Goal: Information Seeking & Learning: Learn about a topic

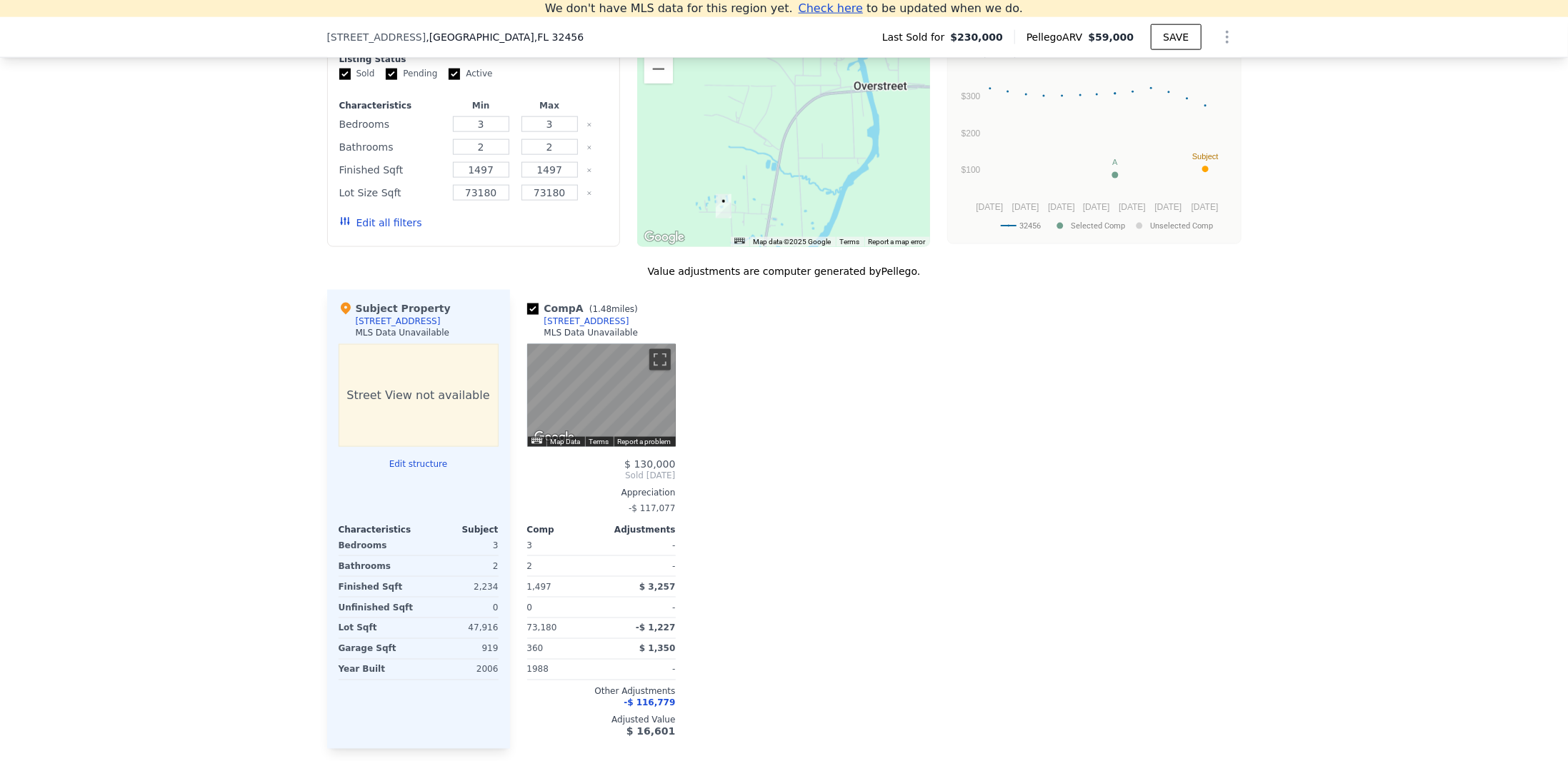
scroll to position [1149, 0]
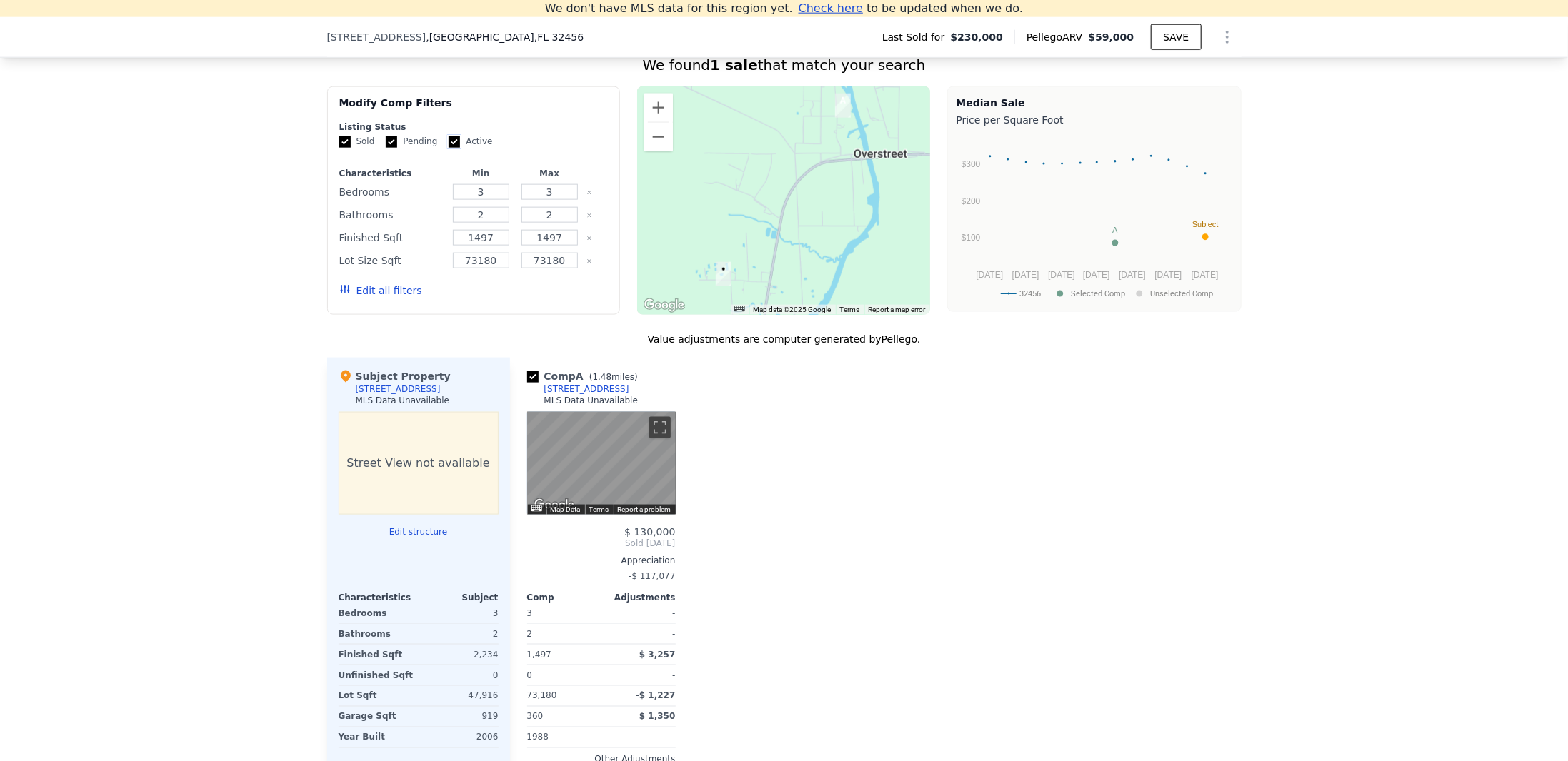
click at [449, 148] on input "Active" at bounding box center [455, 142] width 11 height 11
checkbox input "false"
click at [387, 147] on input "Pending" at bounding box center [392, 142] width 11 height 11
checkbox input "false"
drag, startPoint x: 557, startPoint y: 224, endPoint x: 533, endPoint y: 219, distance: 24.5
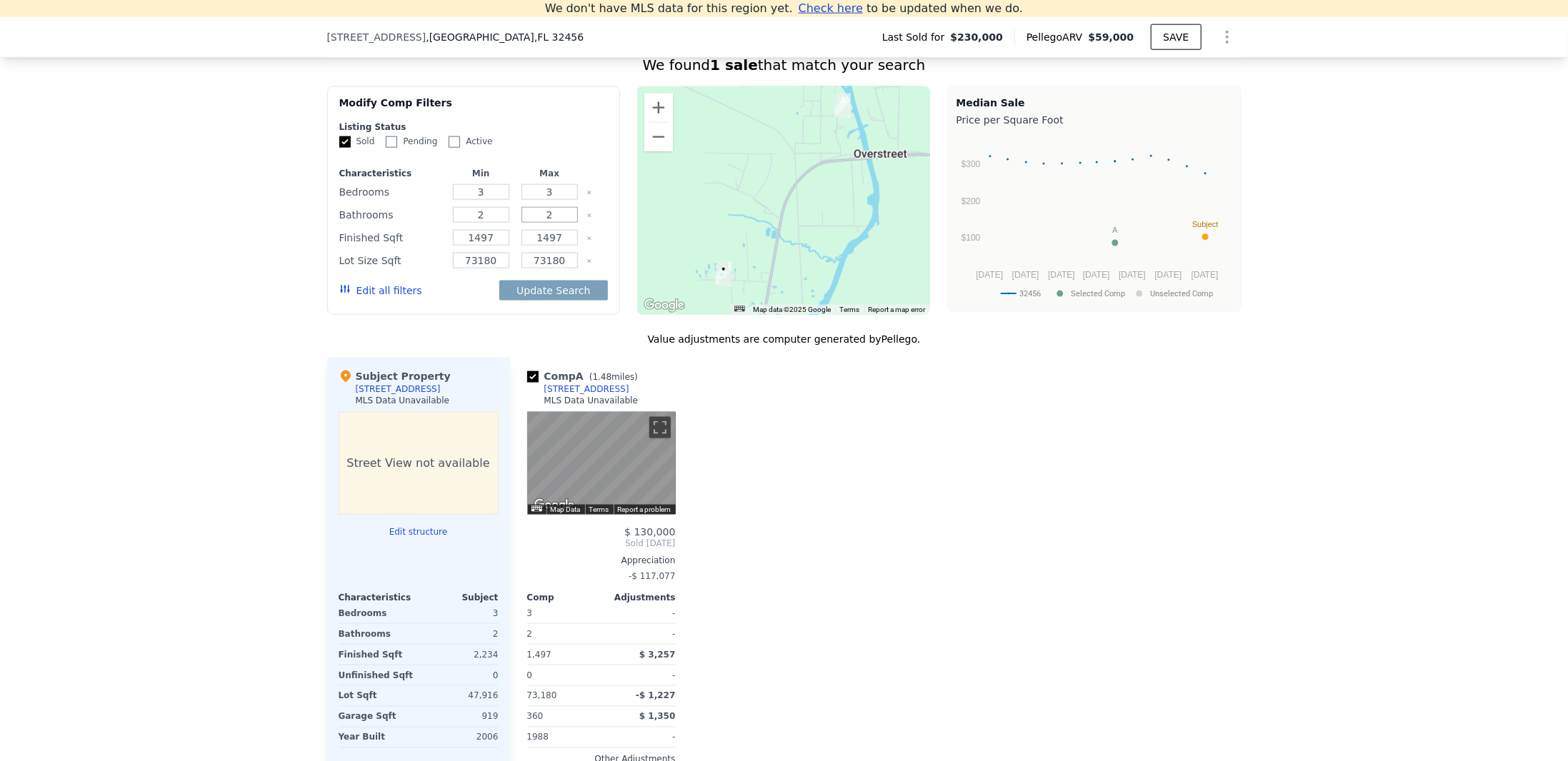
click at [533, 219] on input "2" at bounding box center [550, 214] width 56 height 16
drag, startPoint x: 560, startPoint y: 194, endPoint x: 476, endPoint y: 199, distance: 84.1
click at [476, 199] on div "Bedrooms 3 3" at bounding box center [473, 192] width 268 height 20
type input "5"
drag, startPoint x: 555, startPoint y: 223, endPoint x: 541, endPoint y: 222, distance: 14.0
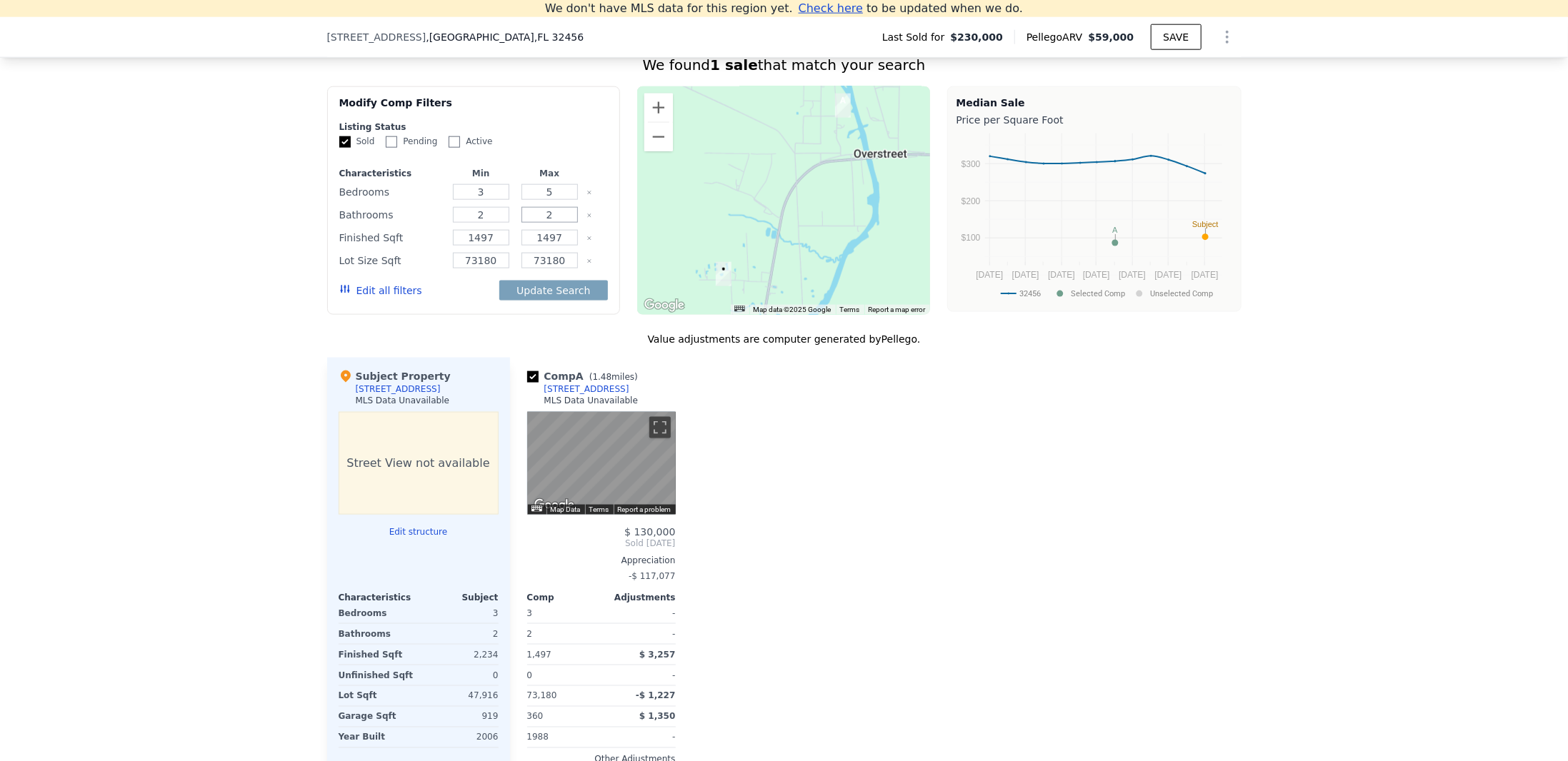
click at [541, 222] on input "2" at bounding box center [550, 214] width 56 height 16
type input "3"
click at [567, 246] on input "1497" at bounding box center [550, 237] width 56 height 16
drag, startPoint x: 565, startPoint y: 252, endPoint x: 507, endPoint y: 256, distance: 58.1
click at [507, 256] on div "Characteristics Min Max Bedrooms 3 5 Bathrooms 2 3 Finished Sqft 1497 1497 Lot …" at bounding box center [473, 239] width 268 height 143
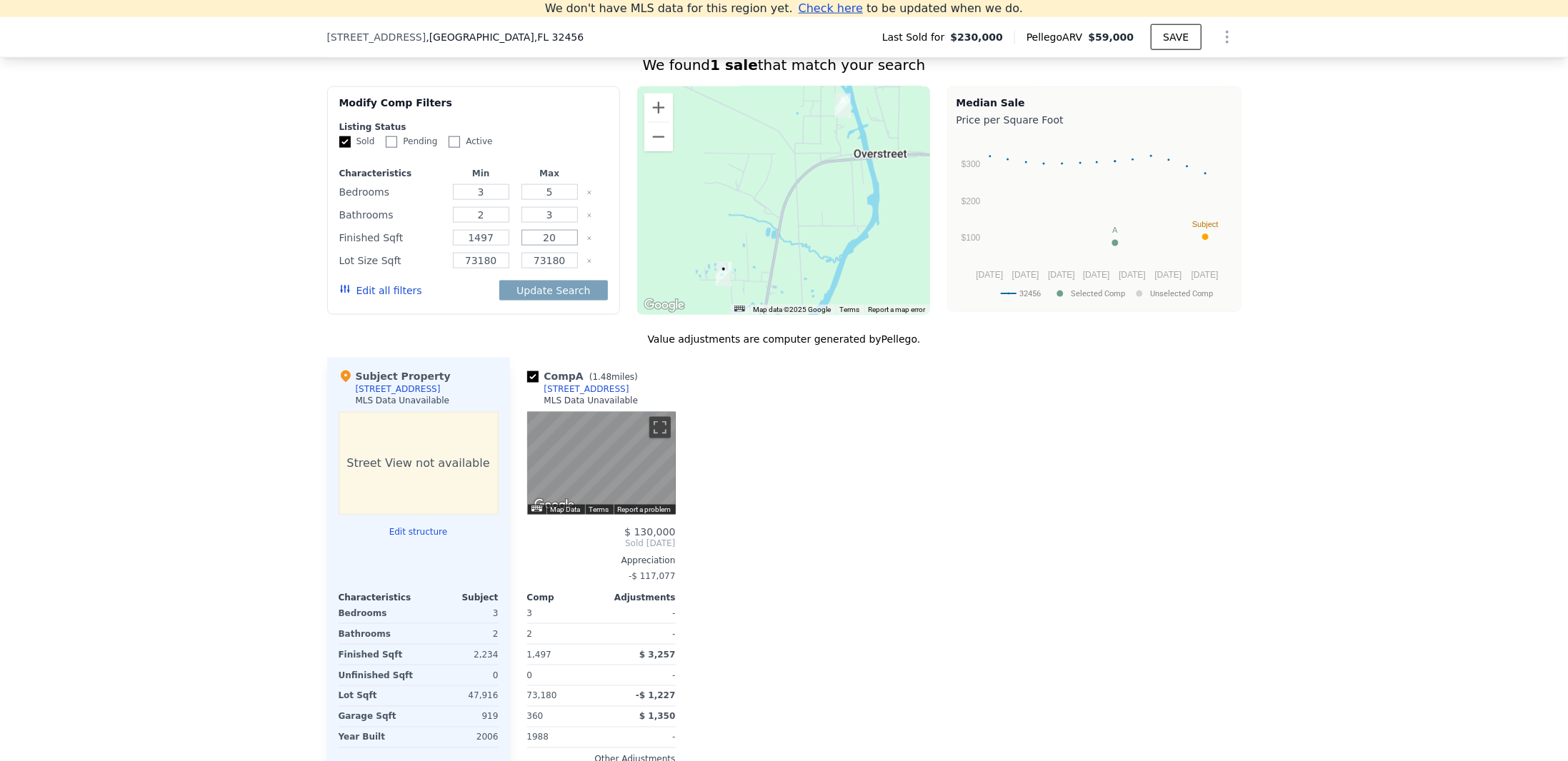
drag, startPoint x: 555, startPoint y: 246, endPoint x: 511, endPoint y: 247, distance: 44.0
click at [511, 247] on div "Finished Sqft 1497 20" at bounding box center [473, 237] width 268 height 20
type input "260"
click at [558, 264] on input "73180" at bounding box center [550, 261] width 56 height 16
type input "731800"
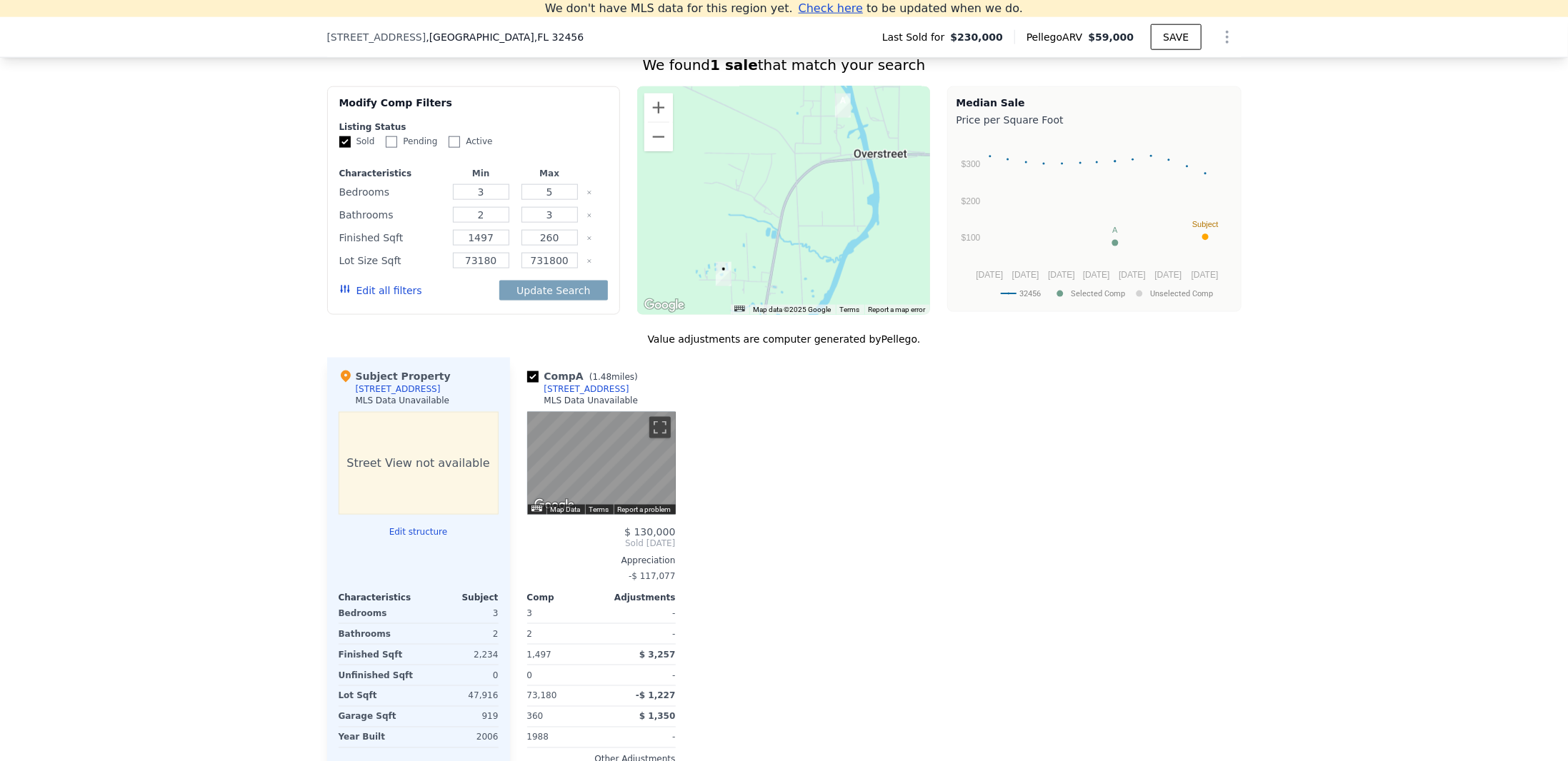
click at [398, 298] on button "Edit all filters" at bounding box center [381, 290] width 83 height 14
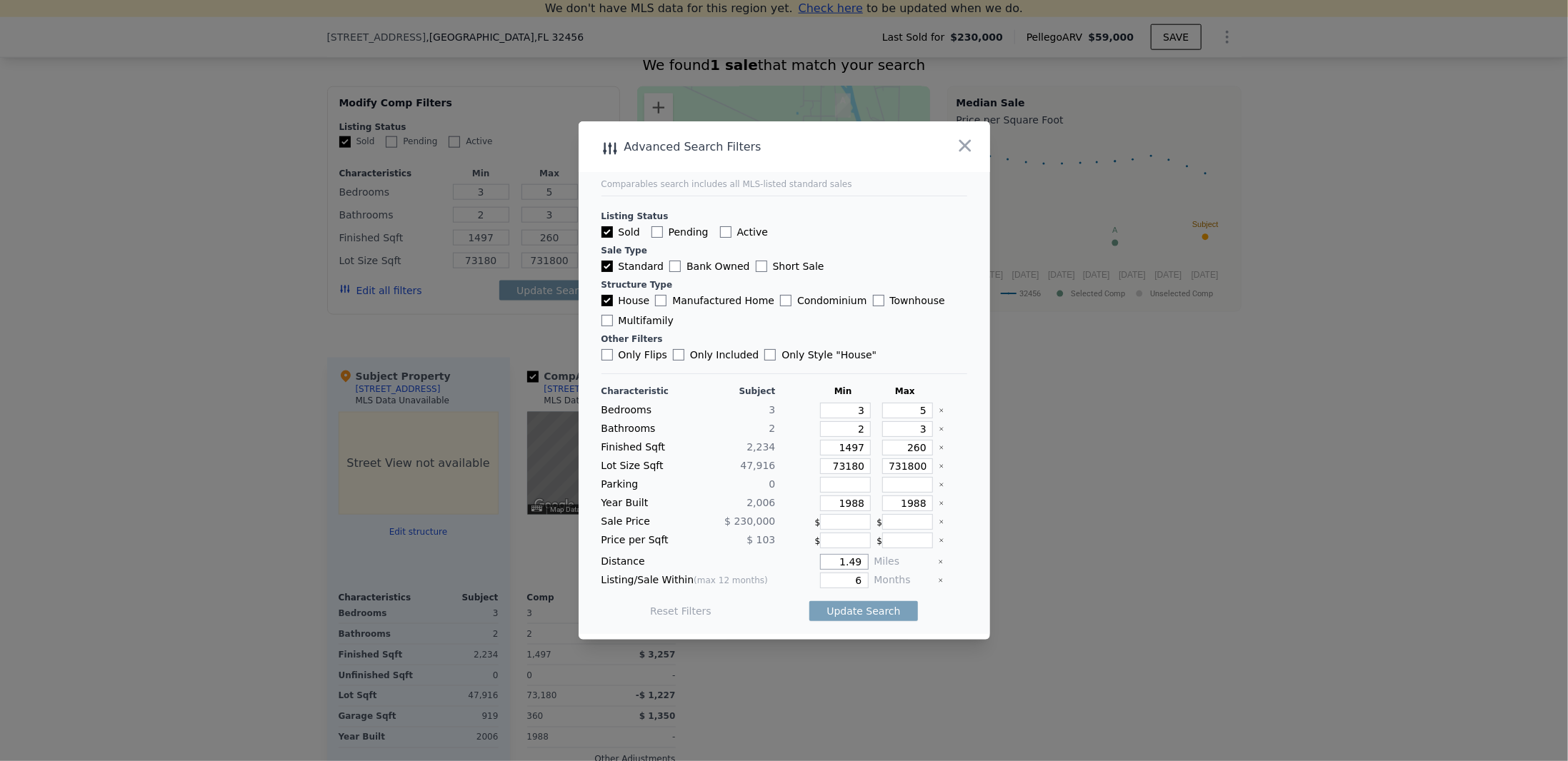
drag, startPoint x: 840, startPoint y: 558, endPoint x: 858, endPoint y: 559, distance: 18.0
click at [858, 559] on input "1.49" at bounding box center [843, 562] width 48 height 16
type input "15"
drag, startPoint x: 852, startPoint y: 577, endPoint x: 839, endPoint y: 582, distance: 13.9
click at [839, 582] on input "6" at bounding box center [843, 580] width 48 height 16
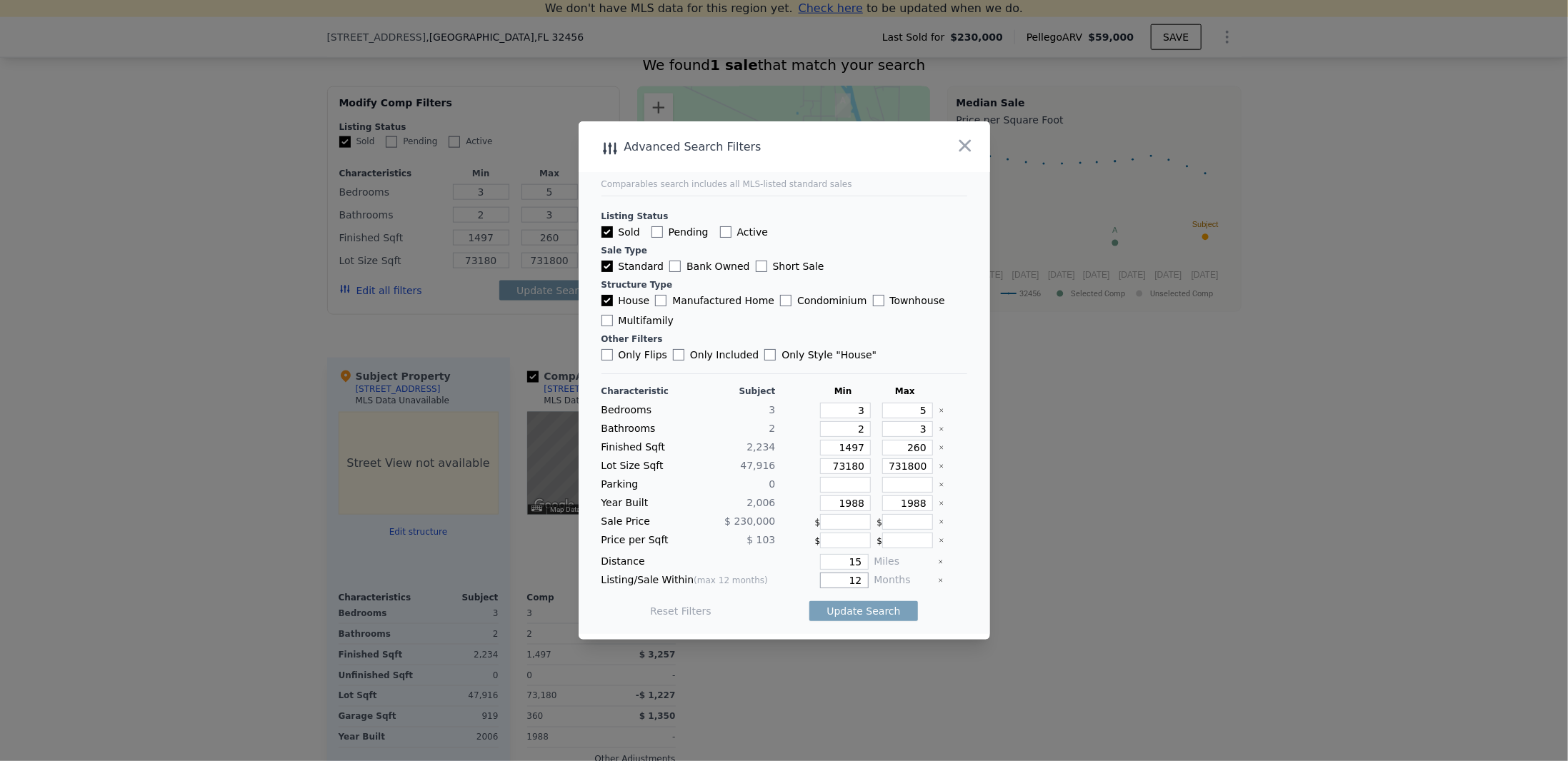
type input "12"
drag, startPoint x: 843, startPoint y: 560, endPoint x: 860, endPoint y: 553, distance: 18.4
click at [860, 554] on div "Distance 15 Miles" at bounding box center [784, 562] width 366 height 16
type input "20"
click at [850, 608] on button "Update Search" at bounding box center [863, 610] width 108 height 20
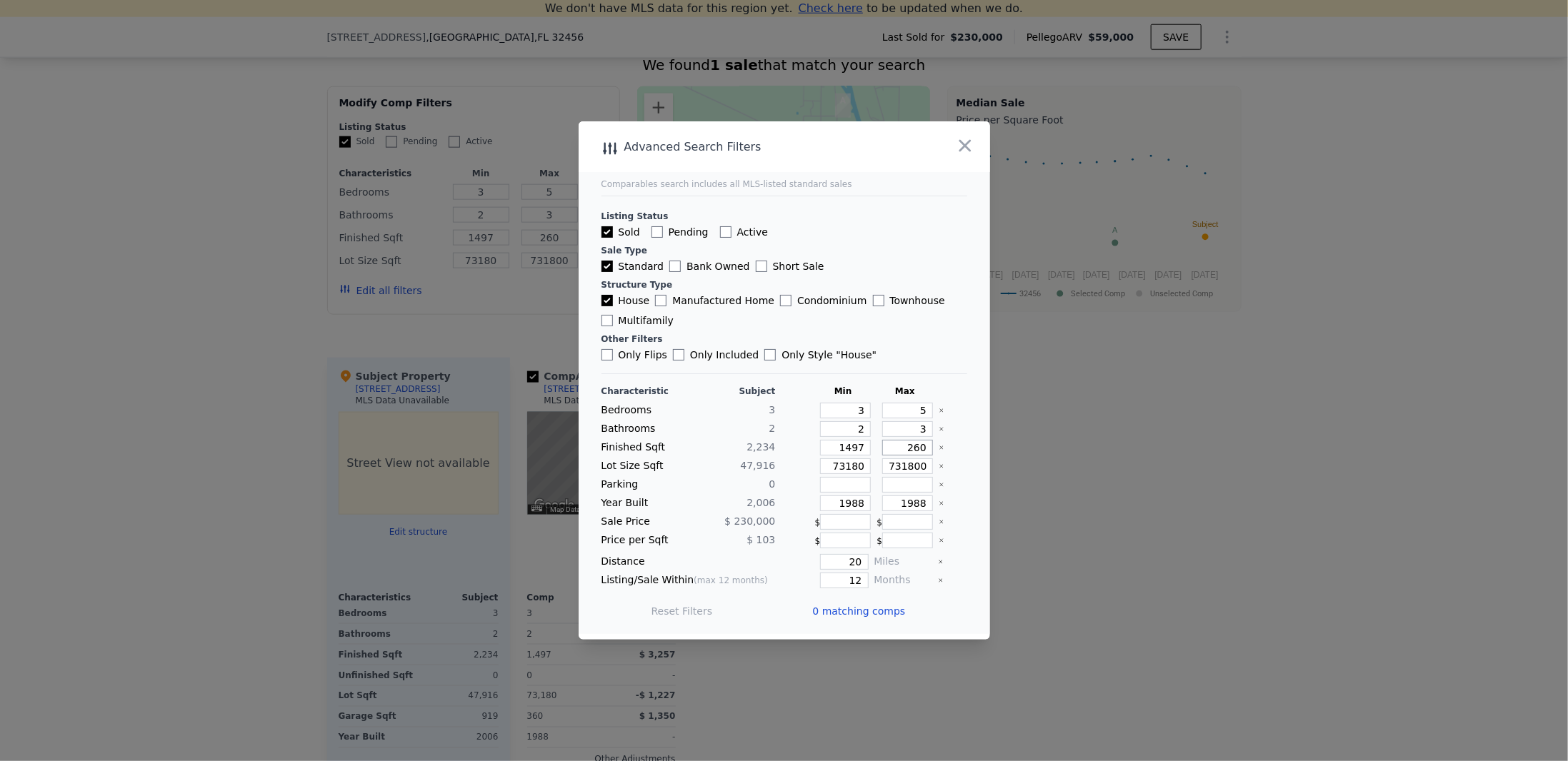
click at [915, 449] on input "260" at bounding box center [907, 448] width 51 height 16
type input "2600"
drag, startPoint x: 897, startPoint y: 505, endPoint x: 917, endPoint y: 500, distance: 20.6
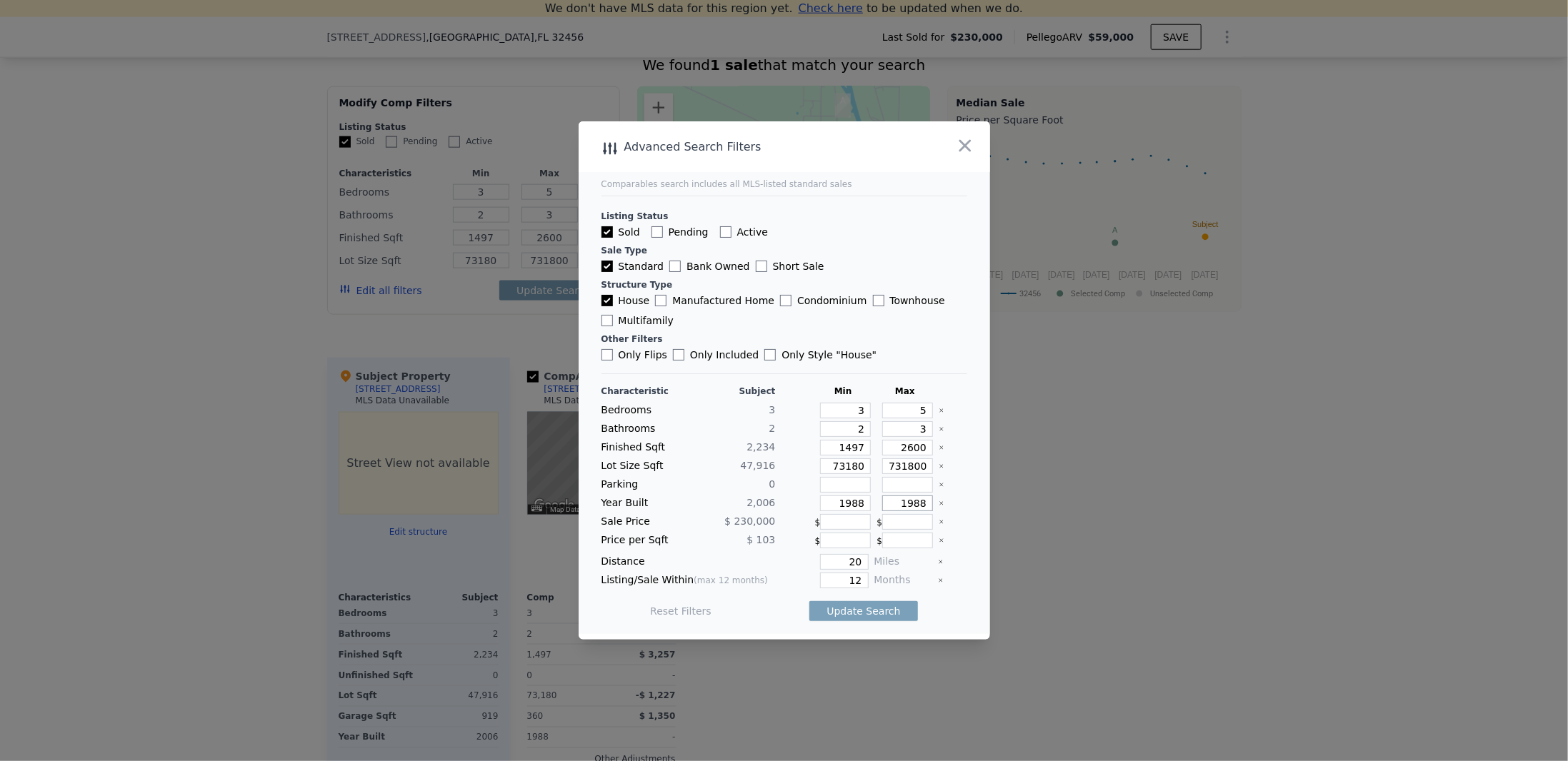
click at [917, 500] on input "1988" at bounding box center [907, 503] width 51 height 16
type input "2025"
click at [851, 602] on button "Update Search" at bounding box center [863, 610] width 108 height 20
click at [916, 433] on input "3" at bounding box center [907, 429] width 51 height 16
type input "4"
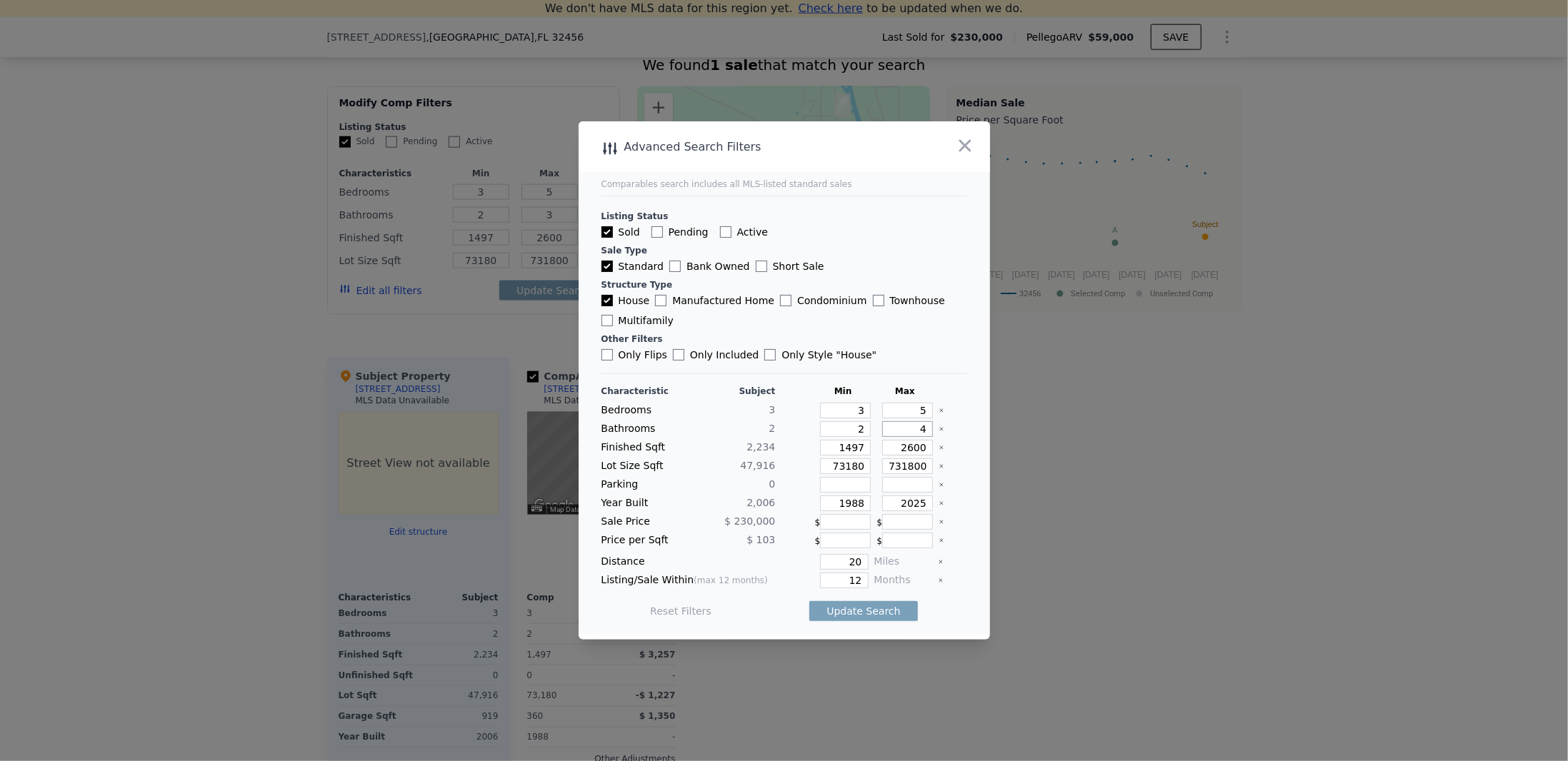
type input "4"
drag, startPoint x: 890, startPoint y: 453, endPoint x: 906, endPoint y: 451, distance: 16.1
click at [906, 451] on input "2600" at bounding box center [907, 448] width 51 height 16
type input "300"
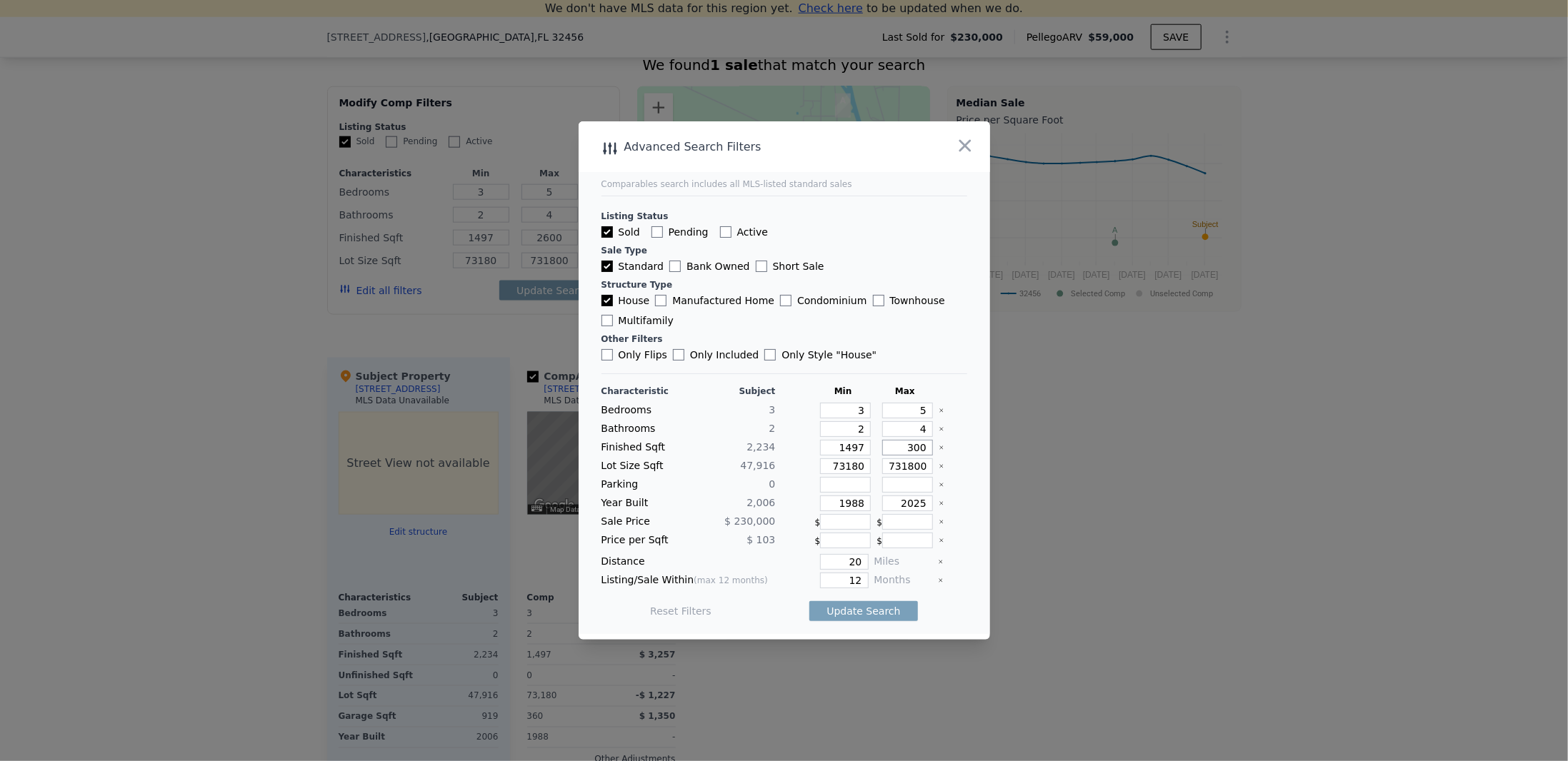
type input "300"
type input "3000"
click at [917, 463] on input "731800" at bounding box center [907, 466] width 51 height 16
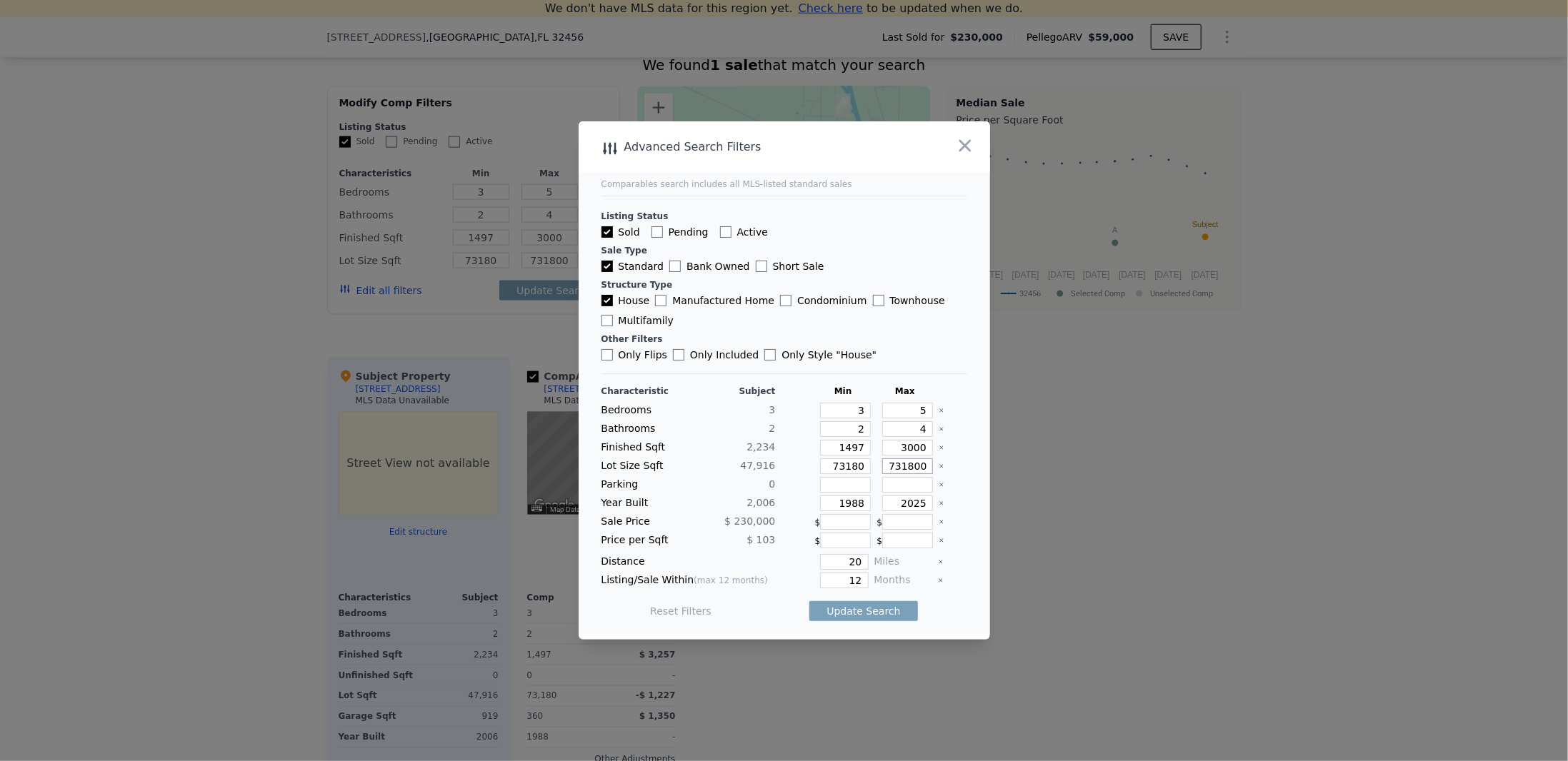
type input "7318000"
click at [858, 466] on input "73180" at bounding box center [845, 466] width 51 height 16
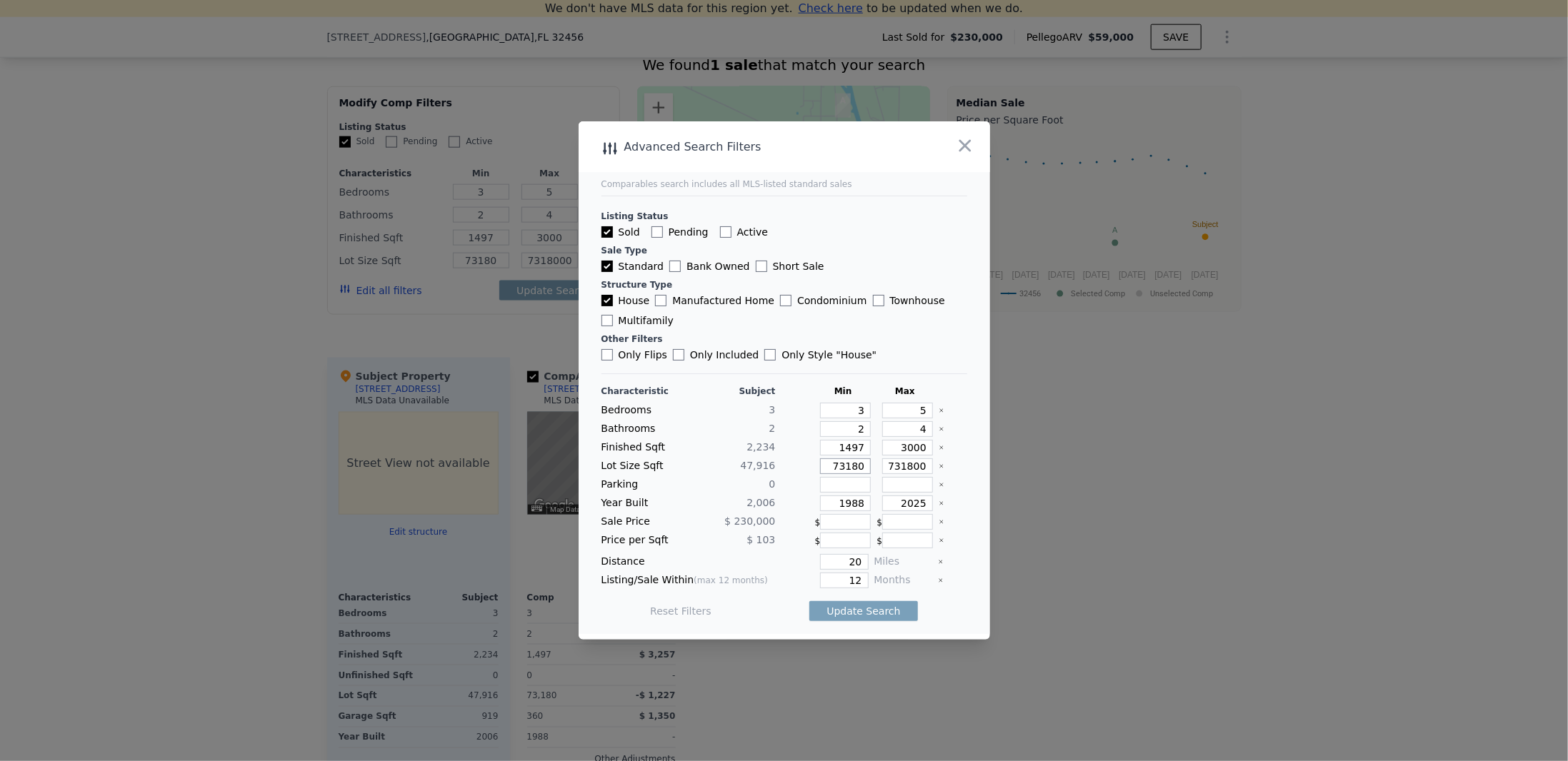
scroll to position [0, 0]
click at [831, 466] on input "73180" at bounding box center [845, 466] width 51 height 16
type input "3180"
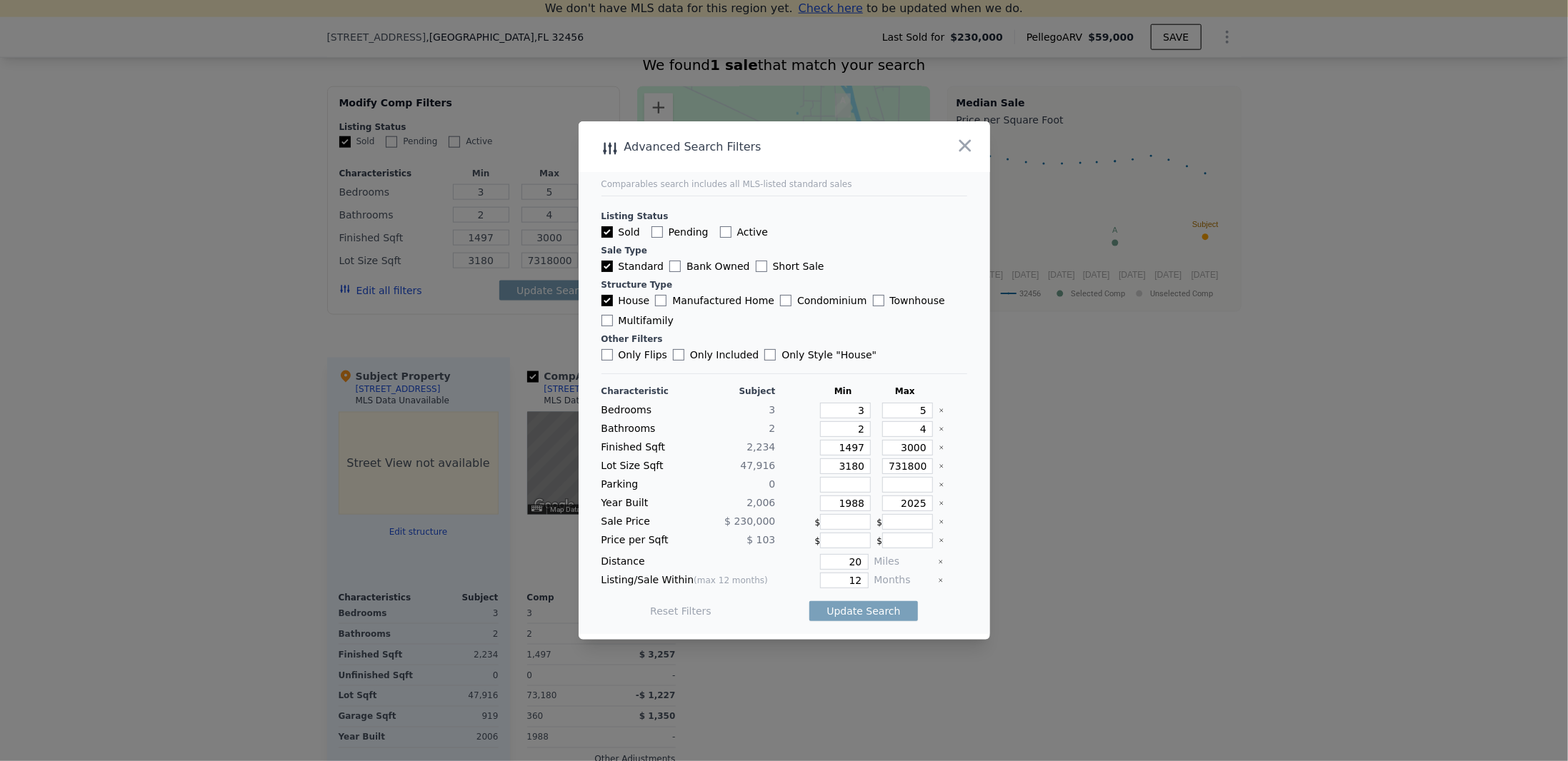
click at [850, 605] on button "Update Search" at bounding box center [863, 610] width 108 height 20
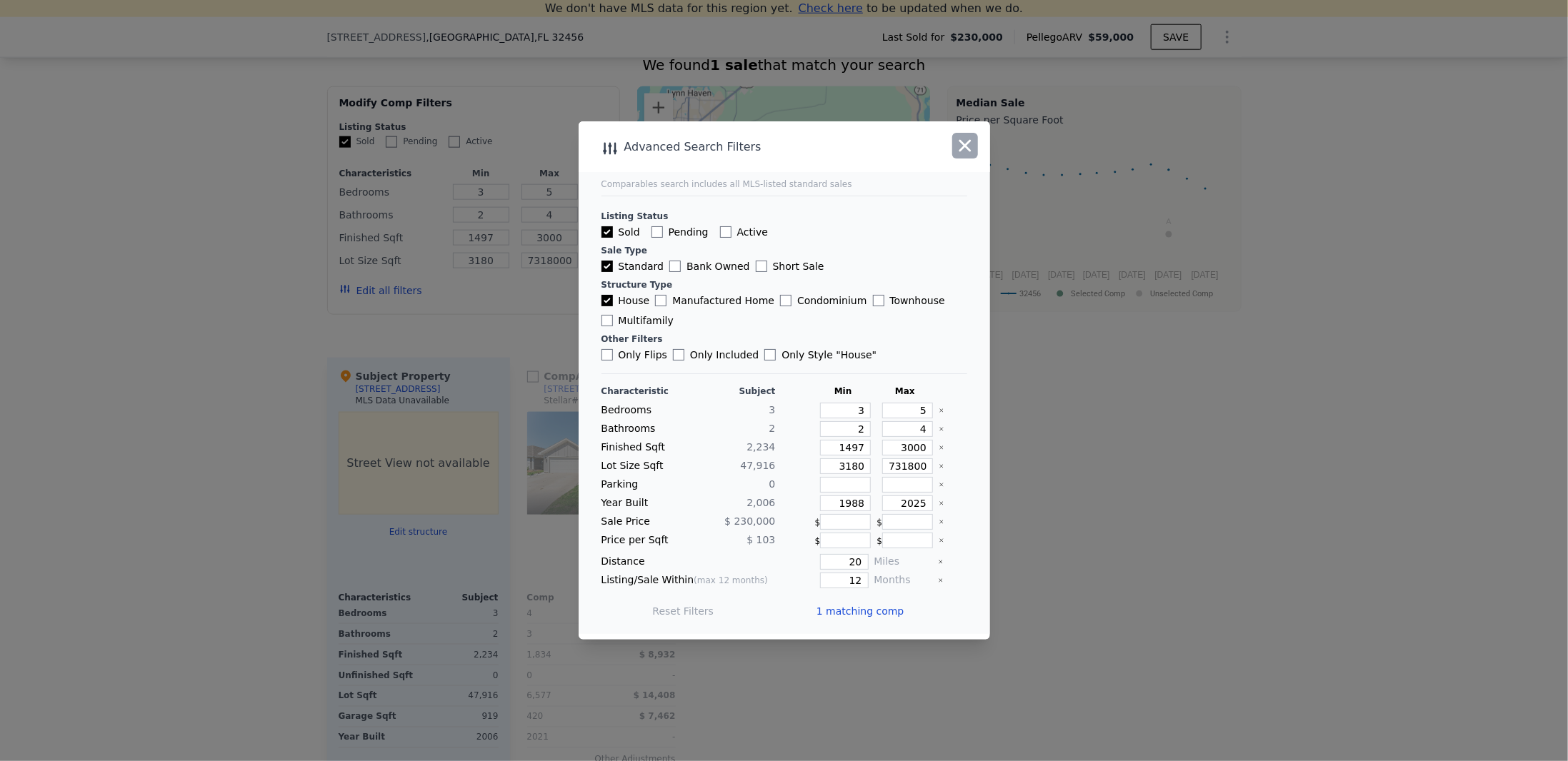
click at [974, 150] on icon "button" at bounding box center [965, 145] width 20 height 20
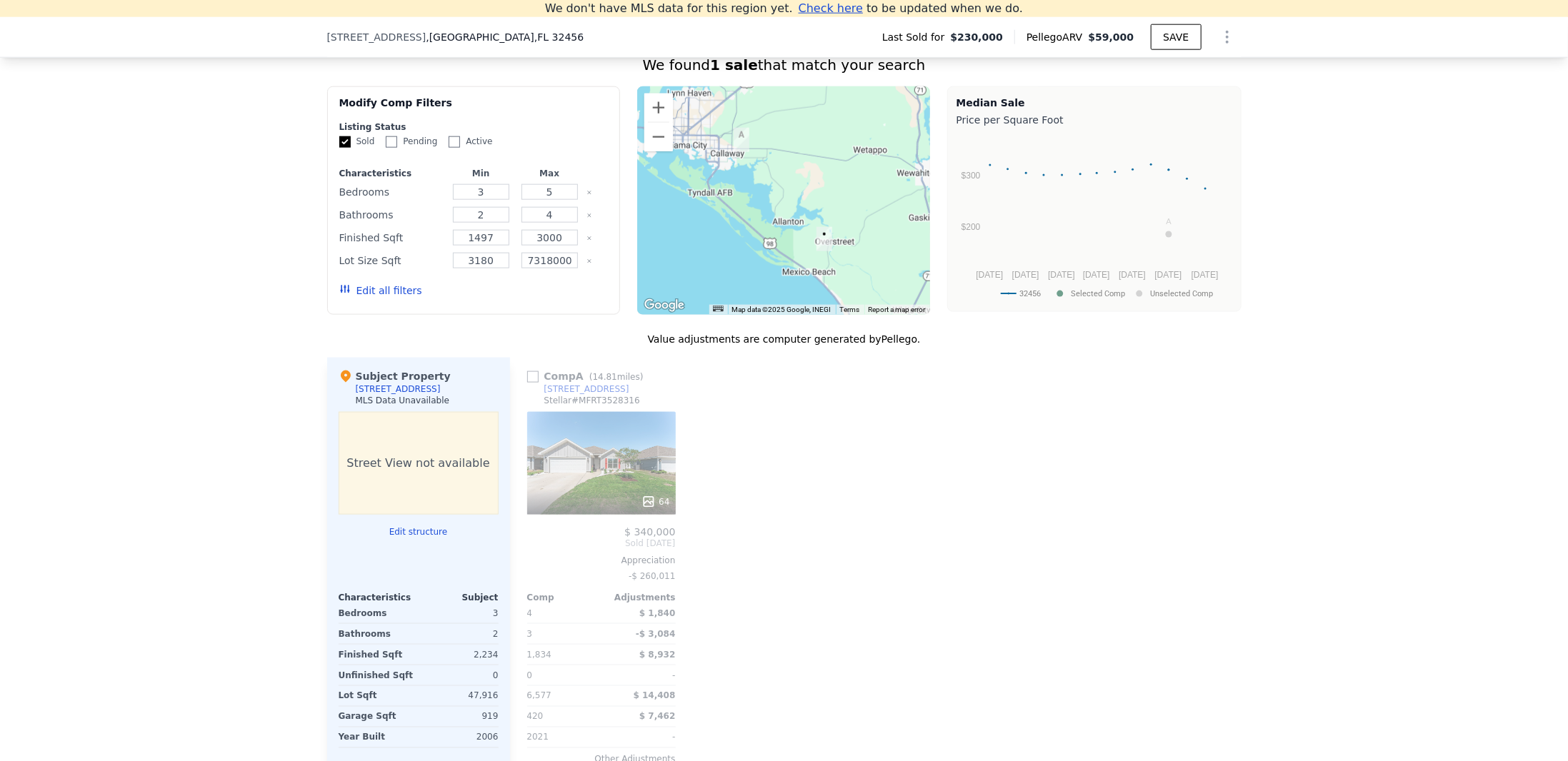
scroll to position [1316, 0]
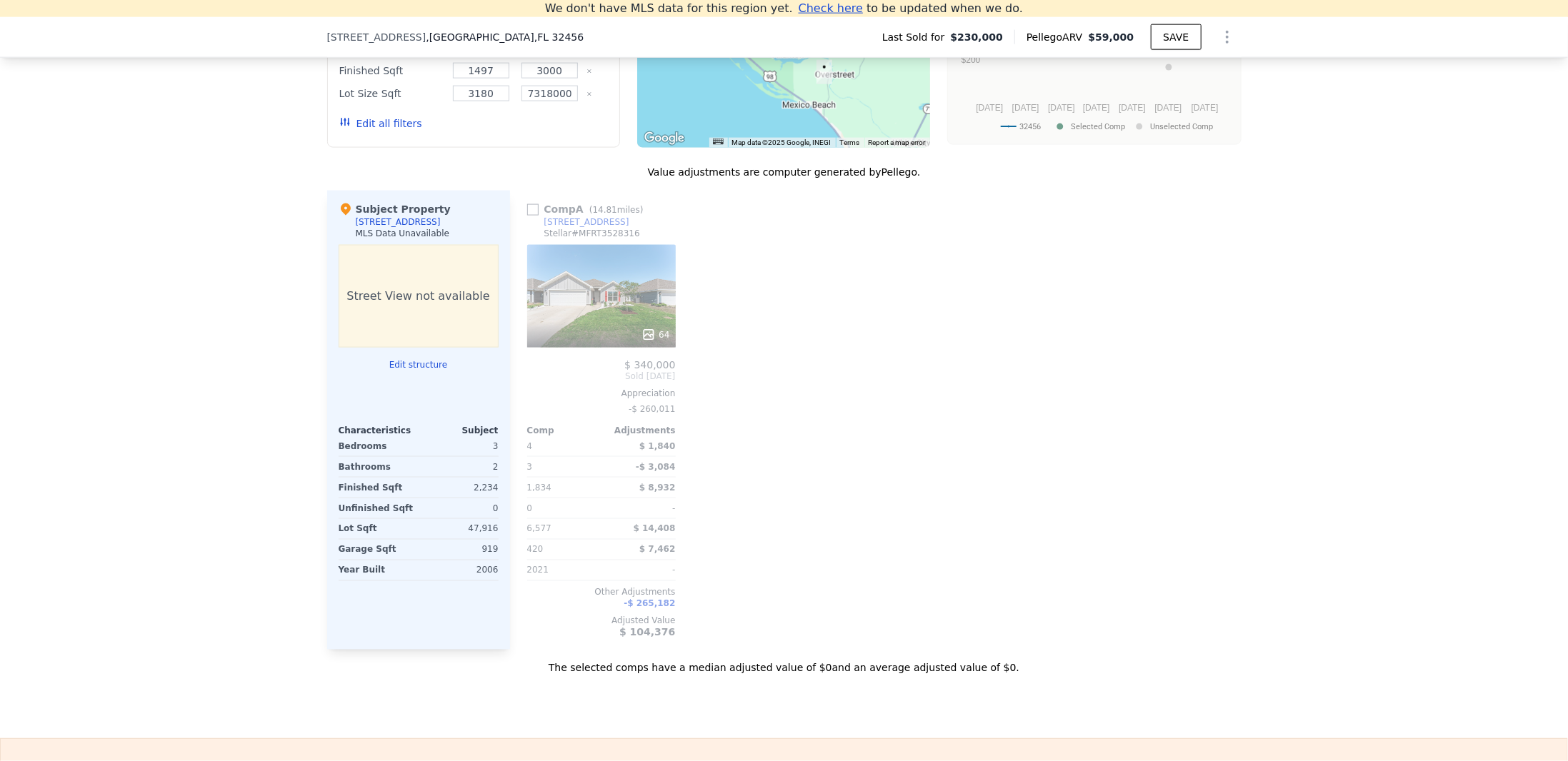
click at [603, 306] on div "64" at bounding box center [601, 295] width 149 height 103
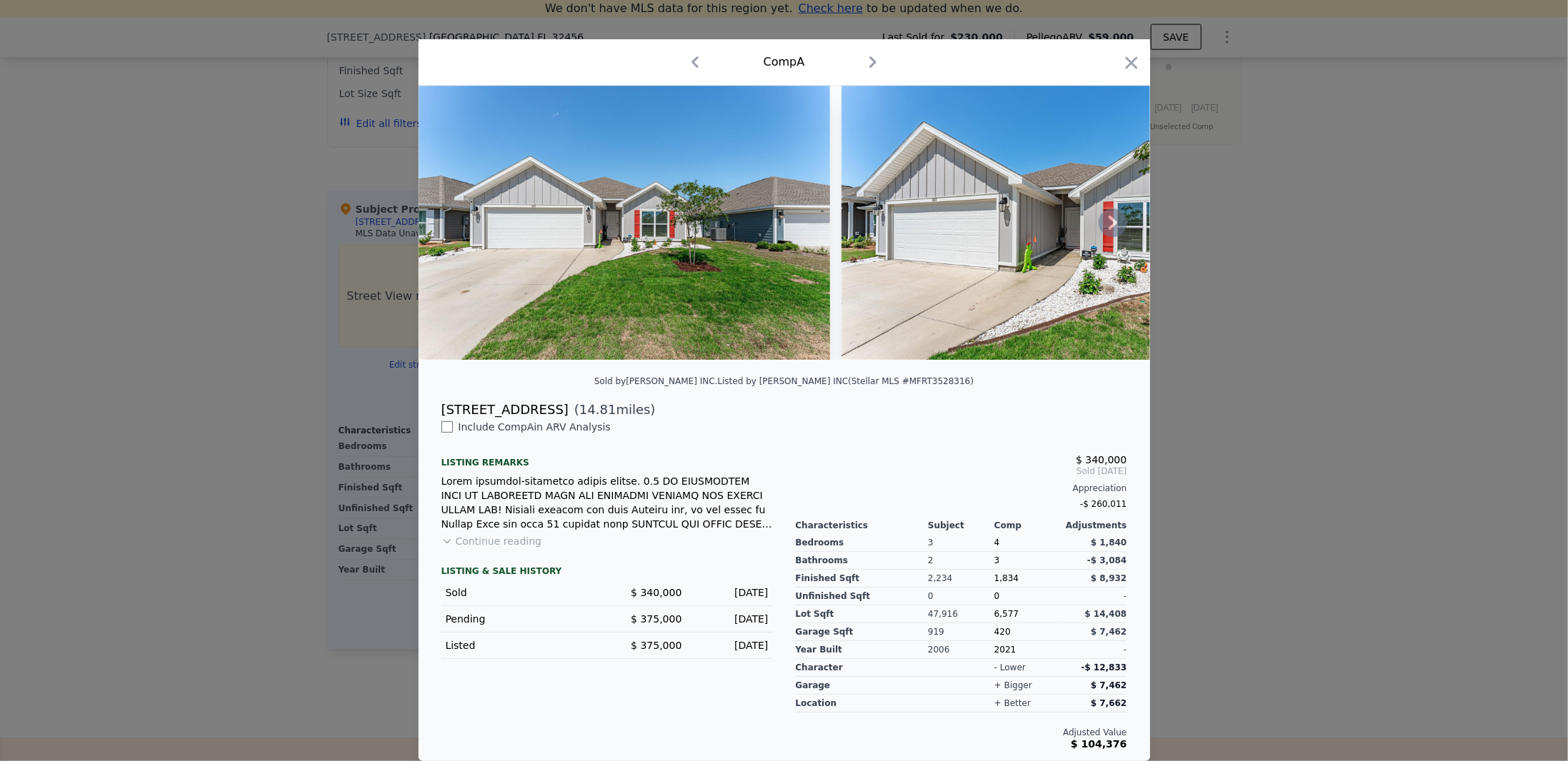
scroll to position [13, 0]
click at [520, 546] on button "Continue reading" at bounding box center [491, 541] width 101 height 14
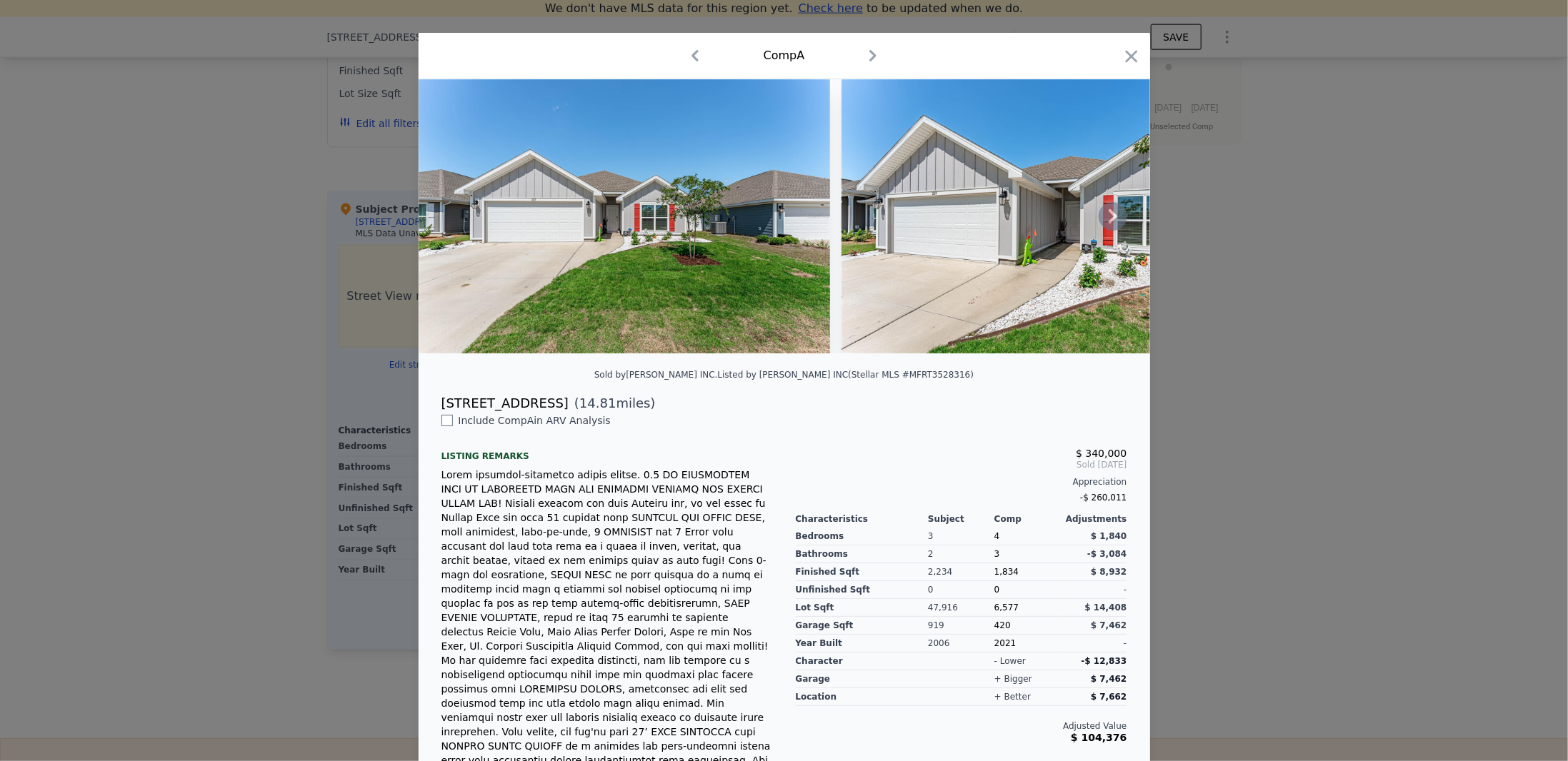
click at [1116, 214] on icon at bounding box center [1113, 216] width 28 height 28
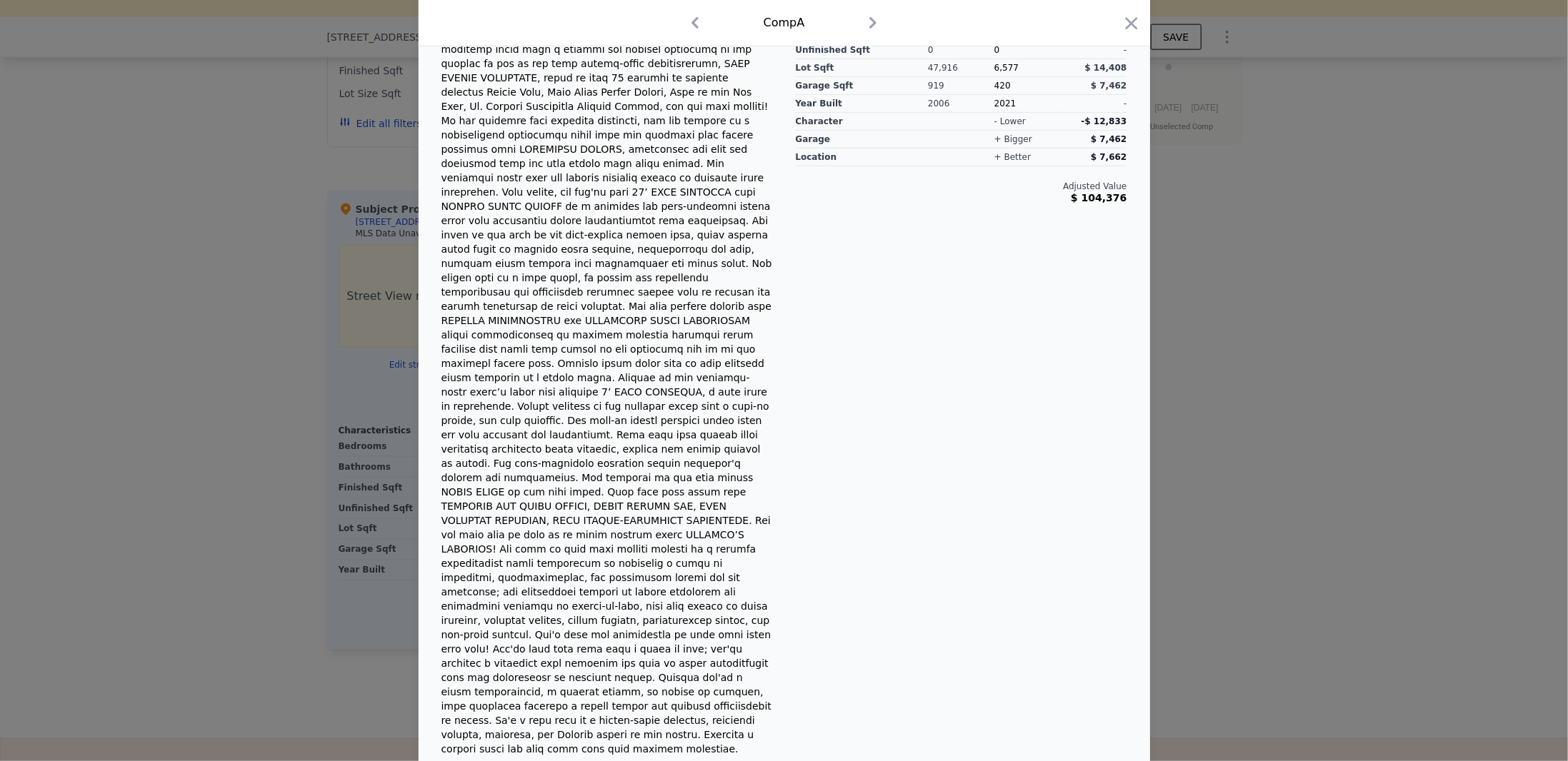
scroll to position [0, 0]
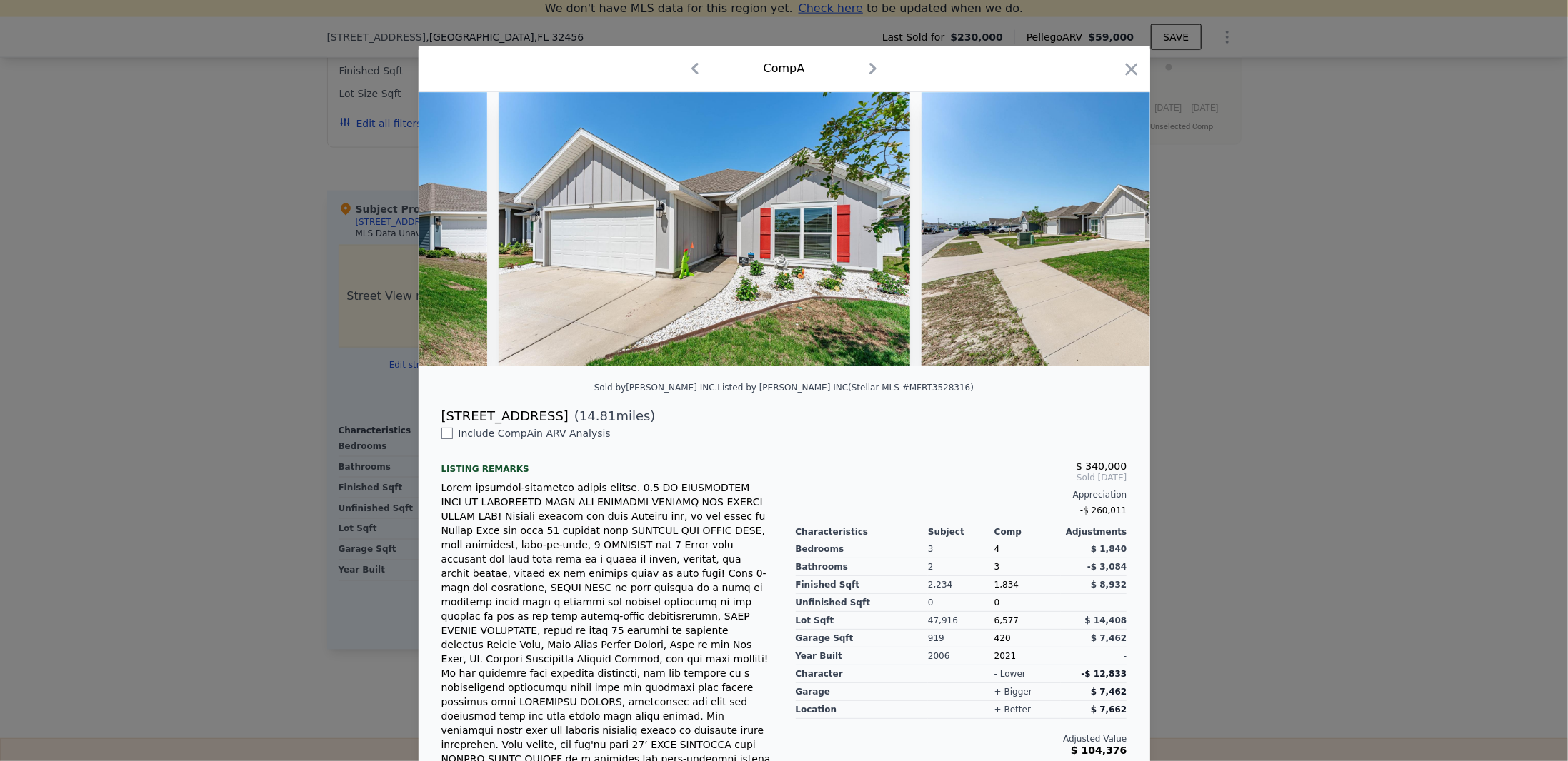
click at [1312, 55] on div at bounding box center [784, 380] width 1568 height 761
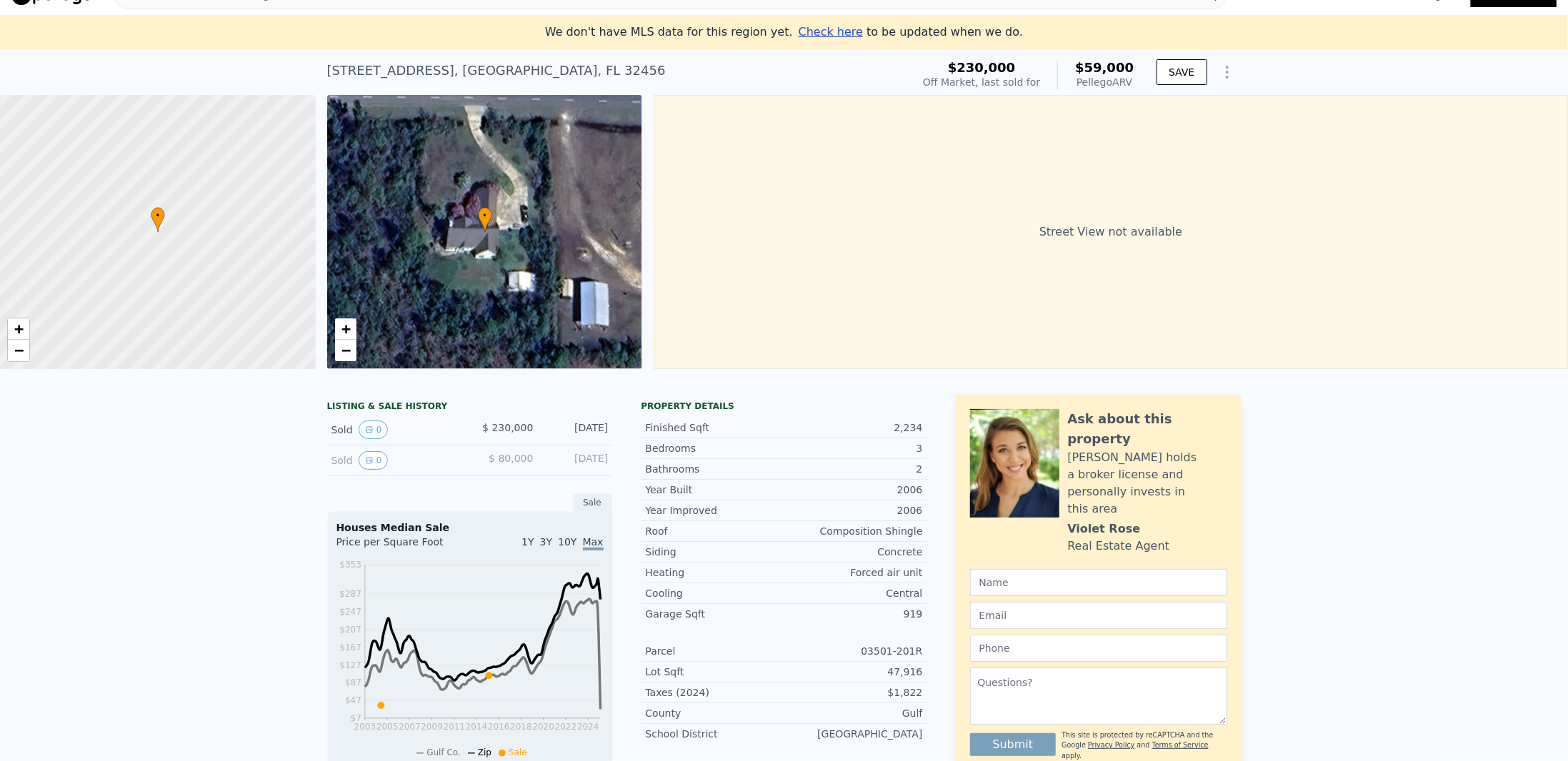
scroll to position [16, 0]
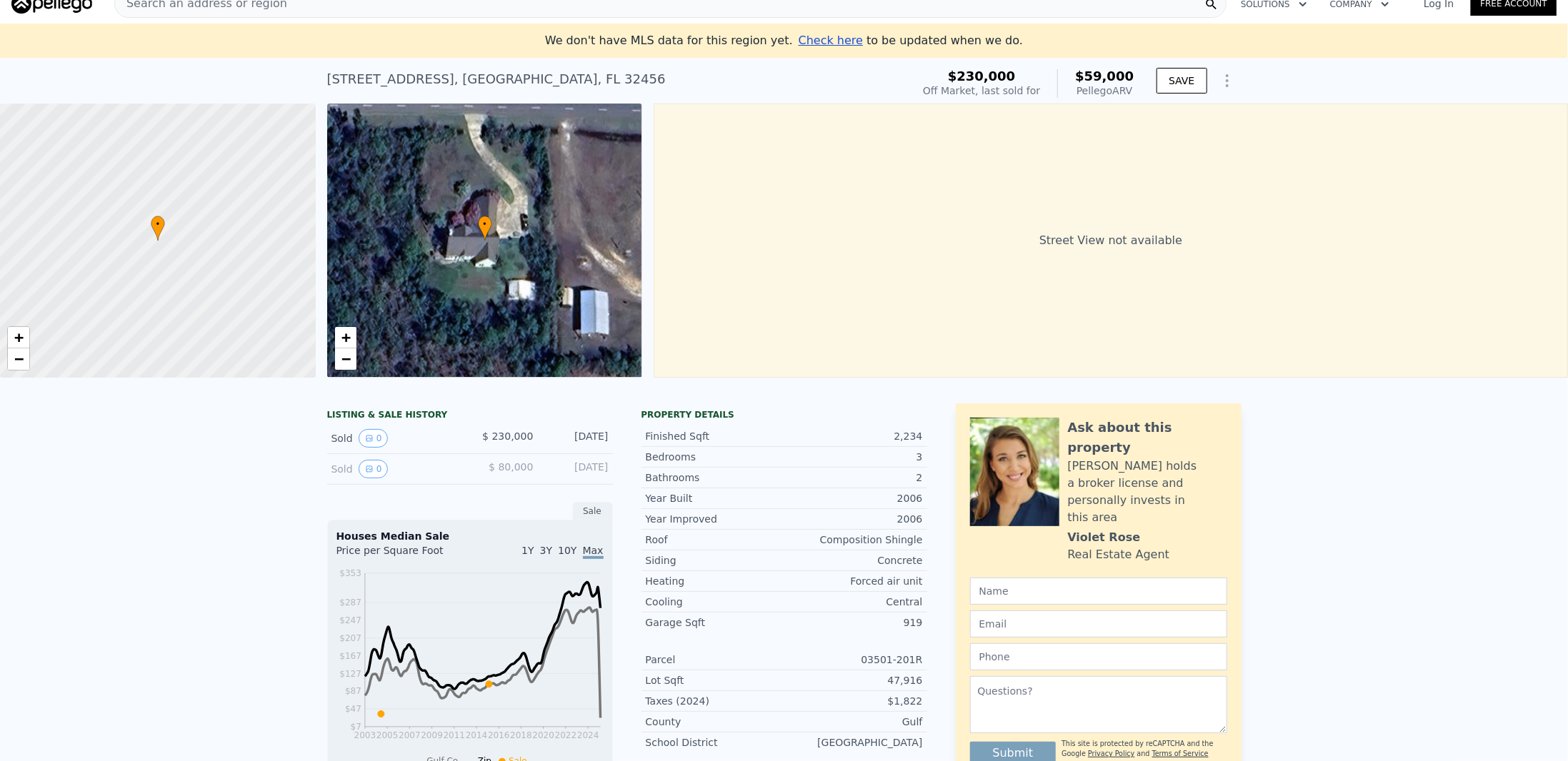
checkbox input "true"
type input "3"
type input "2"
type input "1497"
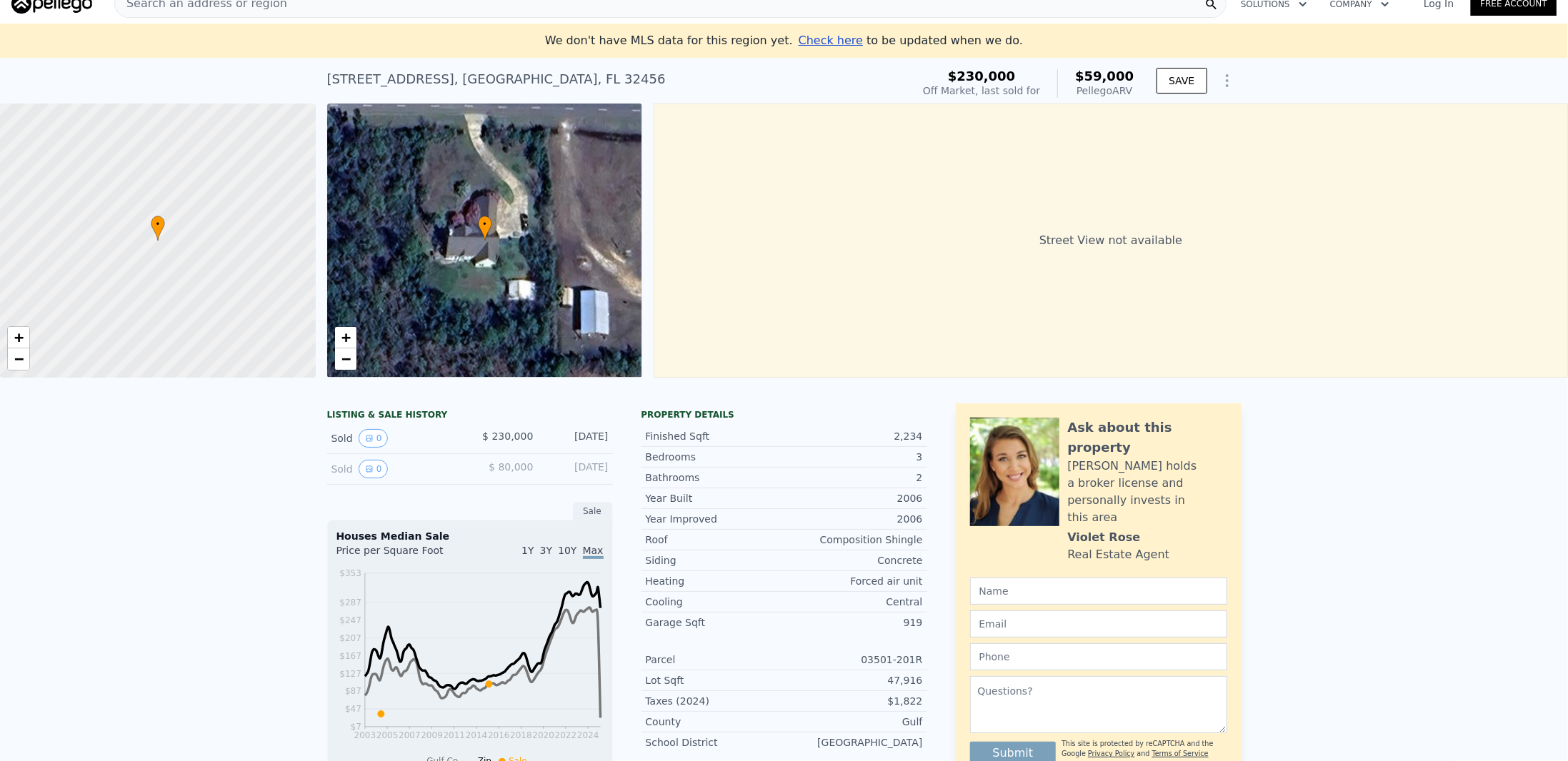
type input "73180"
click at [365, 443] on icon "View historical data" at bounding box center [369, 438] width 8 height 8
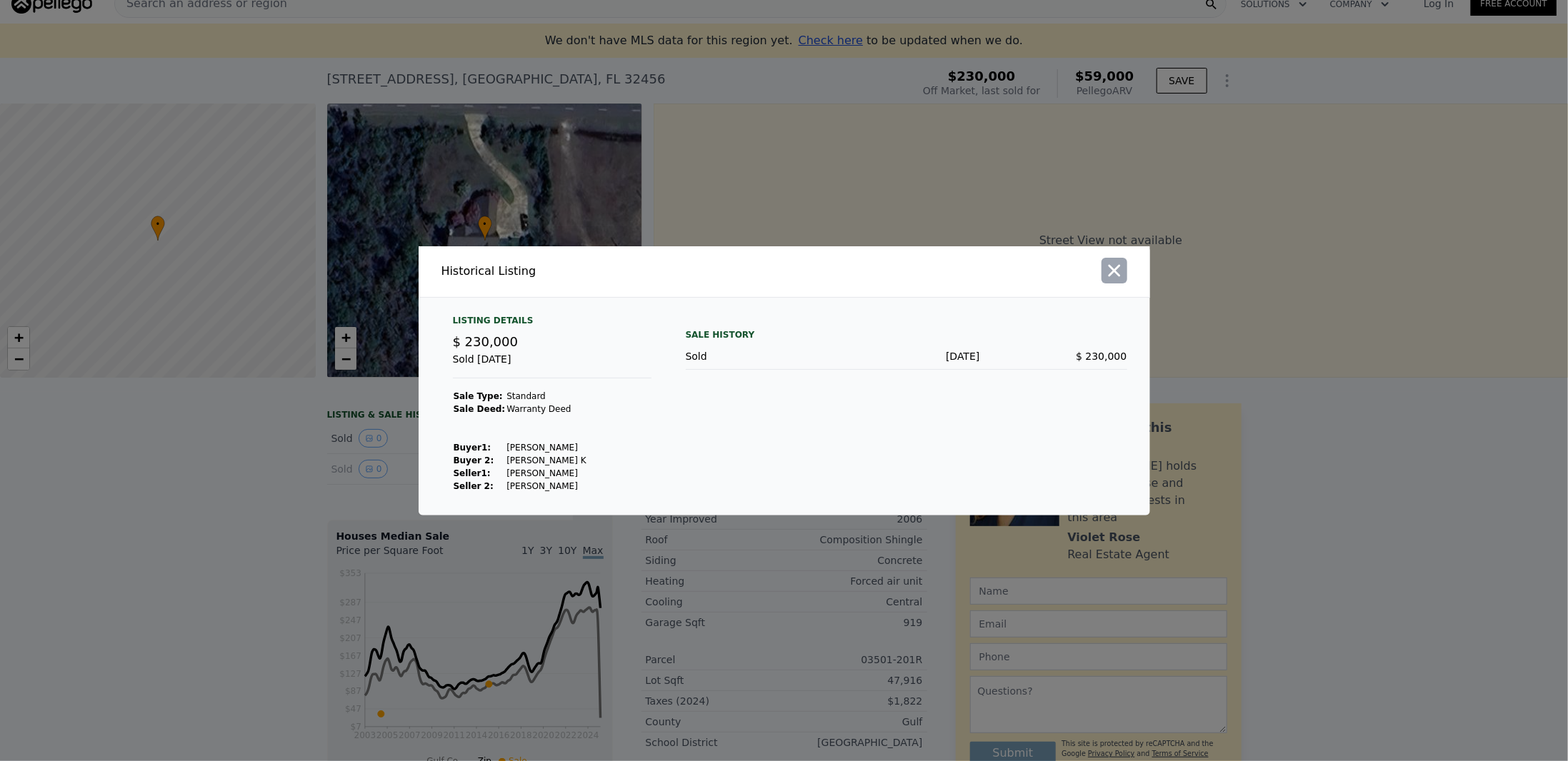
click at [1110, 272] on icon "button" at bounding box center [1114, 270] width 20 height 20
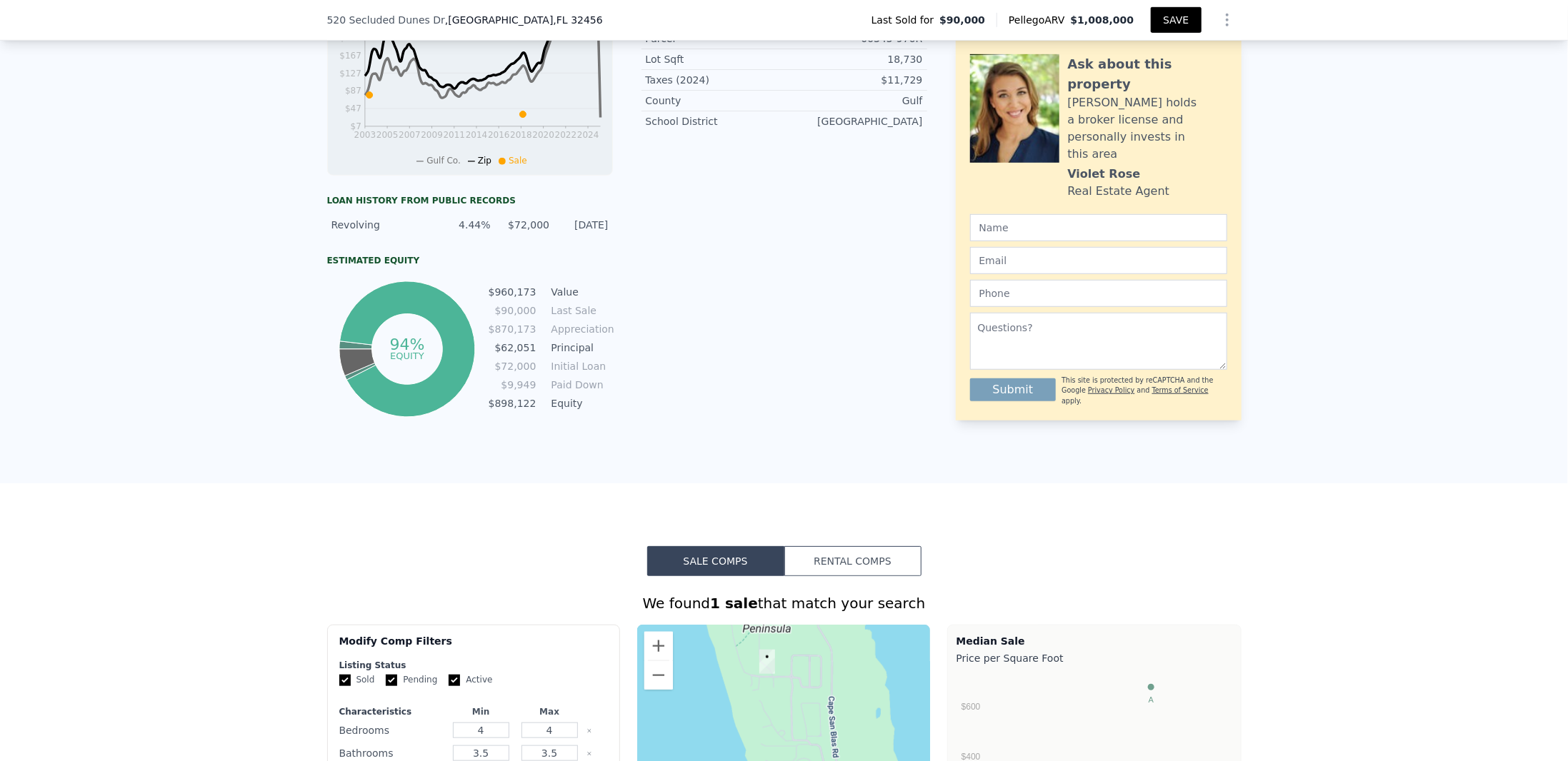
scroll to position [327, 0]
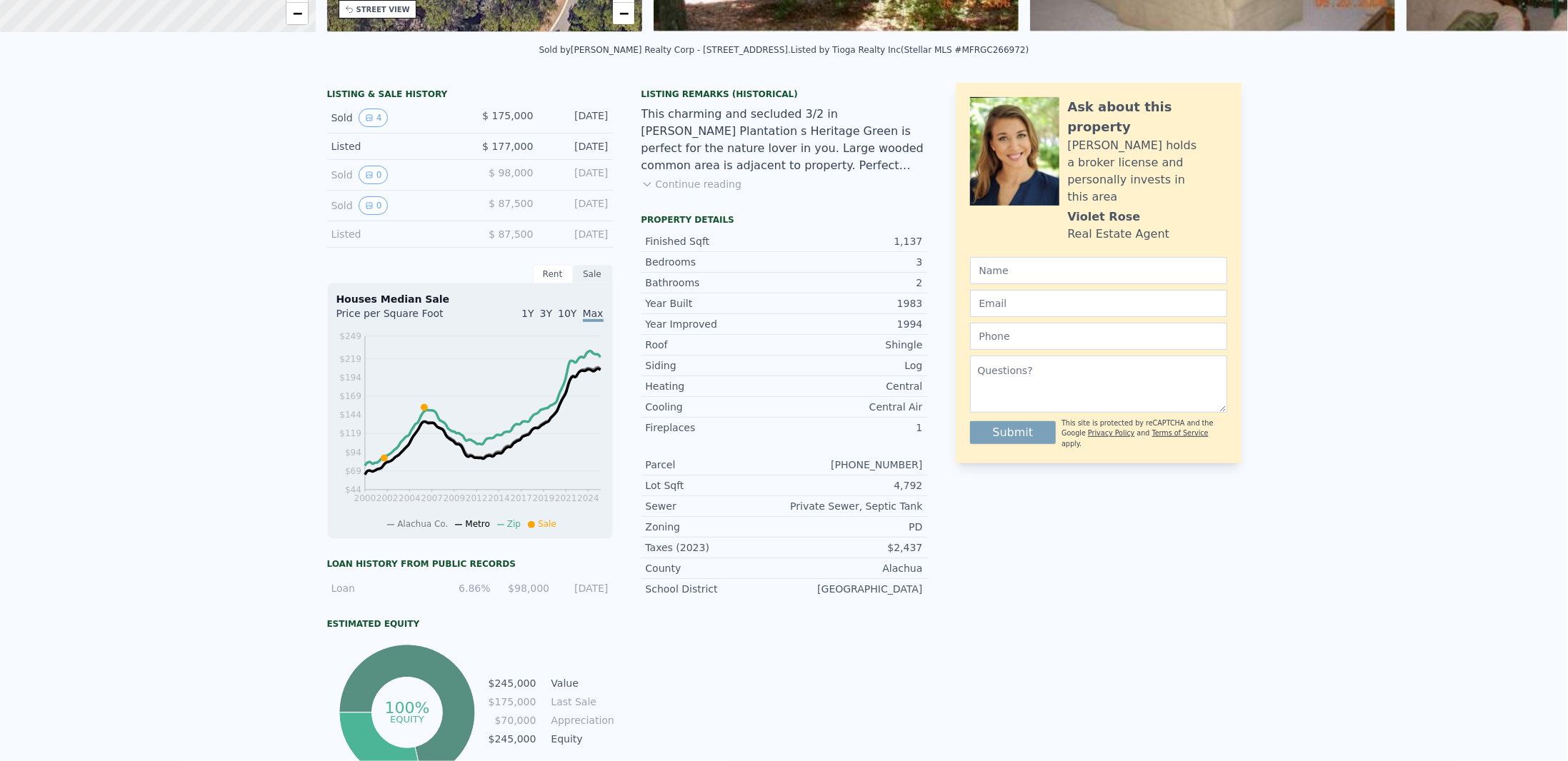
scroll to position [5, 0]
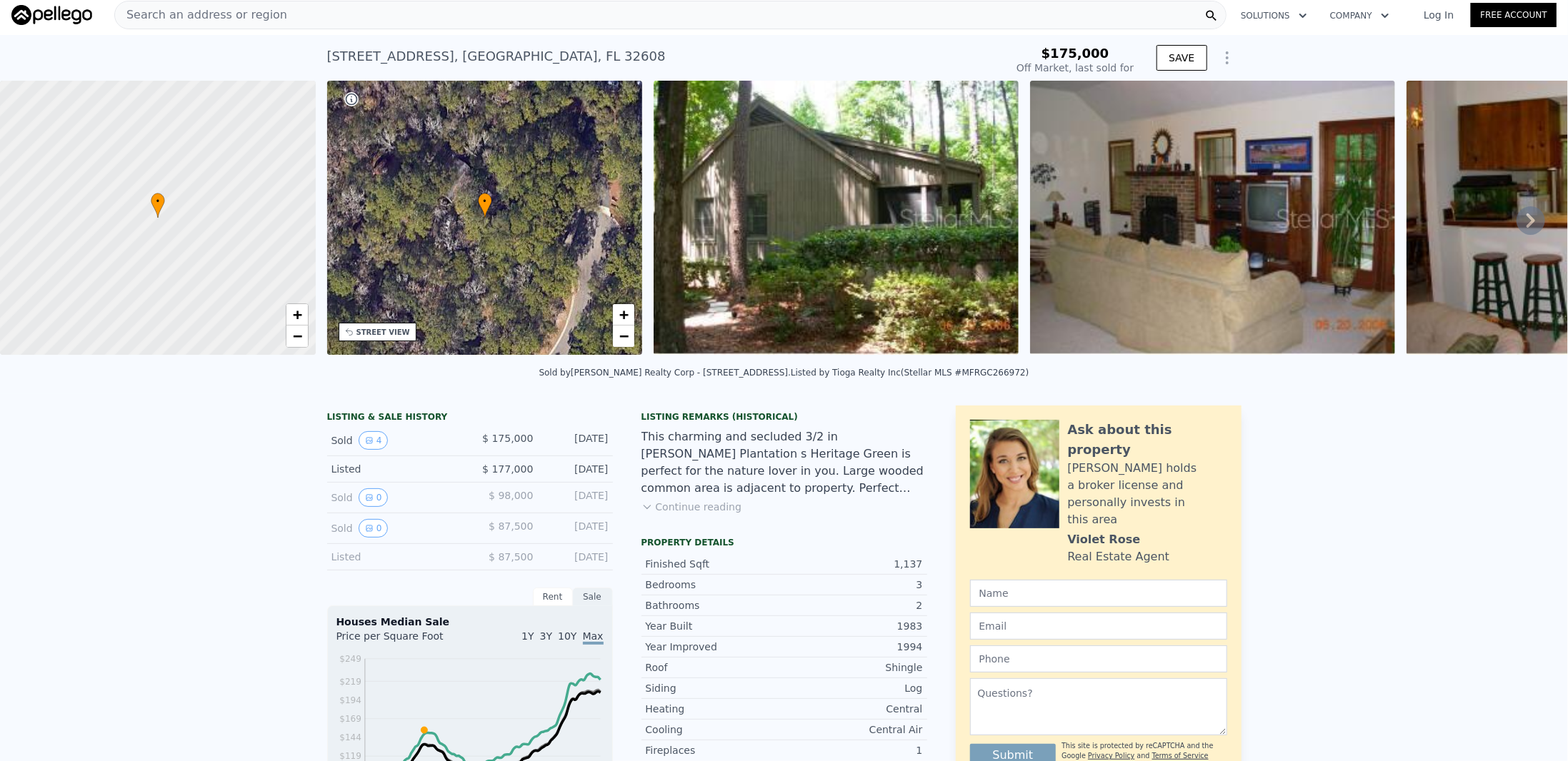
click at [690, 515] on button "Continue reading" at bounding box center [692, 506] width 101 height 14
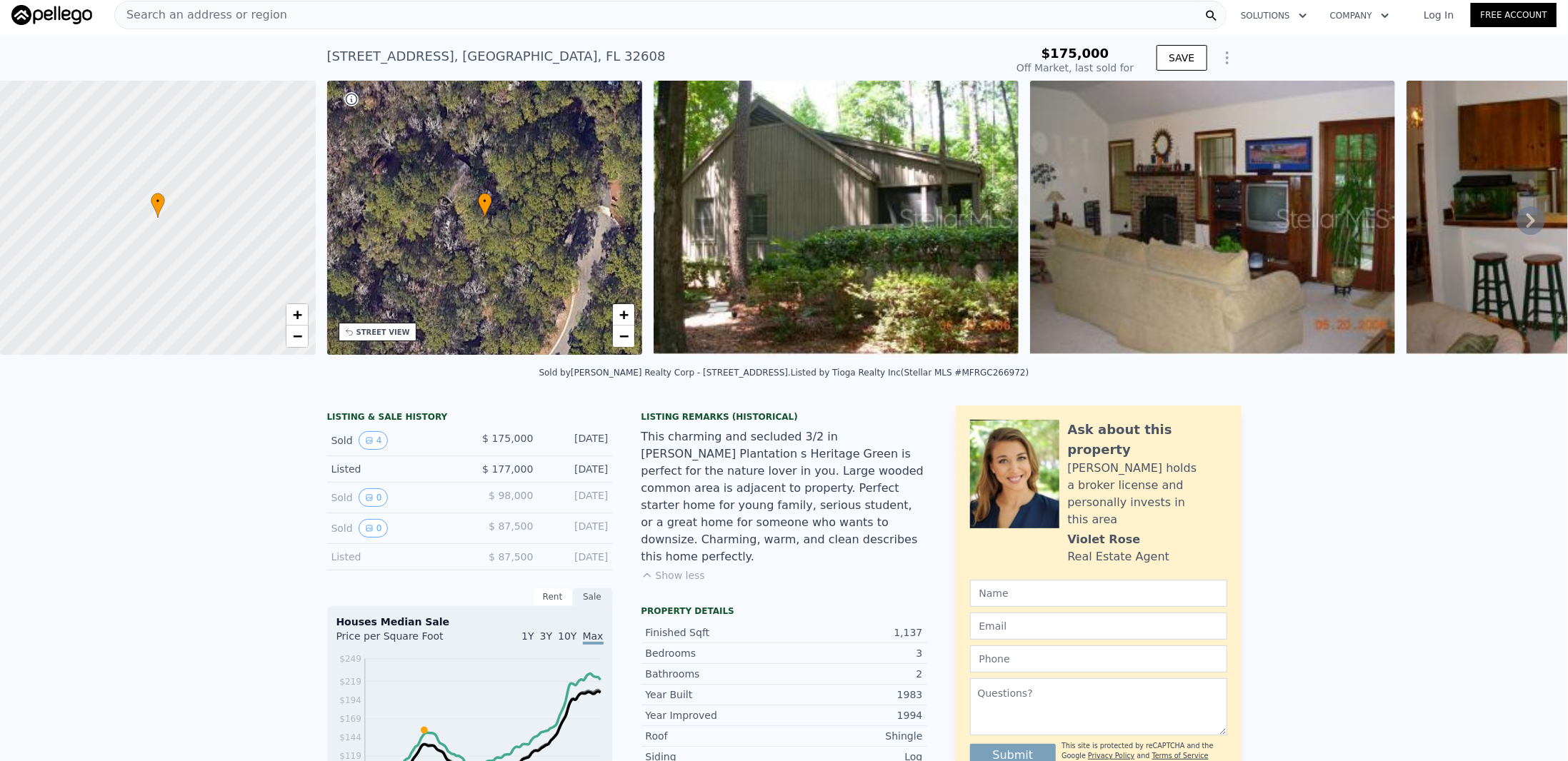
scroll to position [0, 0]
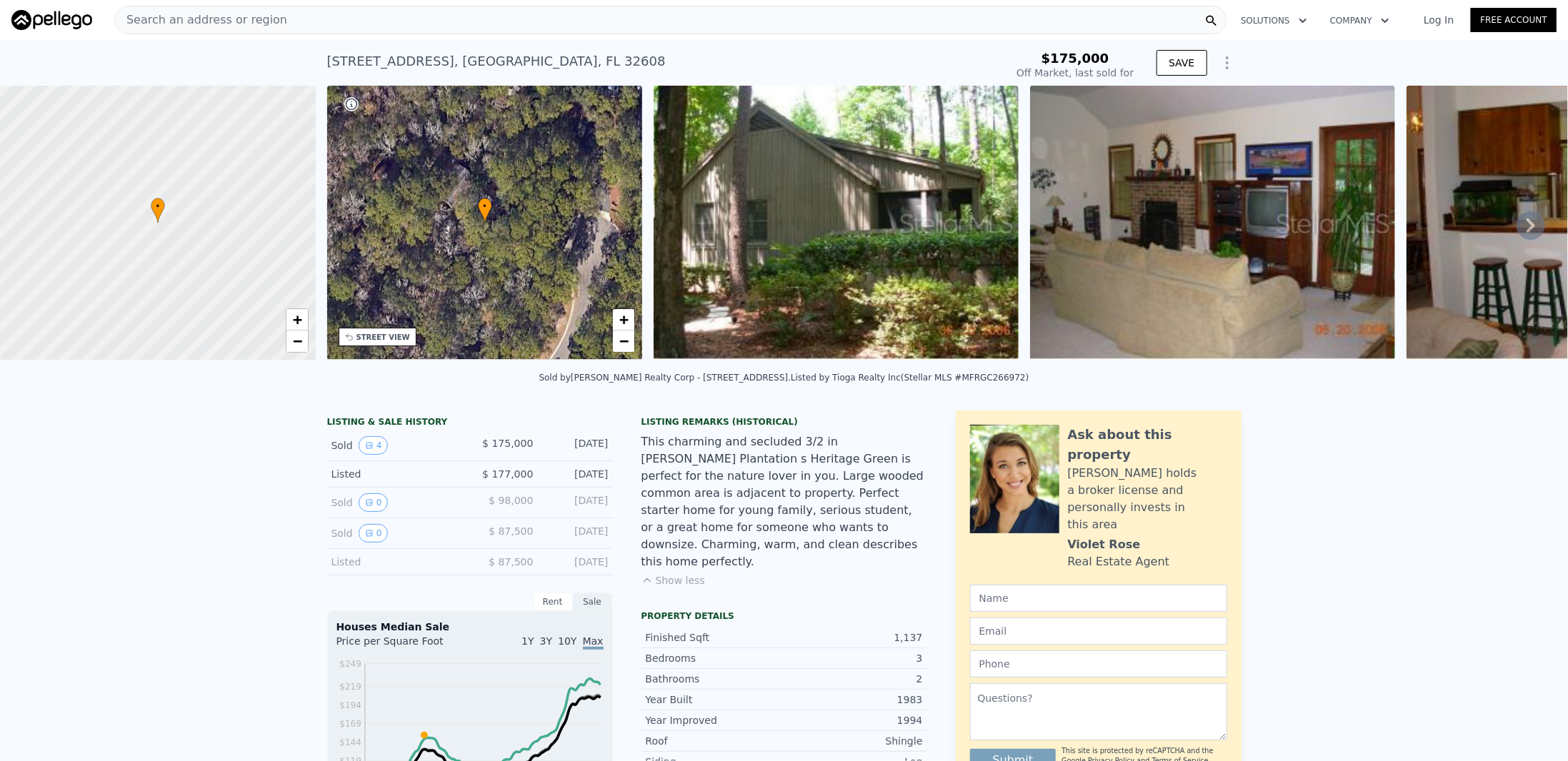
click at [879, 266] on img at bounding box center [837, 222] width 365 height 274
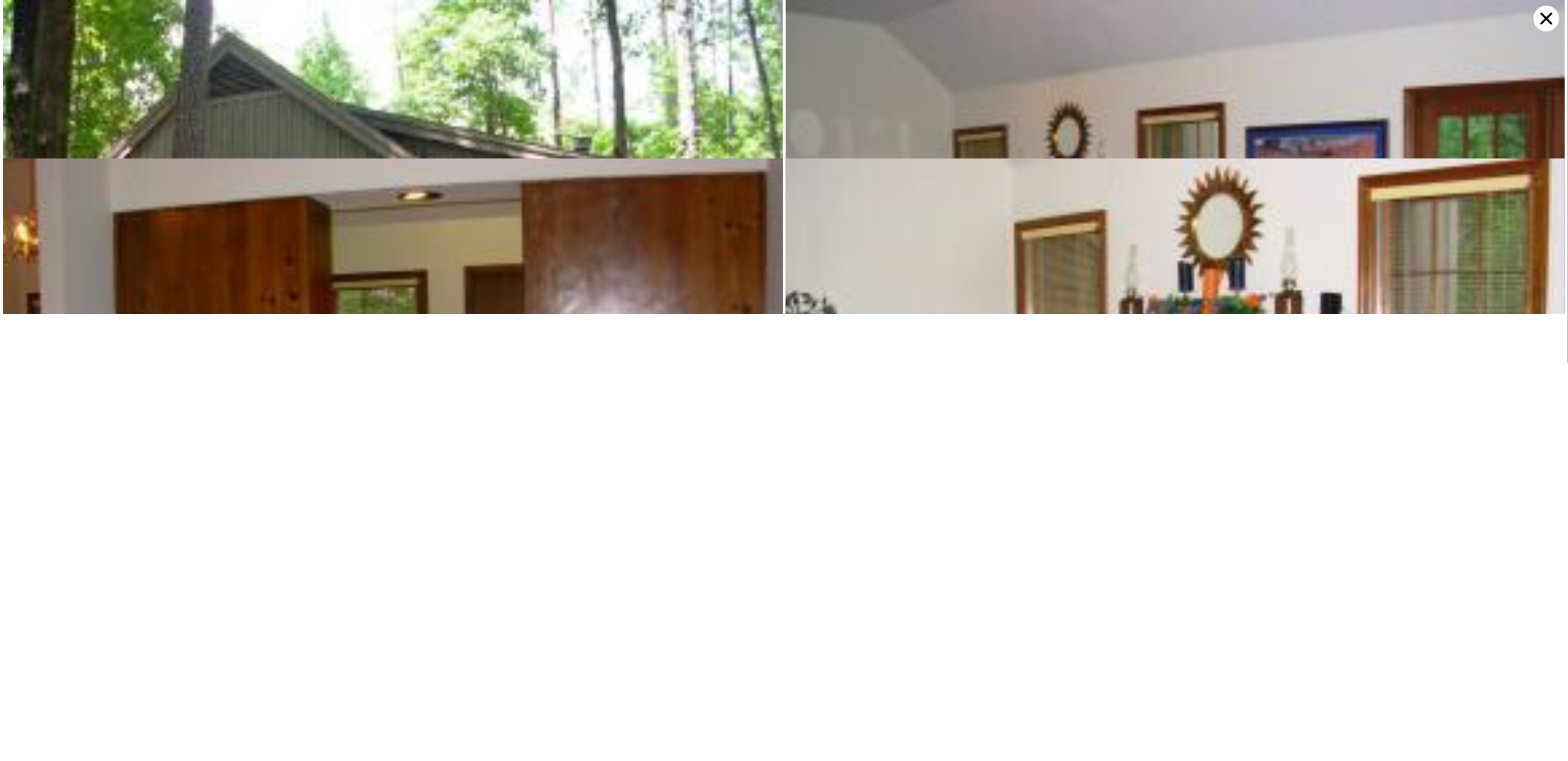
click at [1544, 14] on icon at bounding box center [1546, 19] width 12 height 12
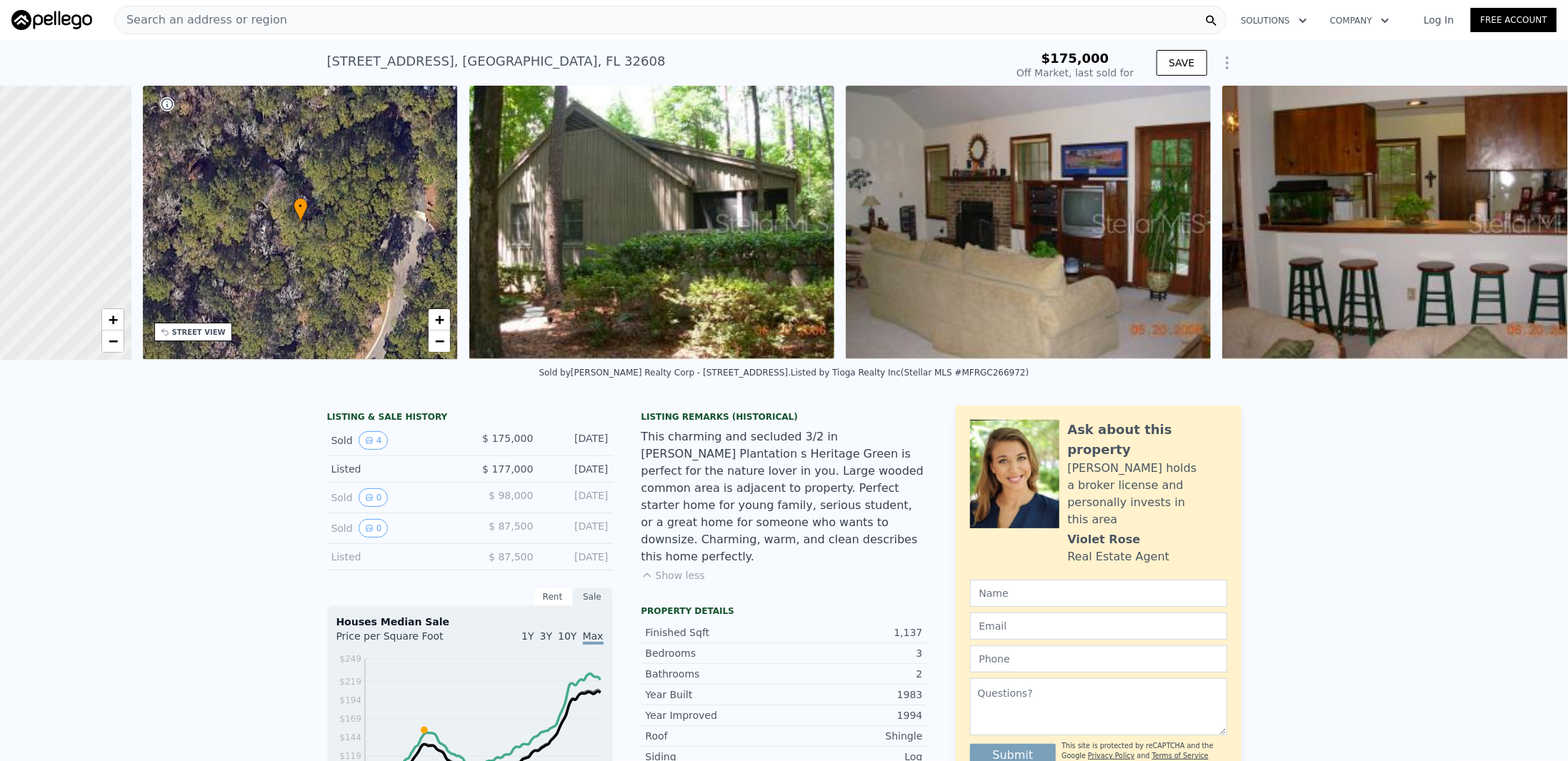
scroll to position [0, 332]
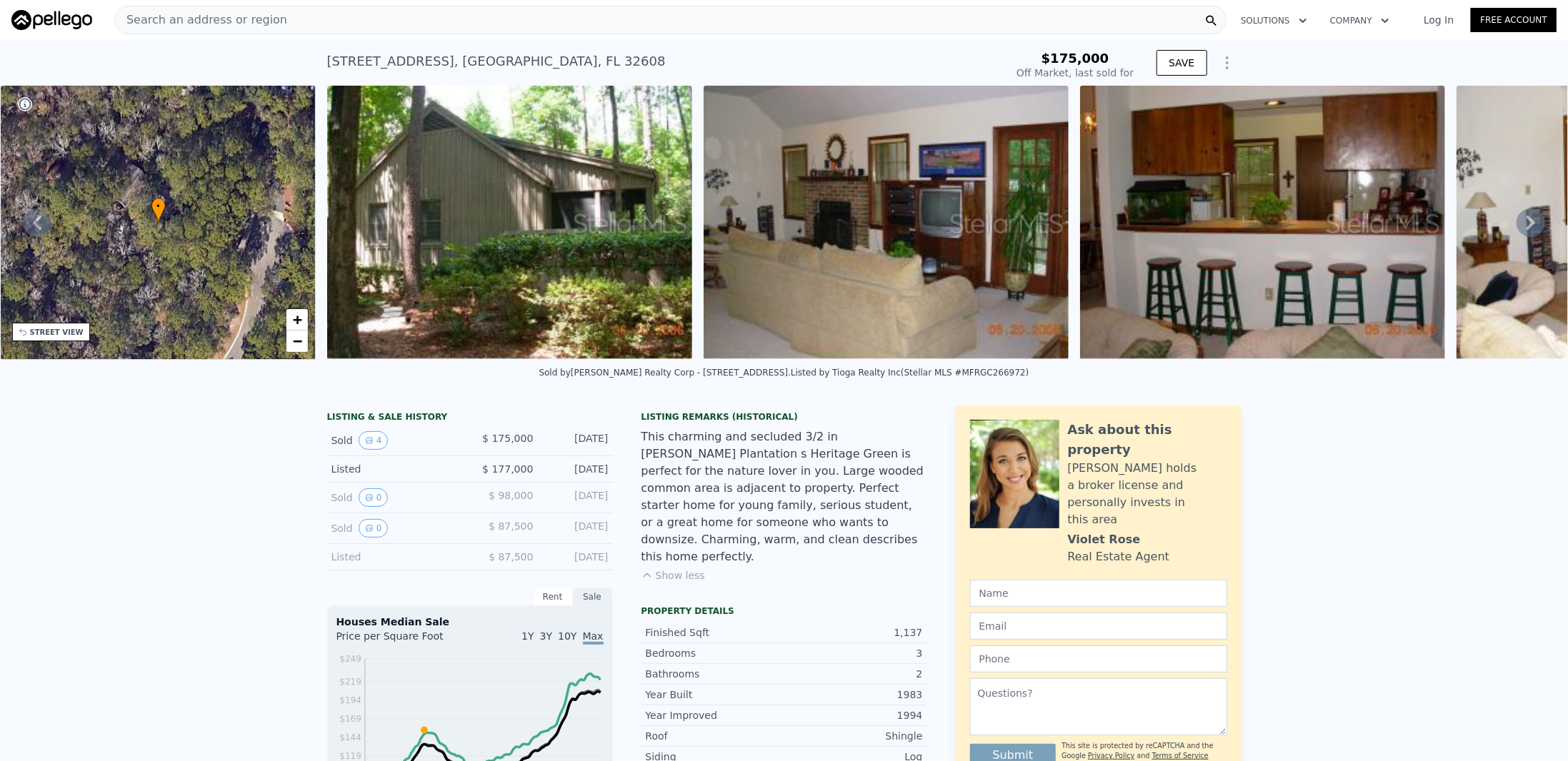
click at [989, 288] on img at bounding box center [887, 222] width 365 height 274
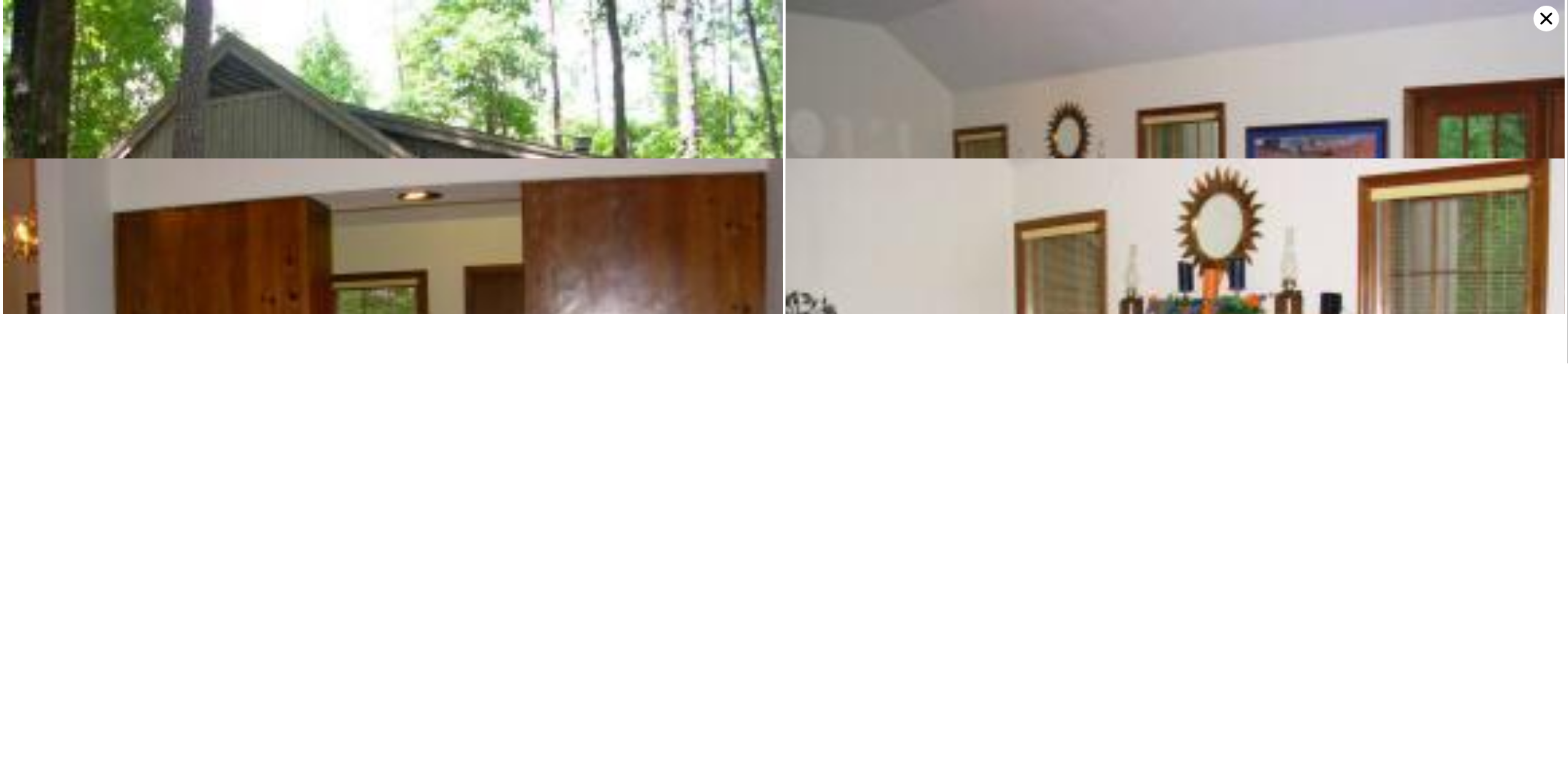
click at [1546, 24] on icon at bounding box center [1546, 18] width 25 height 25
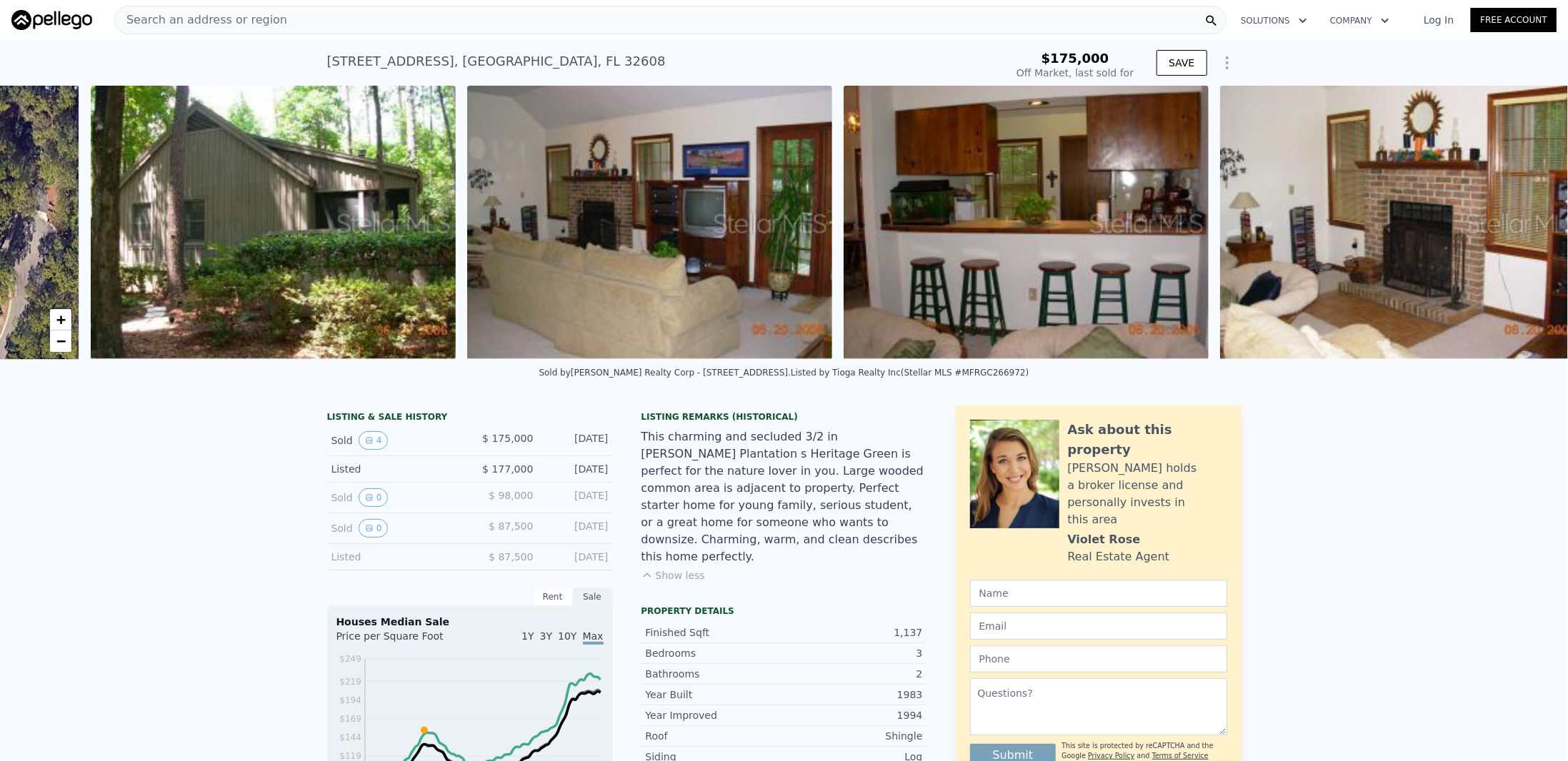
scroll to position [0, 600]
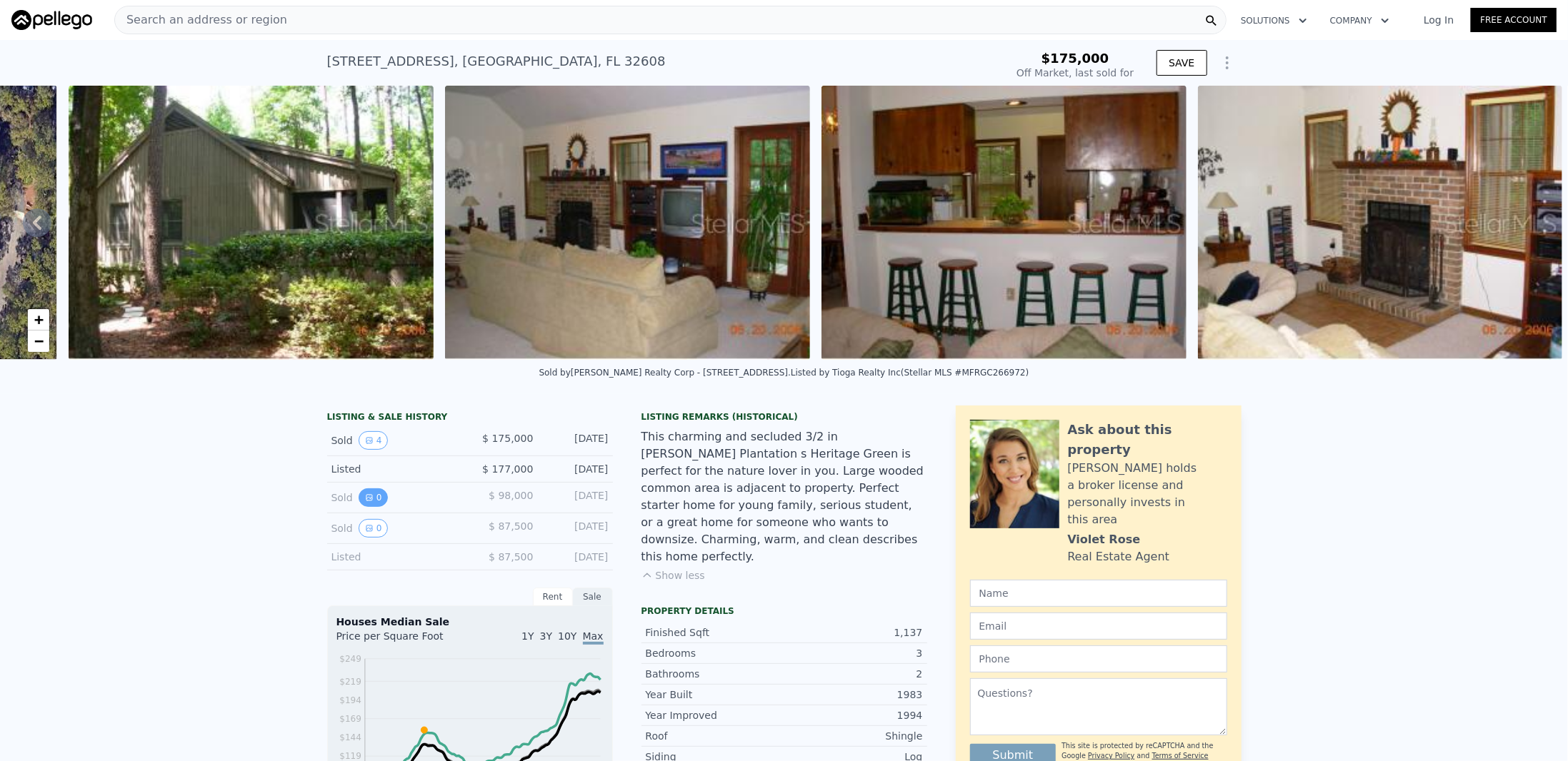
click at [365, 502] on icon "View historical data" at bounding box center [369, 498] width 8 height 8
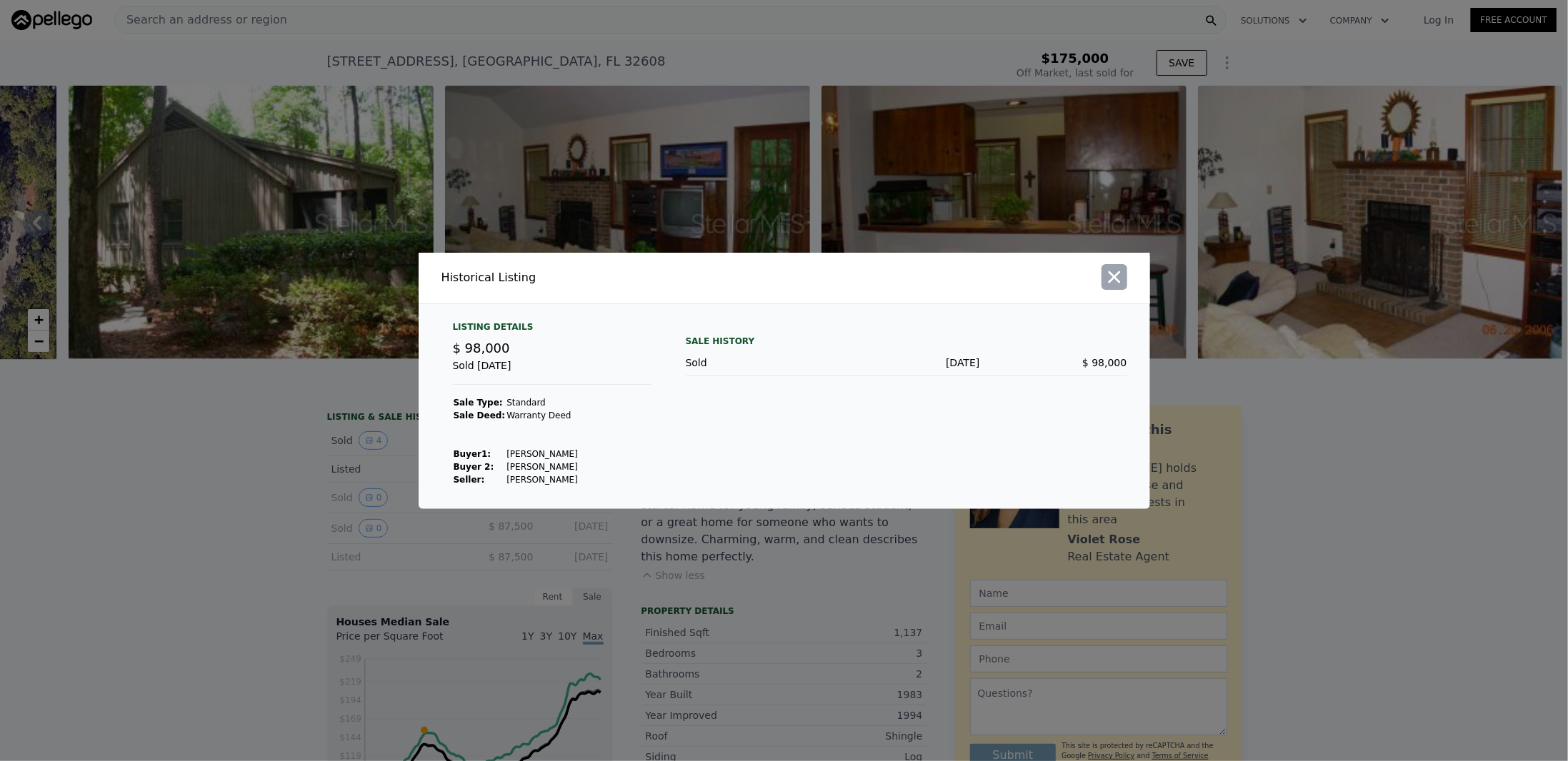
type input "$ 245,000"
type input "$ 44,009"
click at [1108, 274] on icon "button" at bounding box center [1114, 277] width 20 height 20
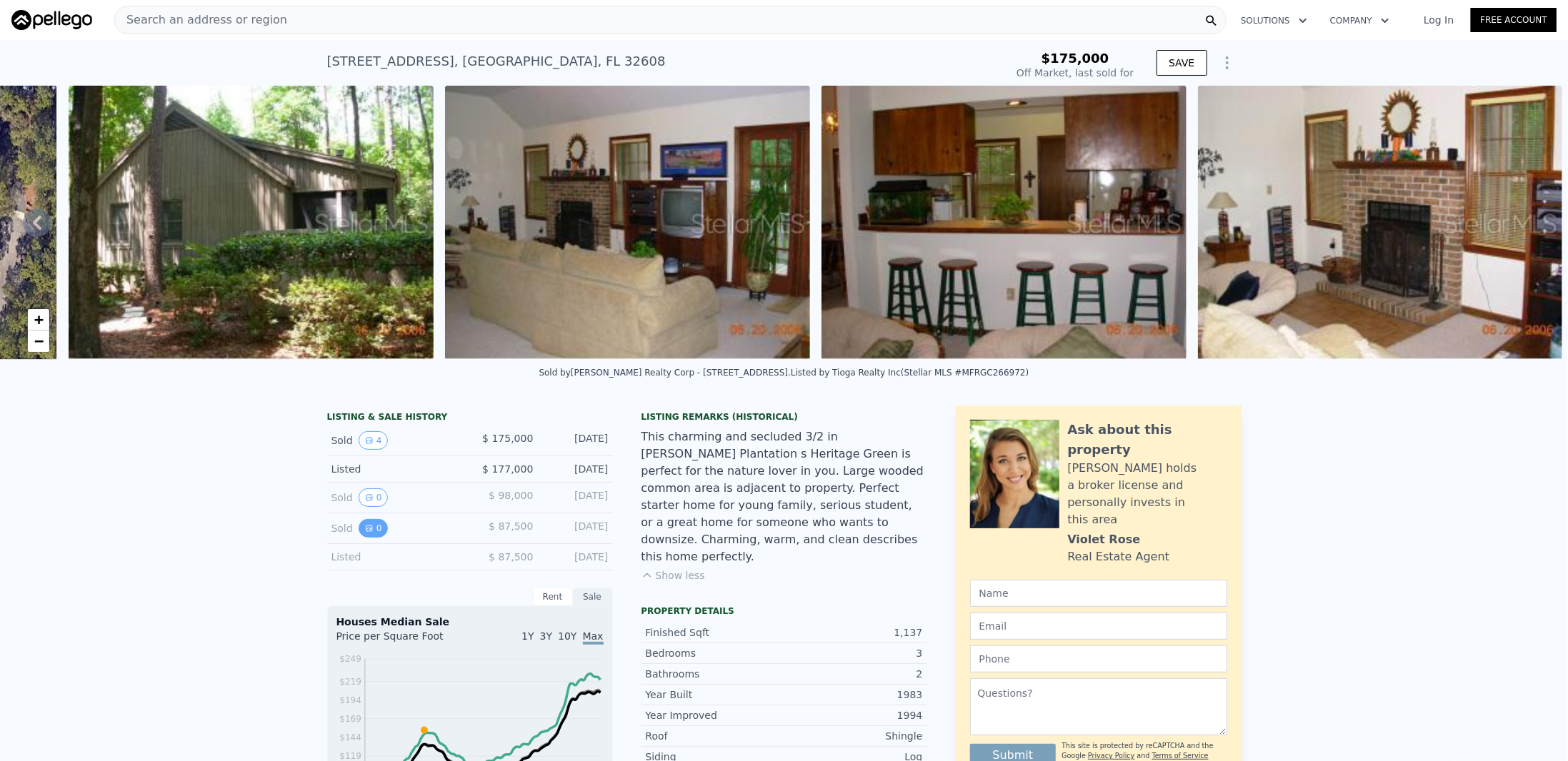
click at [365, 532] on icon "View historical data" at bounding box center [369, 528] width 8 height 8
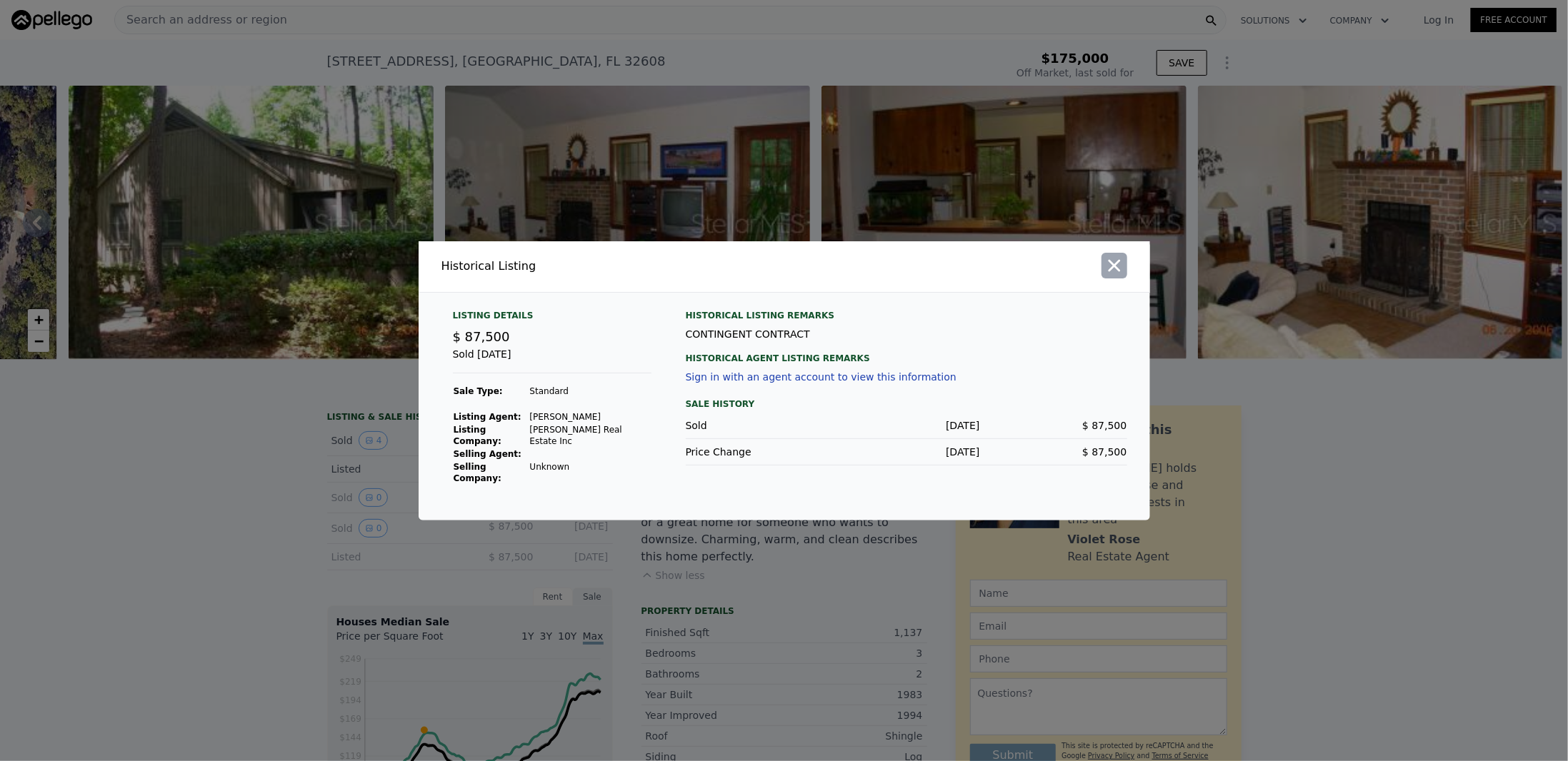
click at [1112, 276] on icon "button" at bounding box center [1114, 265] width 20 height 20
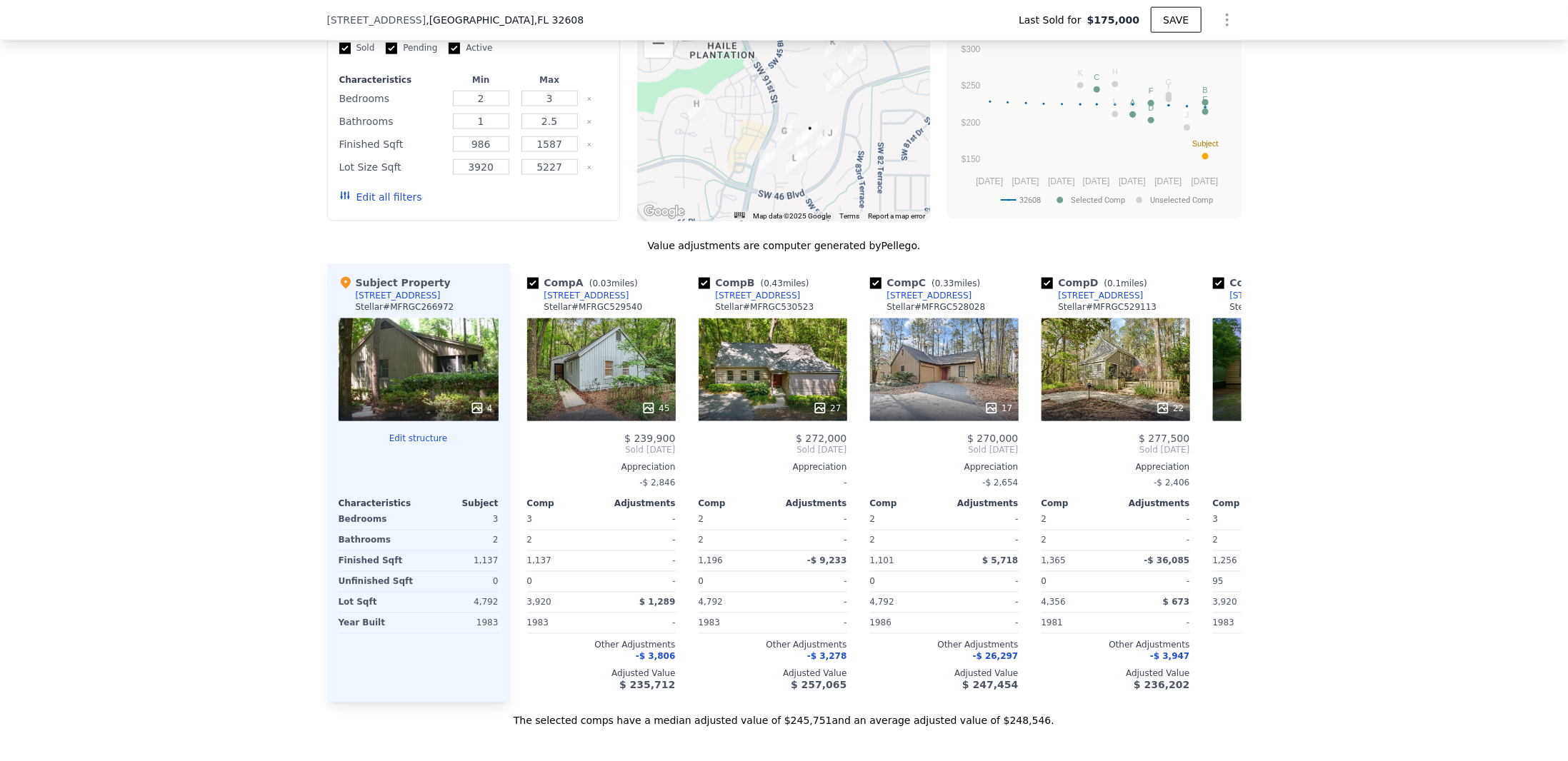
scroll to position [1161, 0]
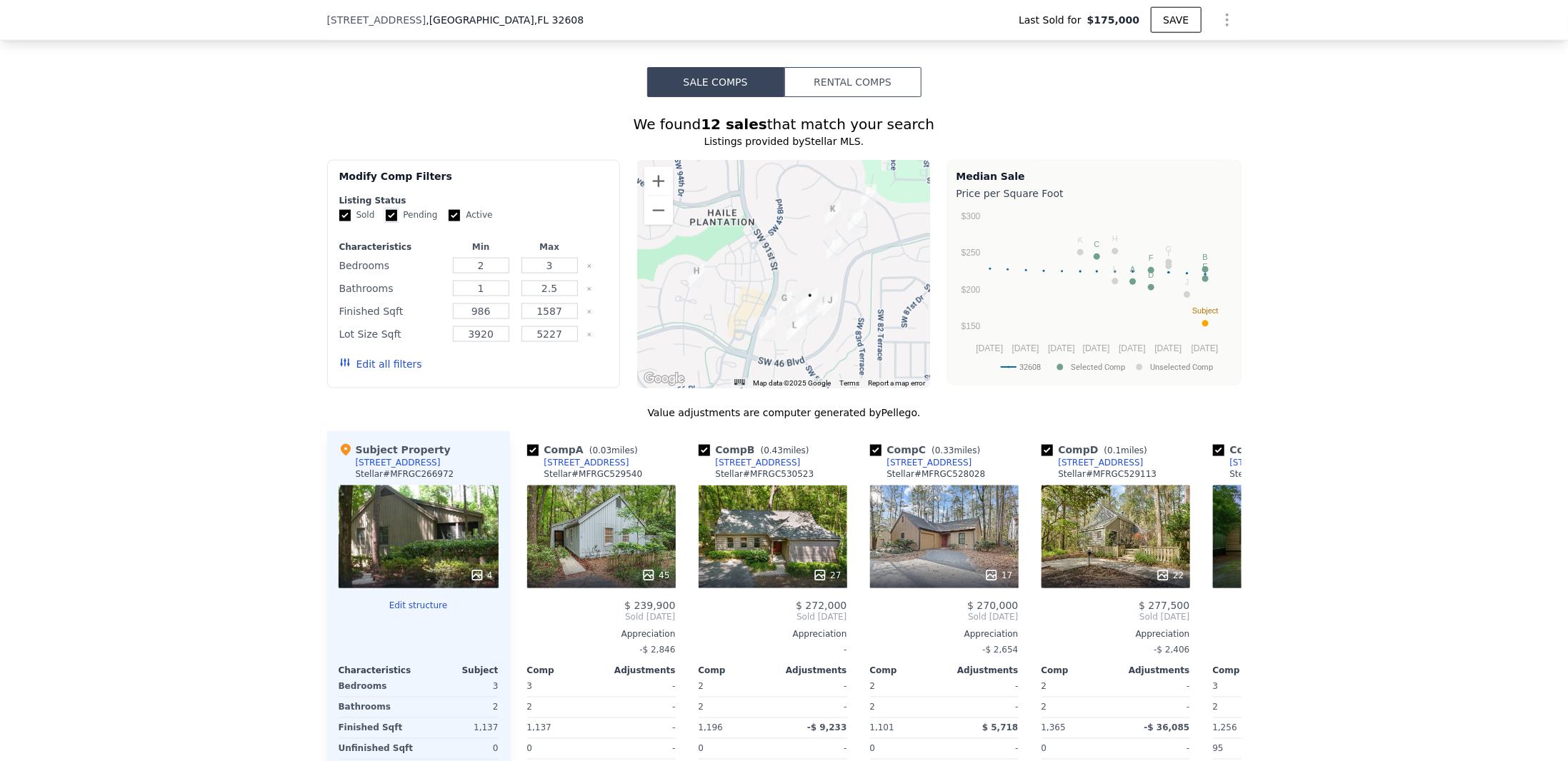
click at [386, 218] on input "Pending" at bounding box center [392, 215] width 11 height 11
checkbox input "false"
click at [449, 220] on input "Active" at bounding box center [455, 215] width 11 height 11
checkbox input "false"
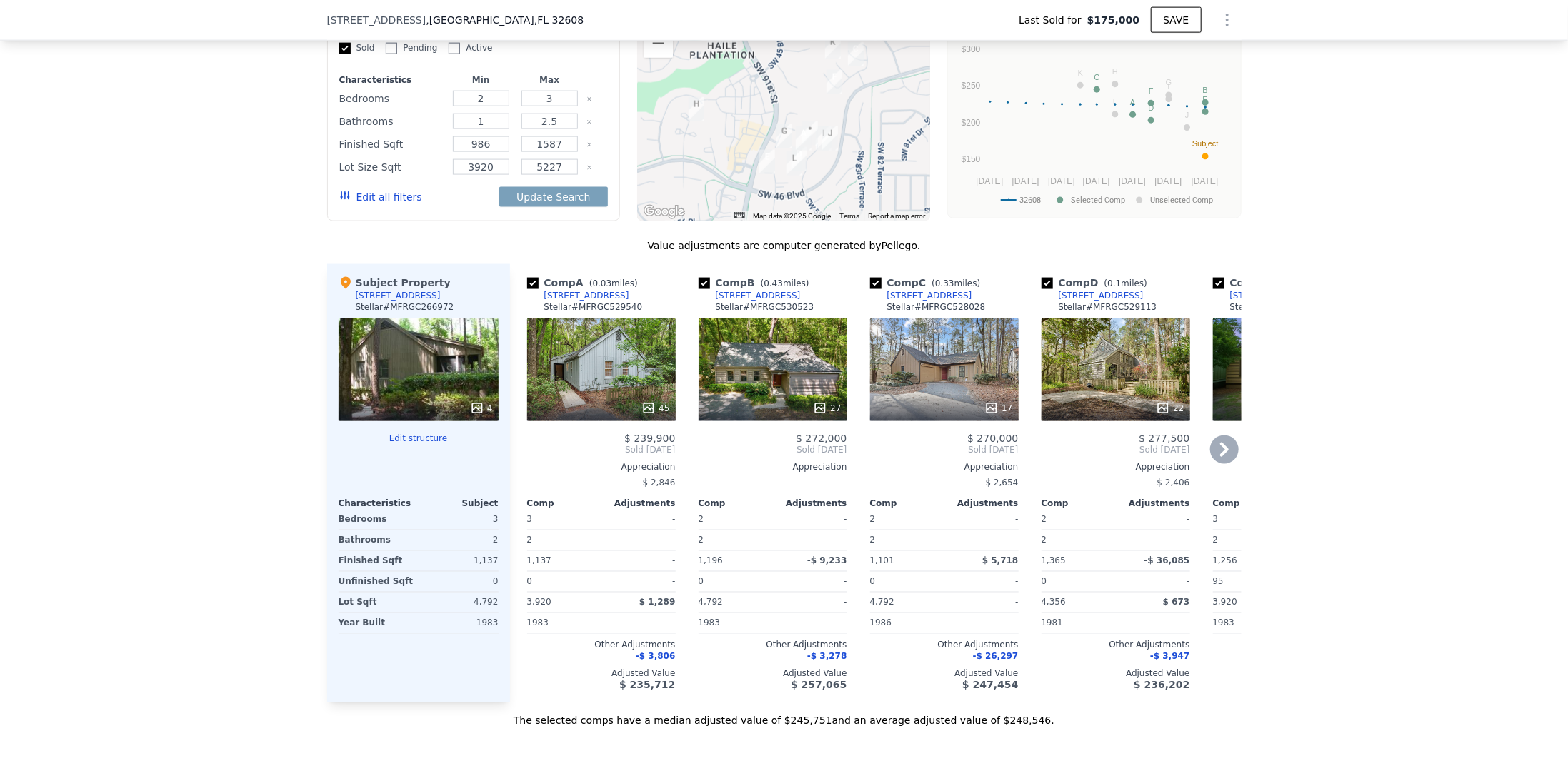
click at [586, 383] on div "45" at bounding box center [601, 370] width 149 height 103
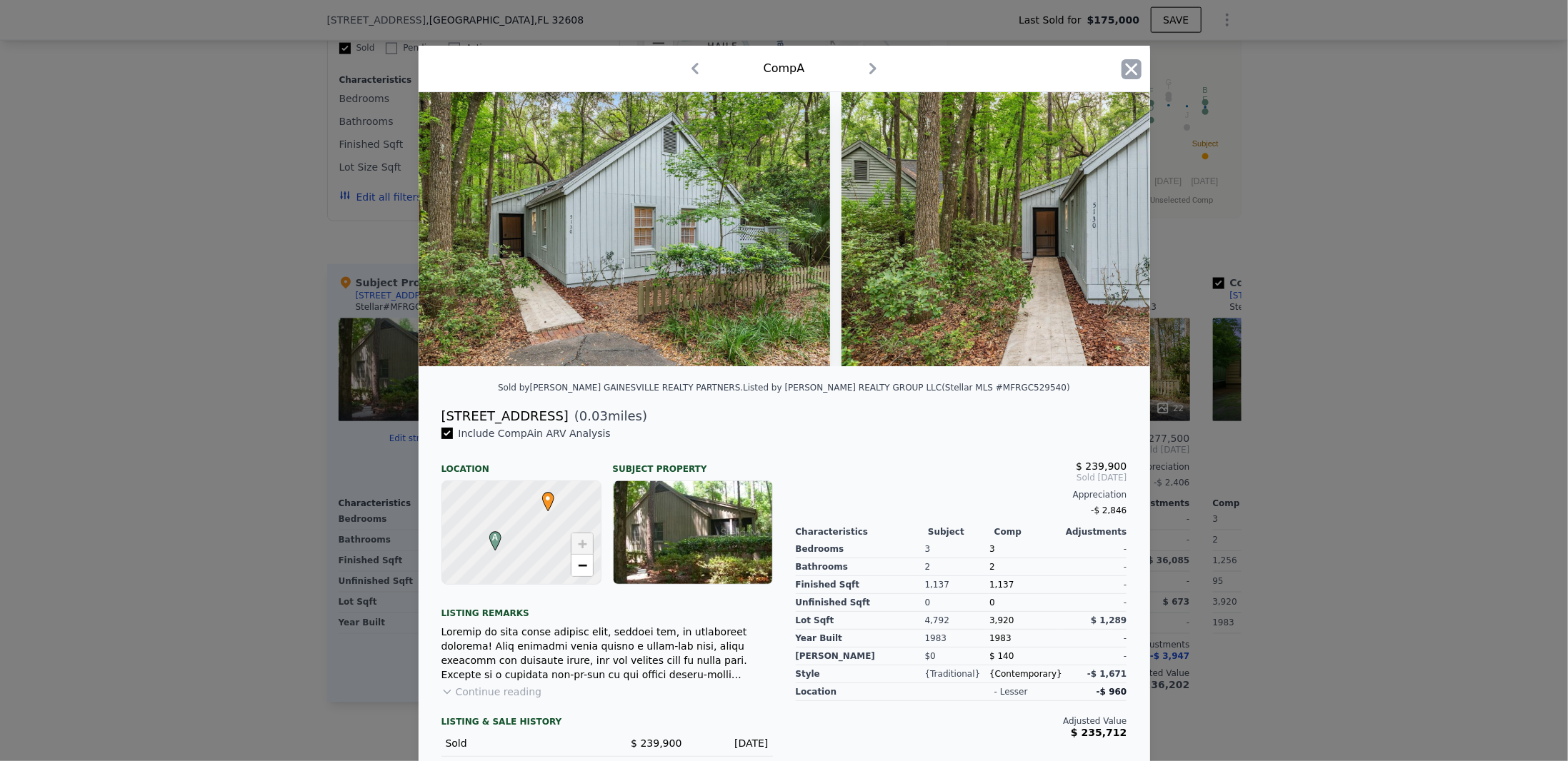
click at [1126, 73] on icon "button" at bounding box center [1131, 69] width 12 height 12
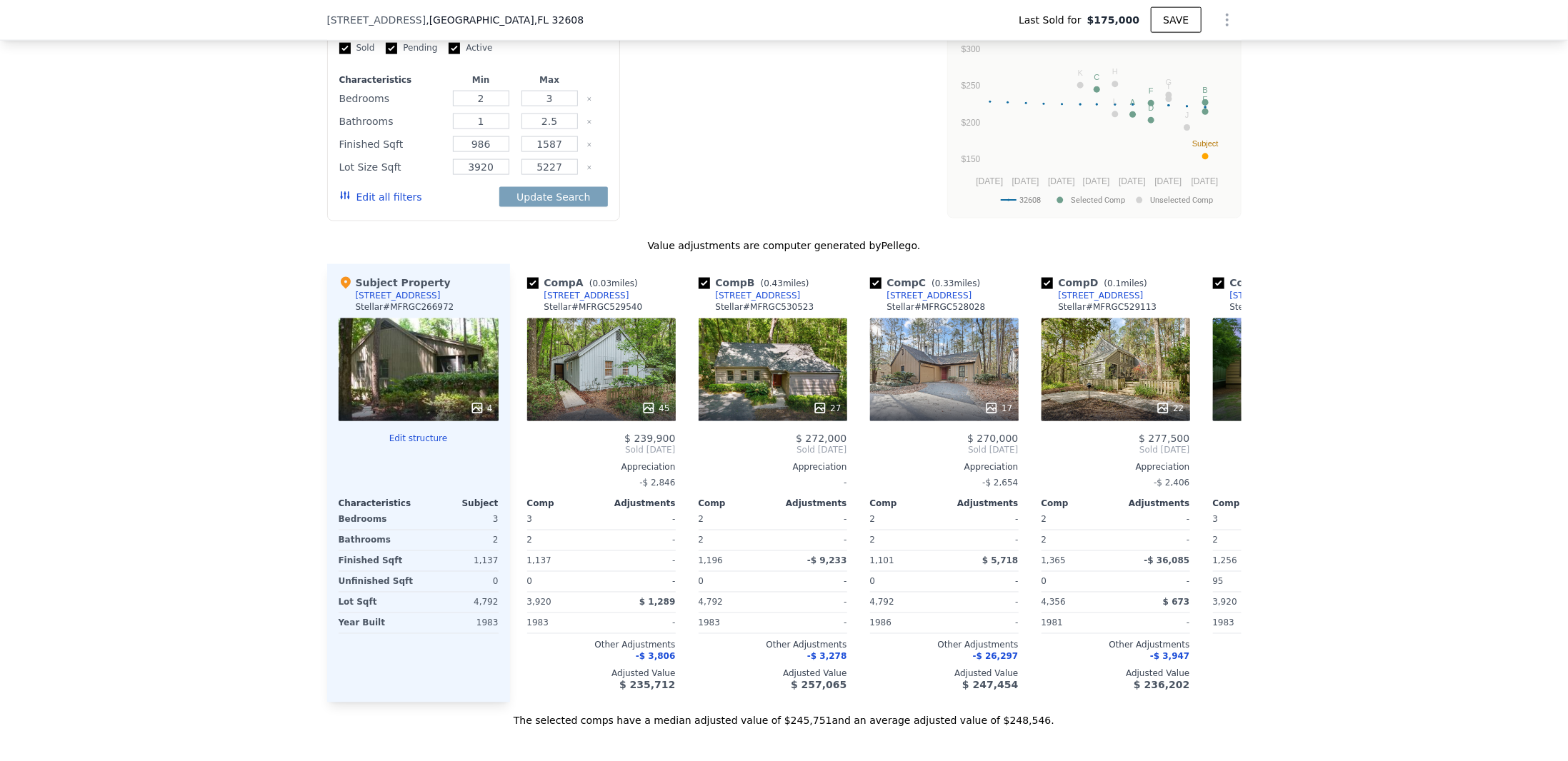
checkbox input "true"
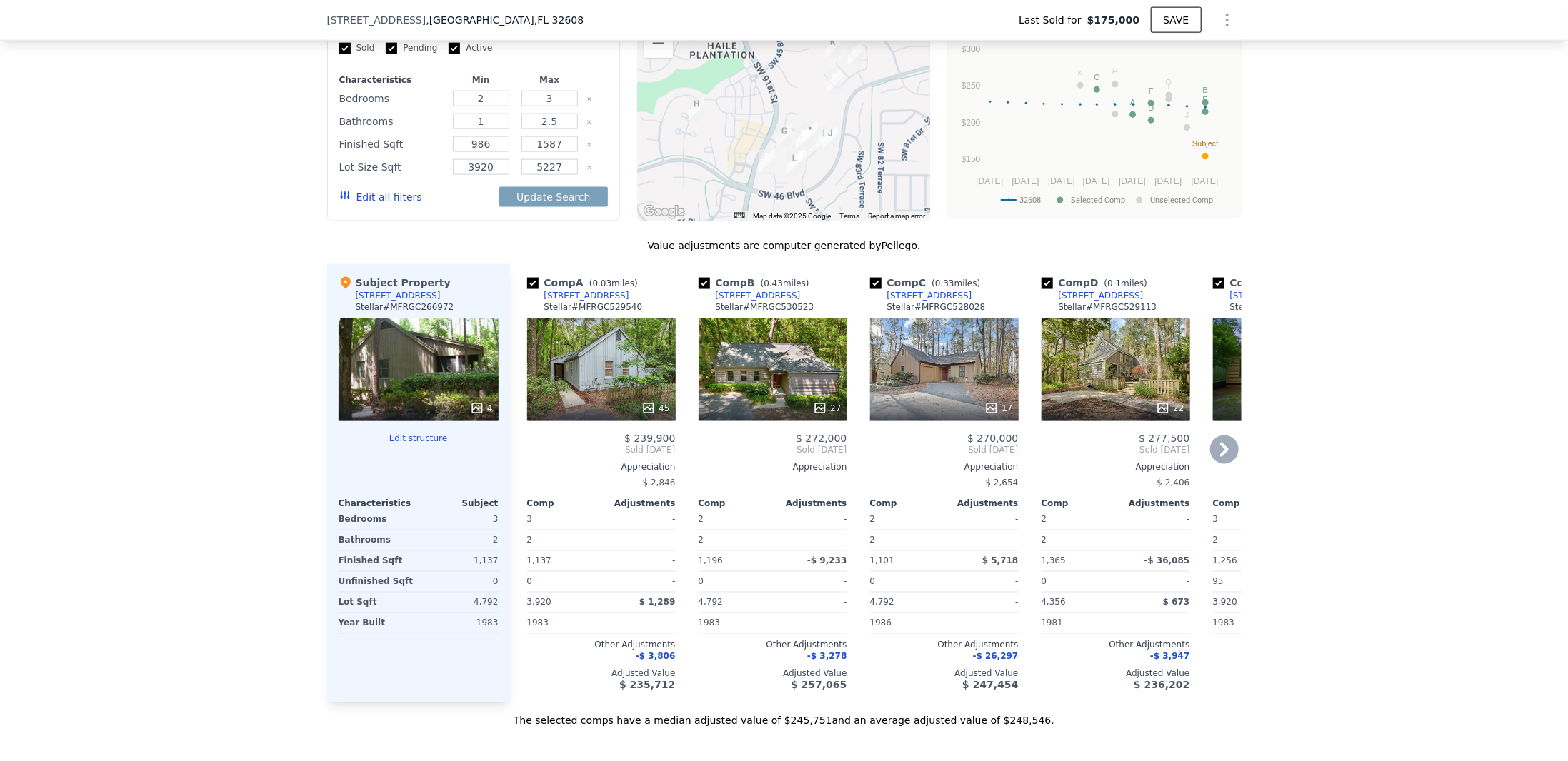
click at [621, 359] on div "45" at bounding box center [601, 370] width 149 height 103
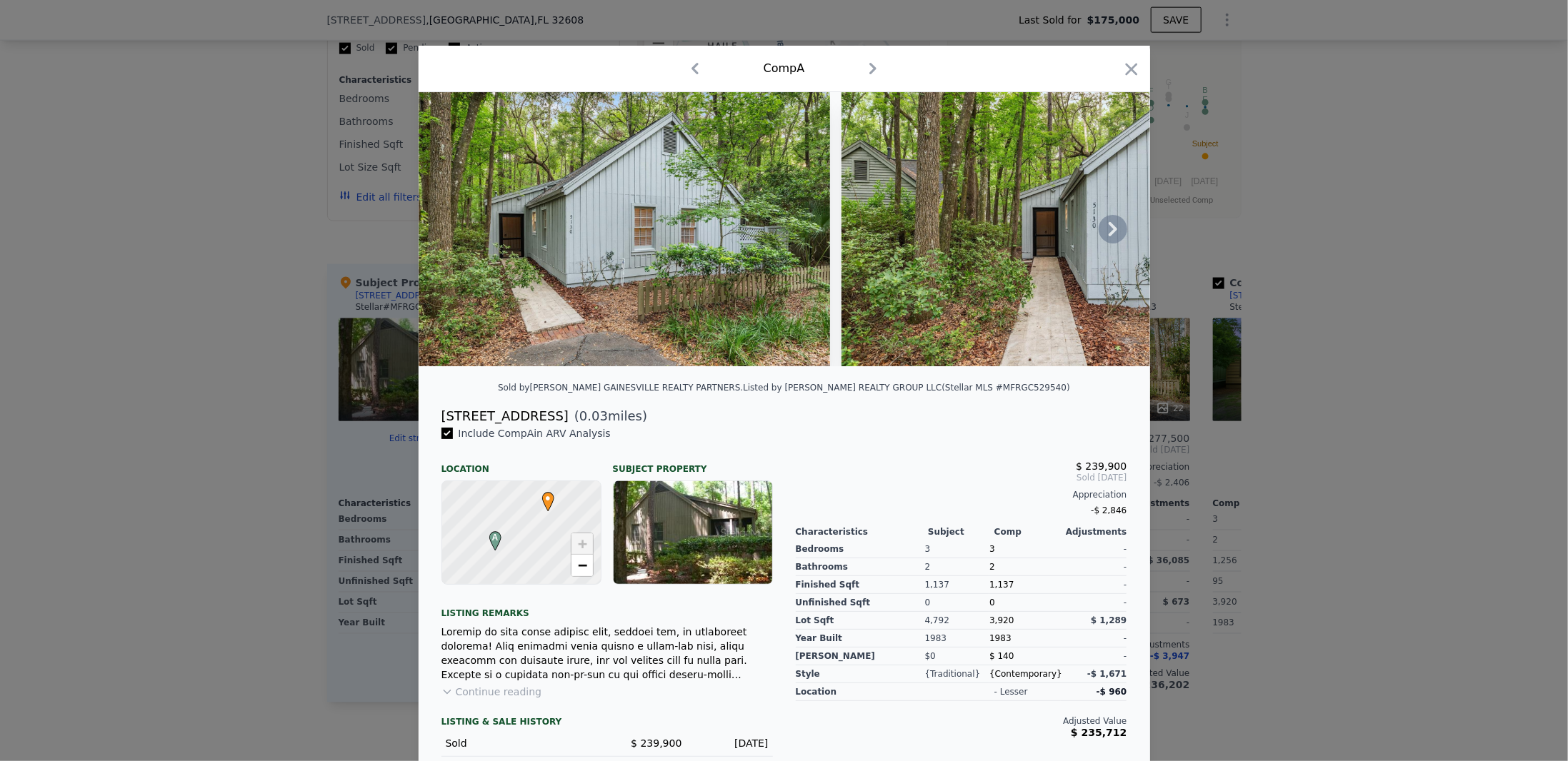
scroll to position [90, 0]
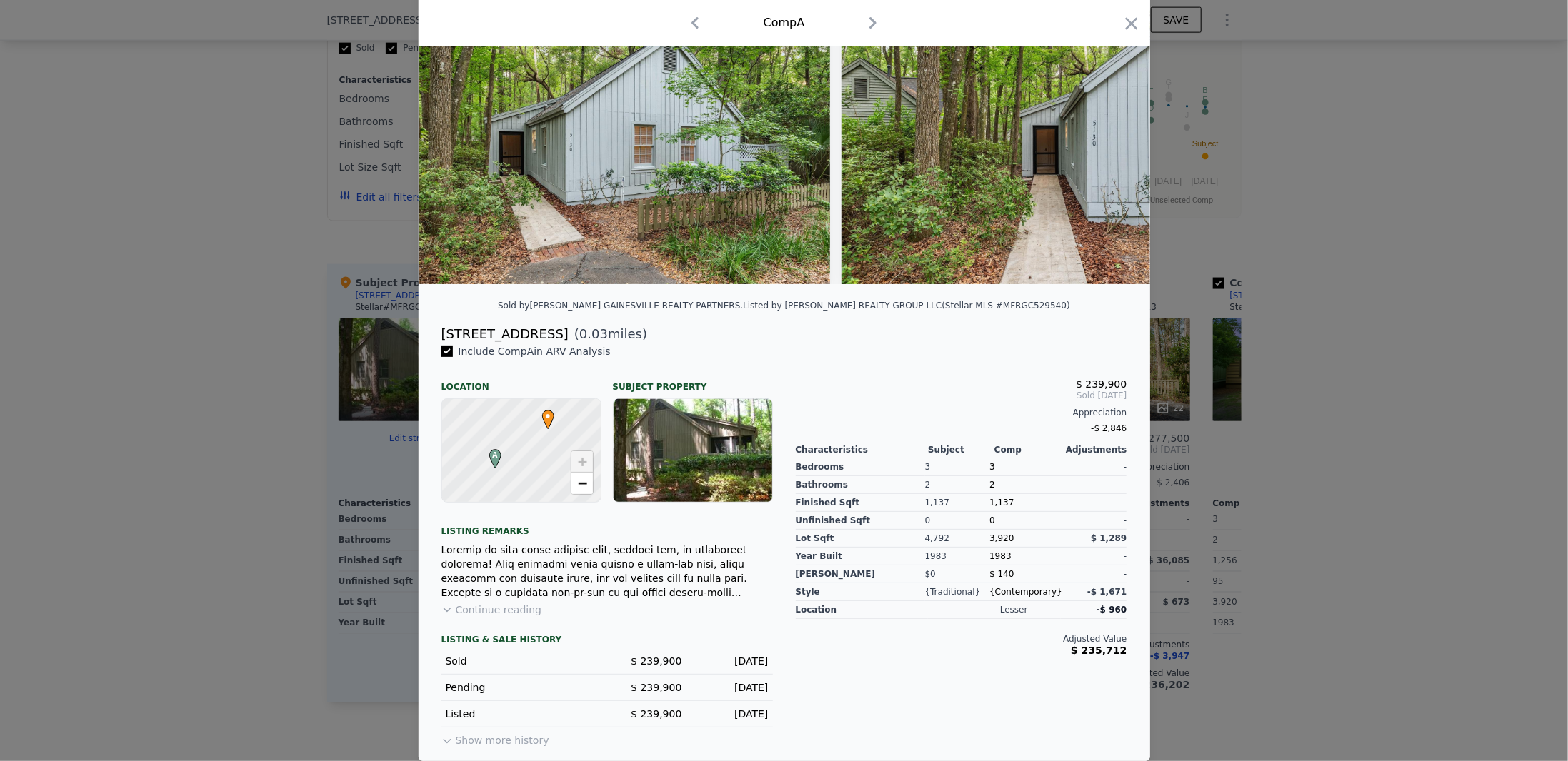
click at [508, 605] on button "Continue reading" at bounding box center [491, 610] width 101 height 14
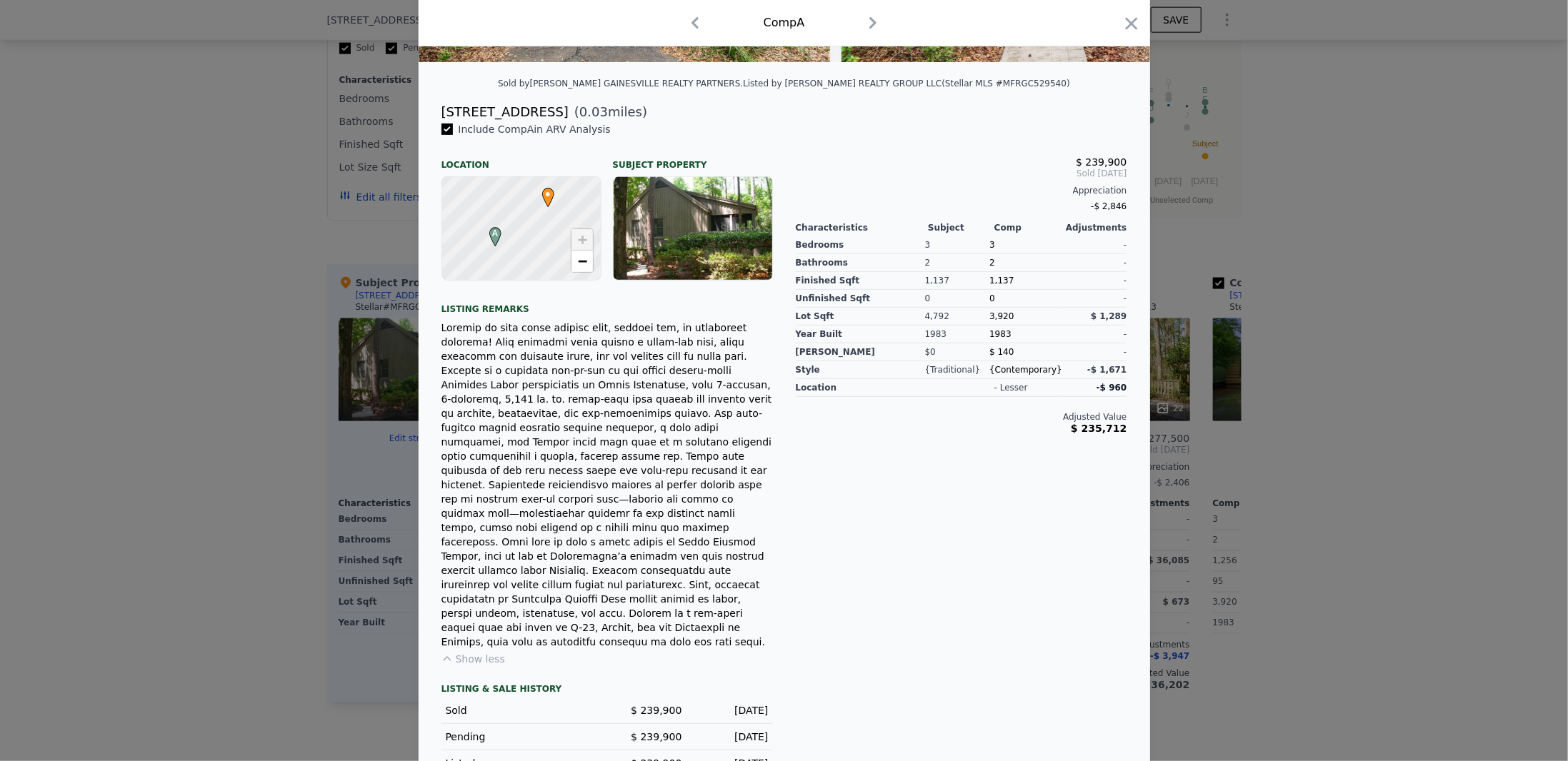
scroll to position [0, 0]
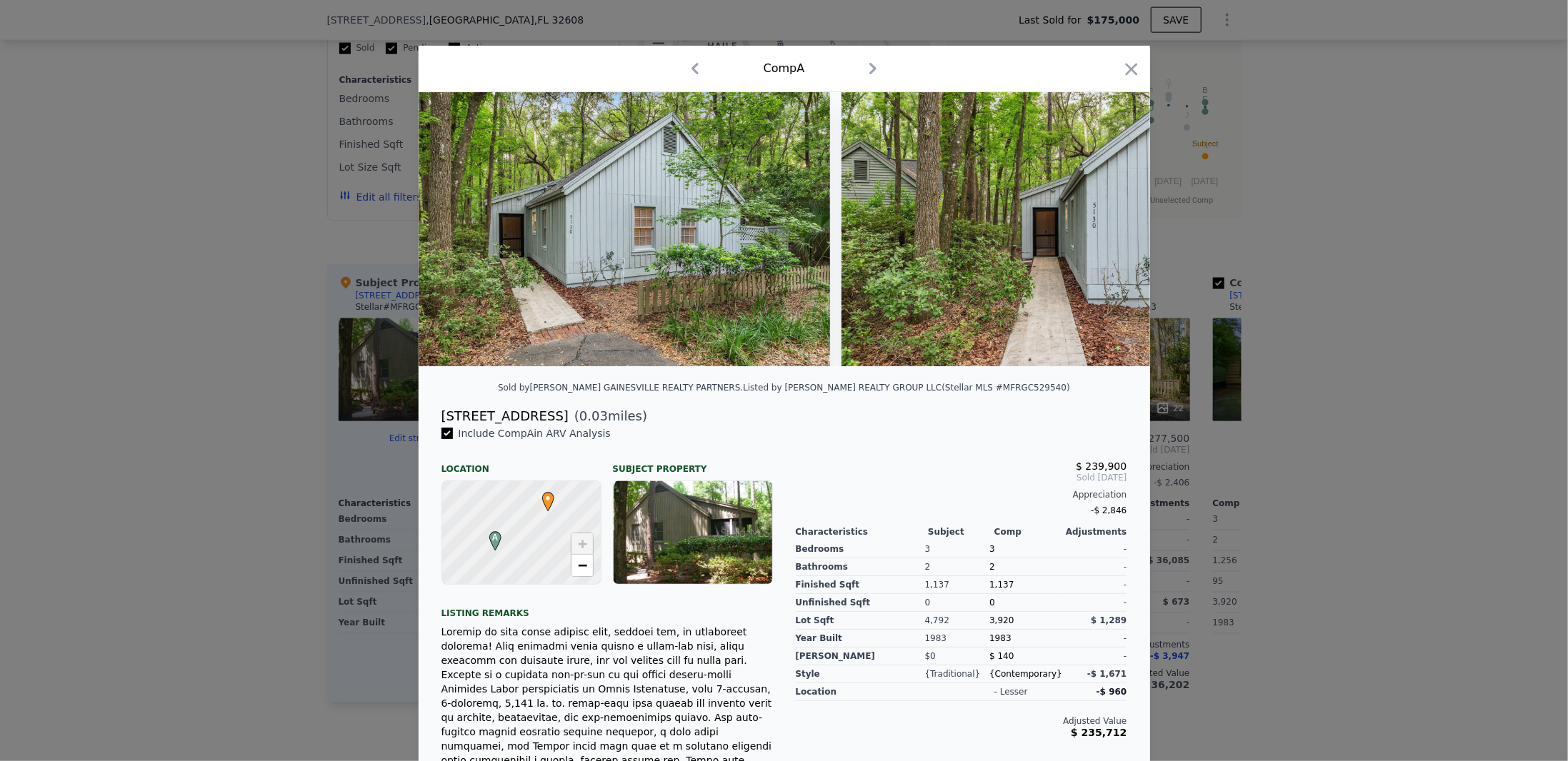
click at [481, 425] on div "5130 SW 86th Ter" at bounding box center [504, 416] width 127 height 20
copy div "5130 SW 86th Ter"
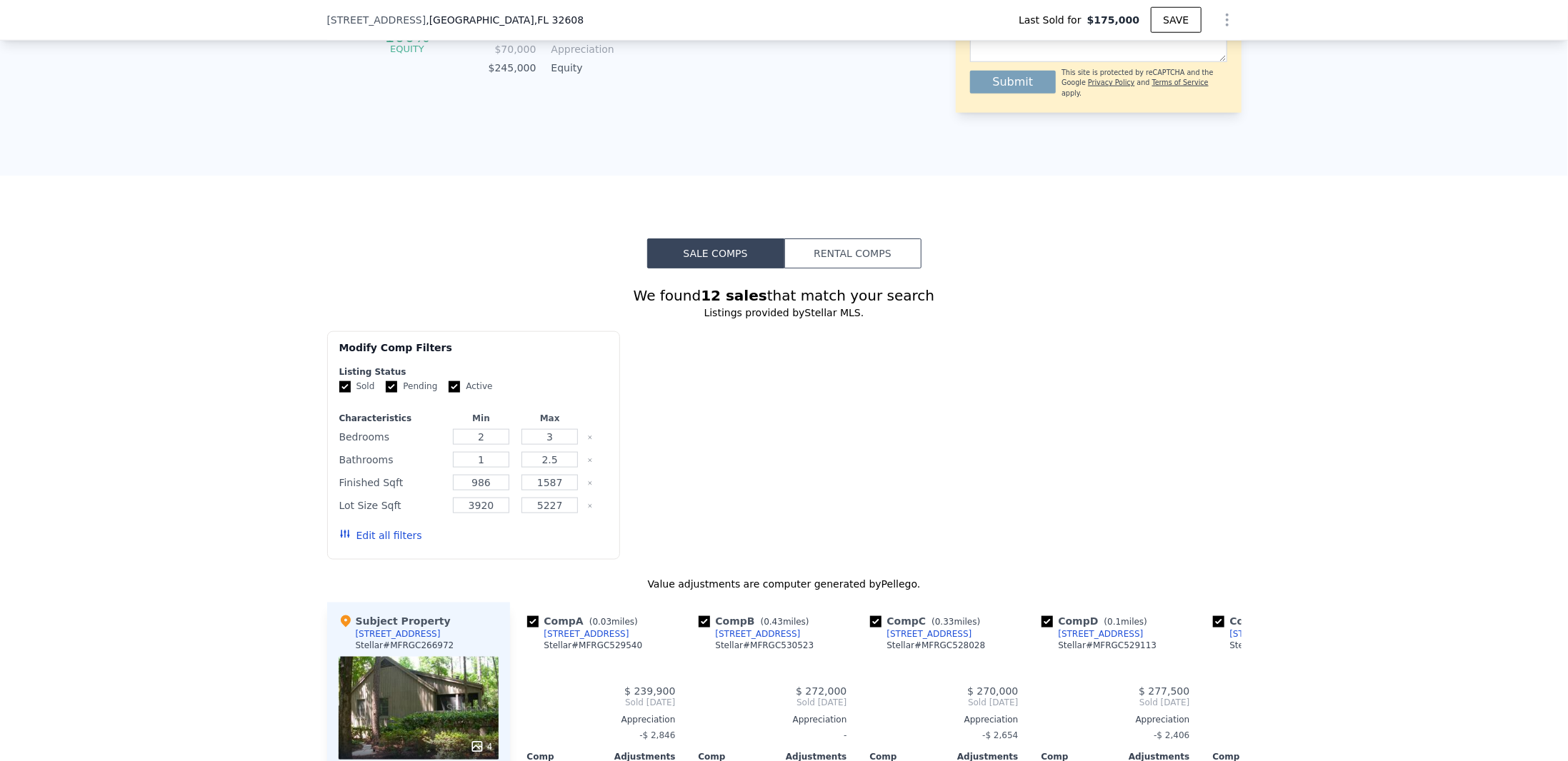
scroll to position [1012, 0]
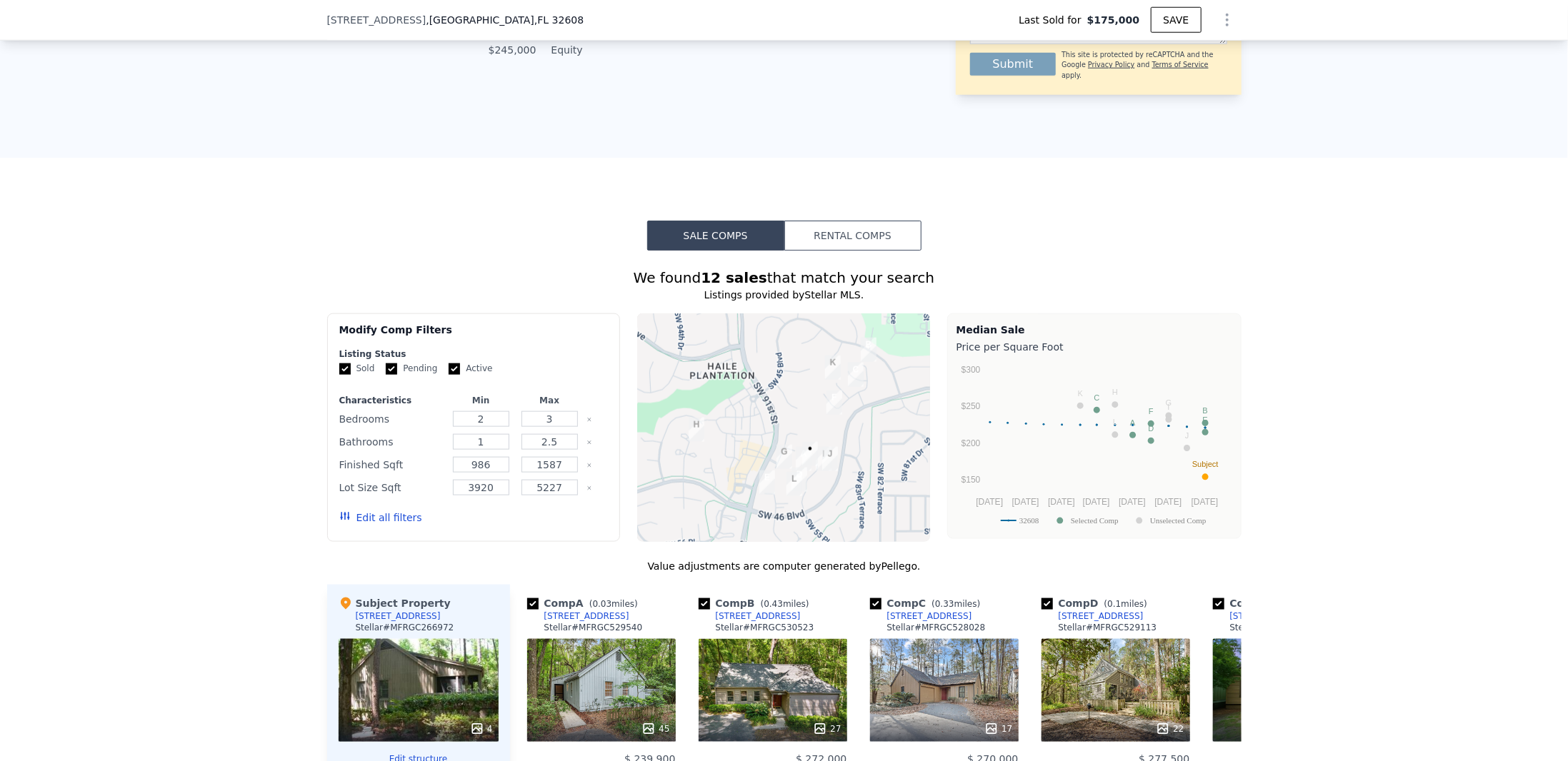
click at [872, 239] on button "Rental Comps" at bounding box center [853, 236] width 137 height 30
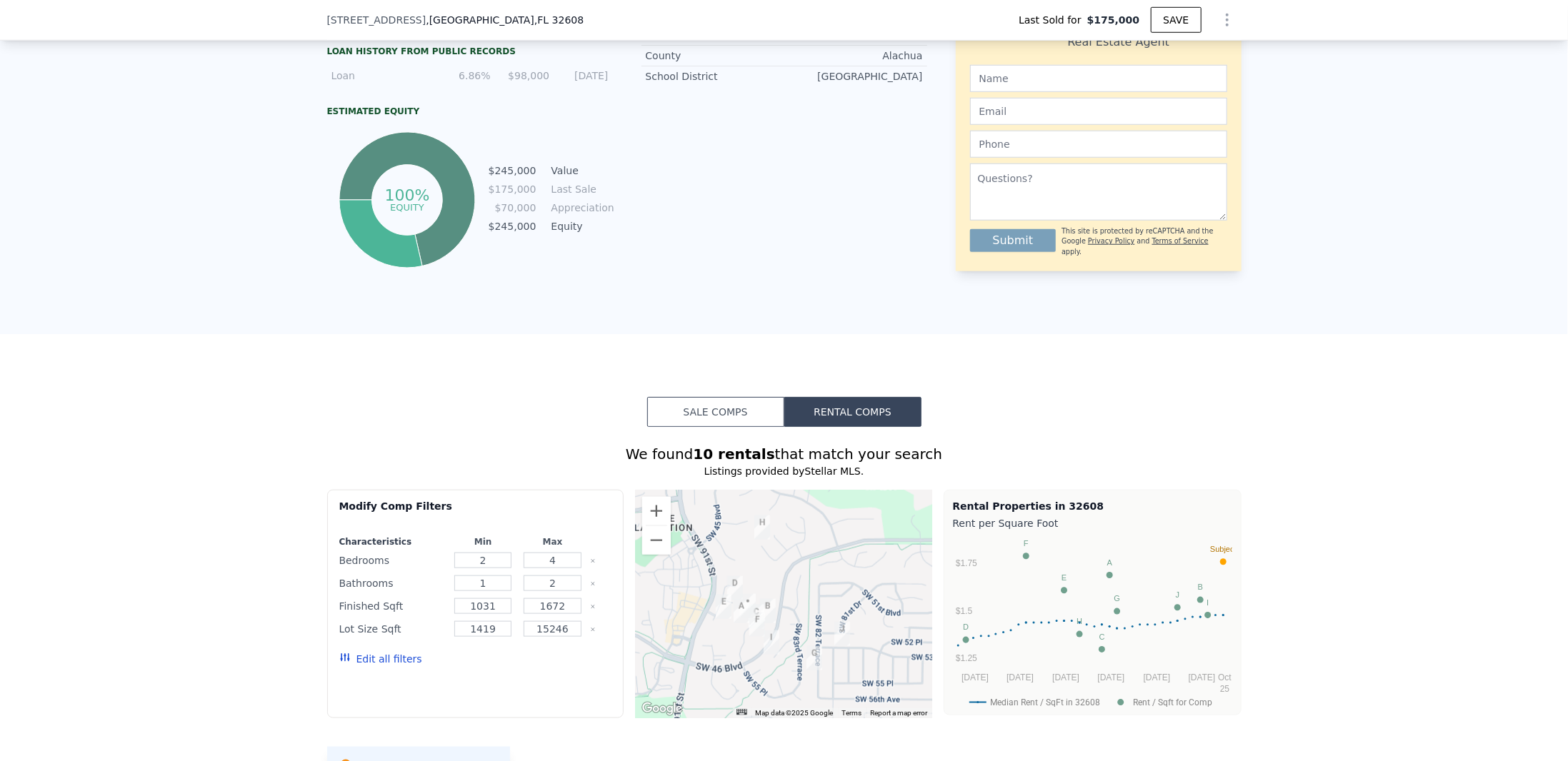
scroll to position [846, 0]
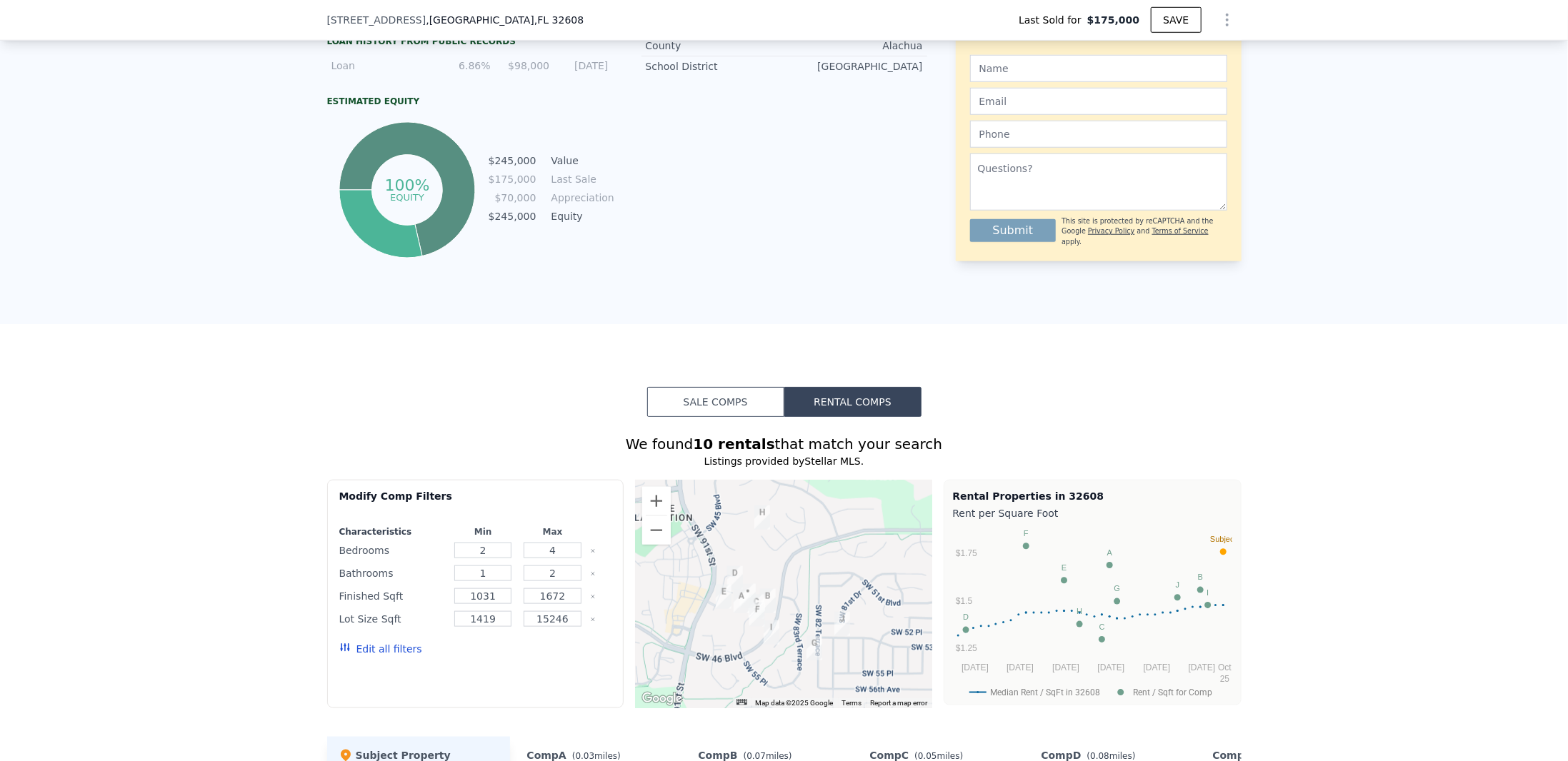
click at [692, 405] on button "Sale Comps" at bounding box center [716, 402] width 137 height 30
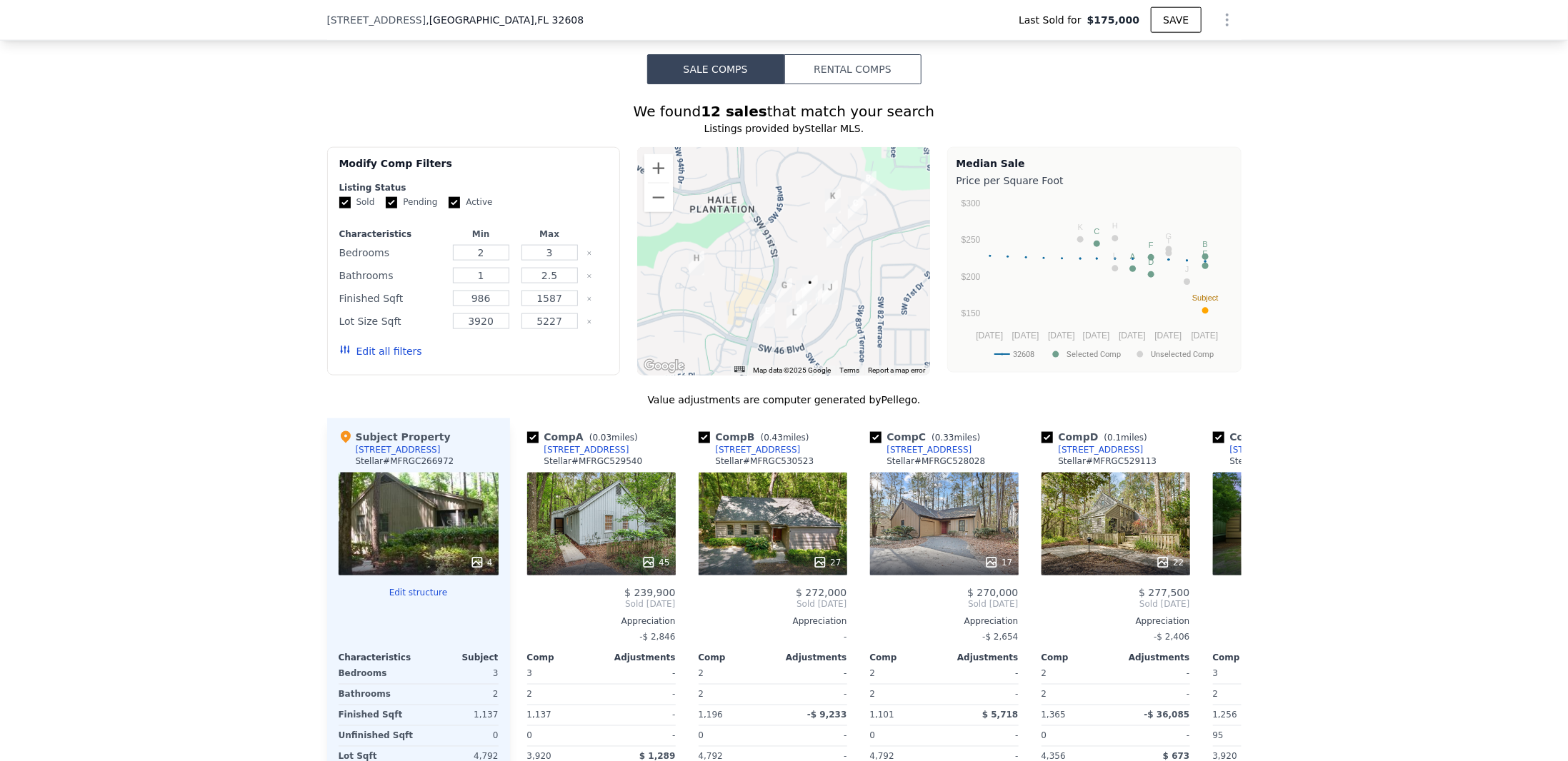
scroll to position [1345, 0]
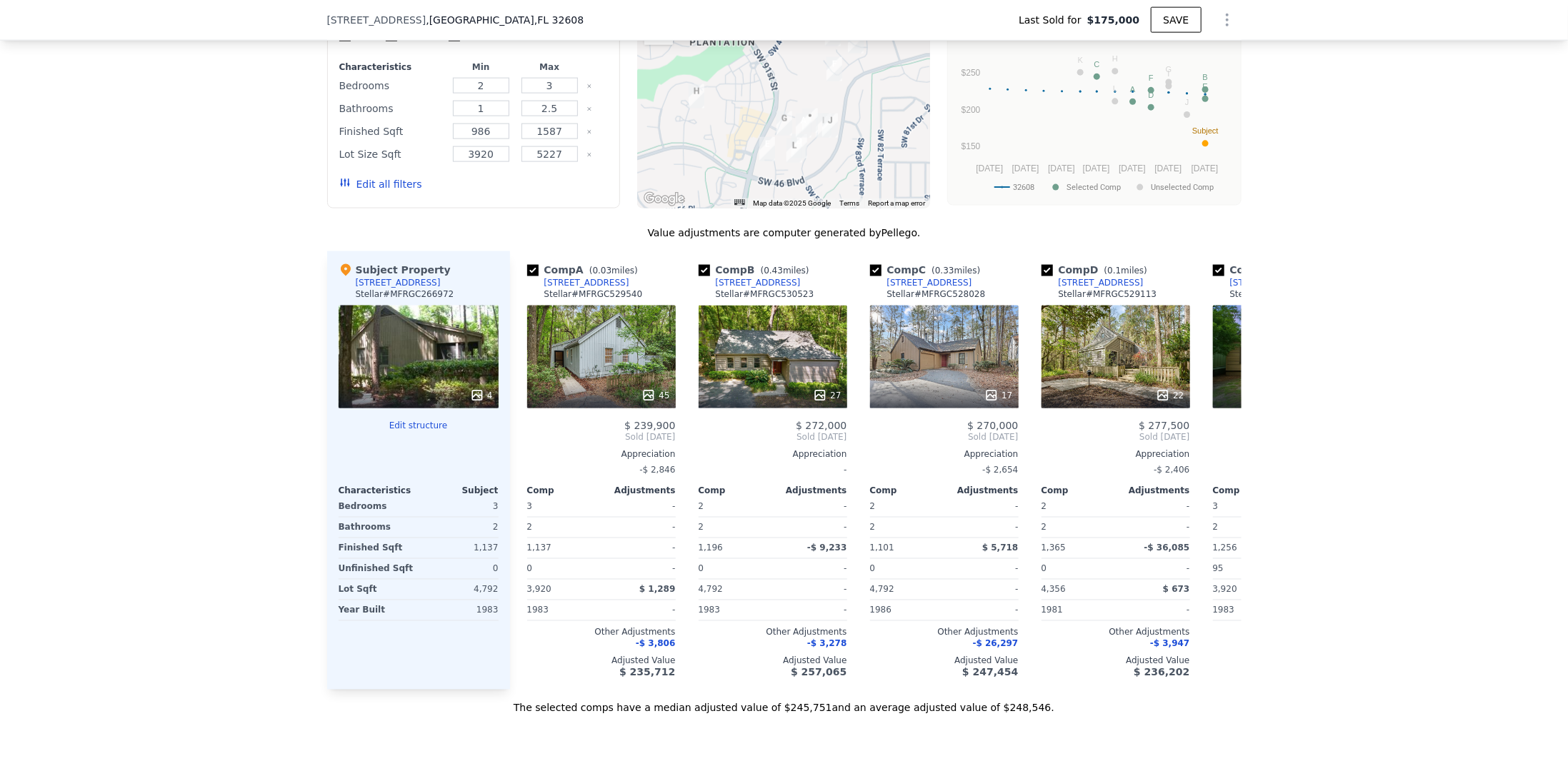
click at [593, 354] on div "45" at bounding box center [601, 357] width 149 height 103
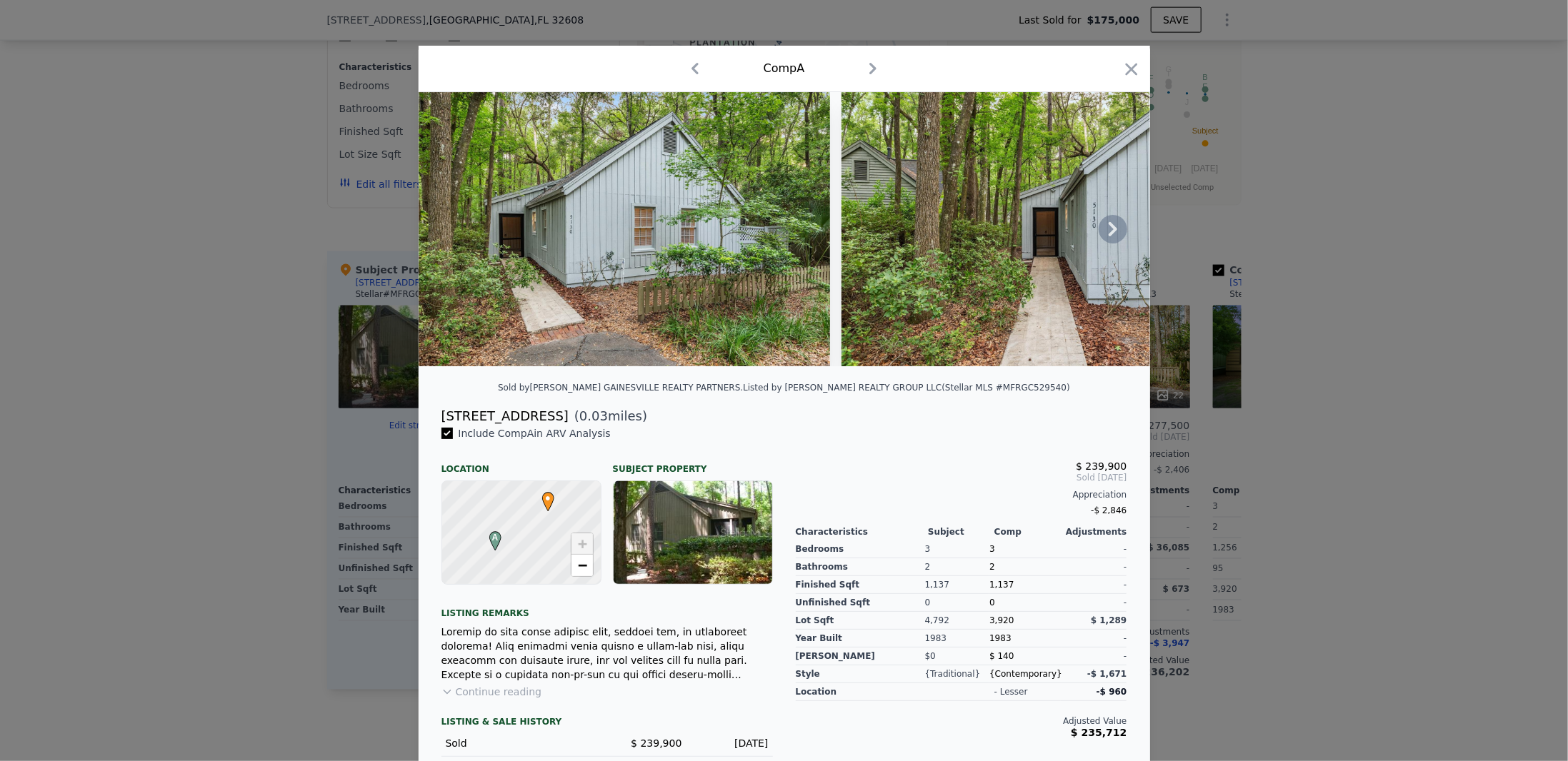
click at [932, 196] on img at bounding box center [1047, 229] width 411 height 274
click at [497, 426] on div "5130 SW 86th Ter" at bounding box center [504, 416] width 127 height 20
copy div "5130 SW 86th Ter"
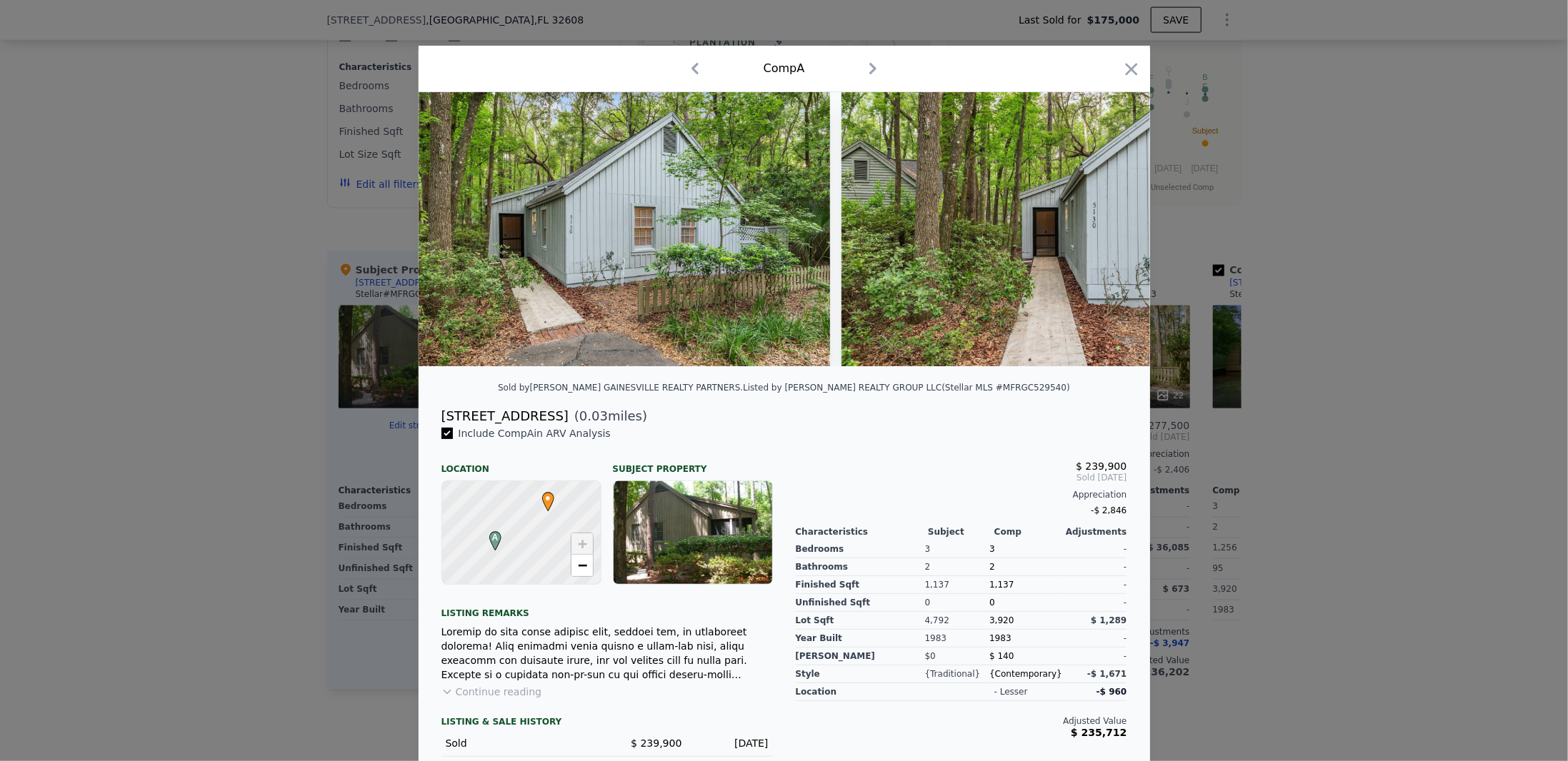
click at [264, 249] on div at bounding box center [784, 380] width 1568 height 761
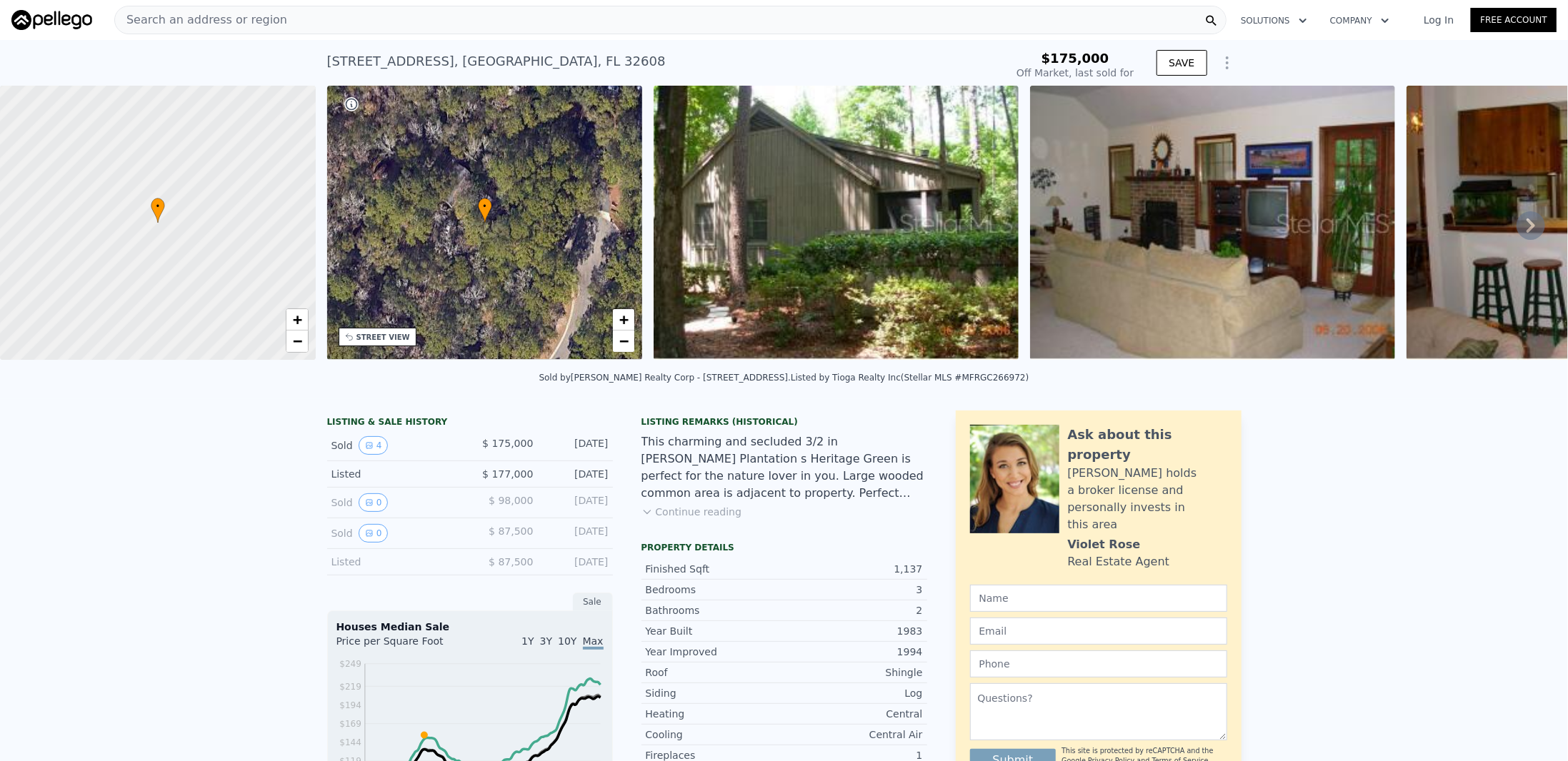
click at [324, 15] on div "Search an address or region" at bounding box center [670, 20] width 1112 height 28
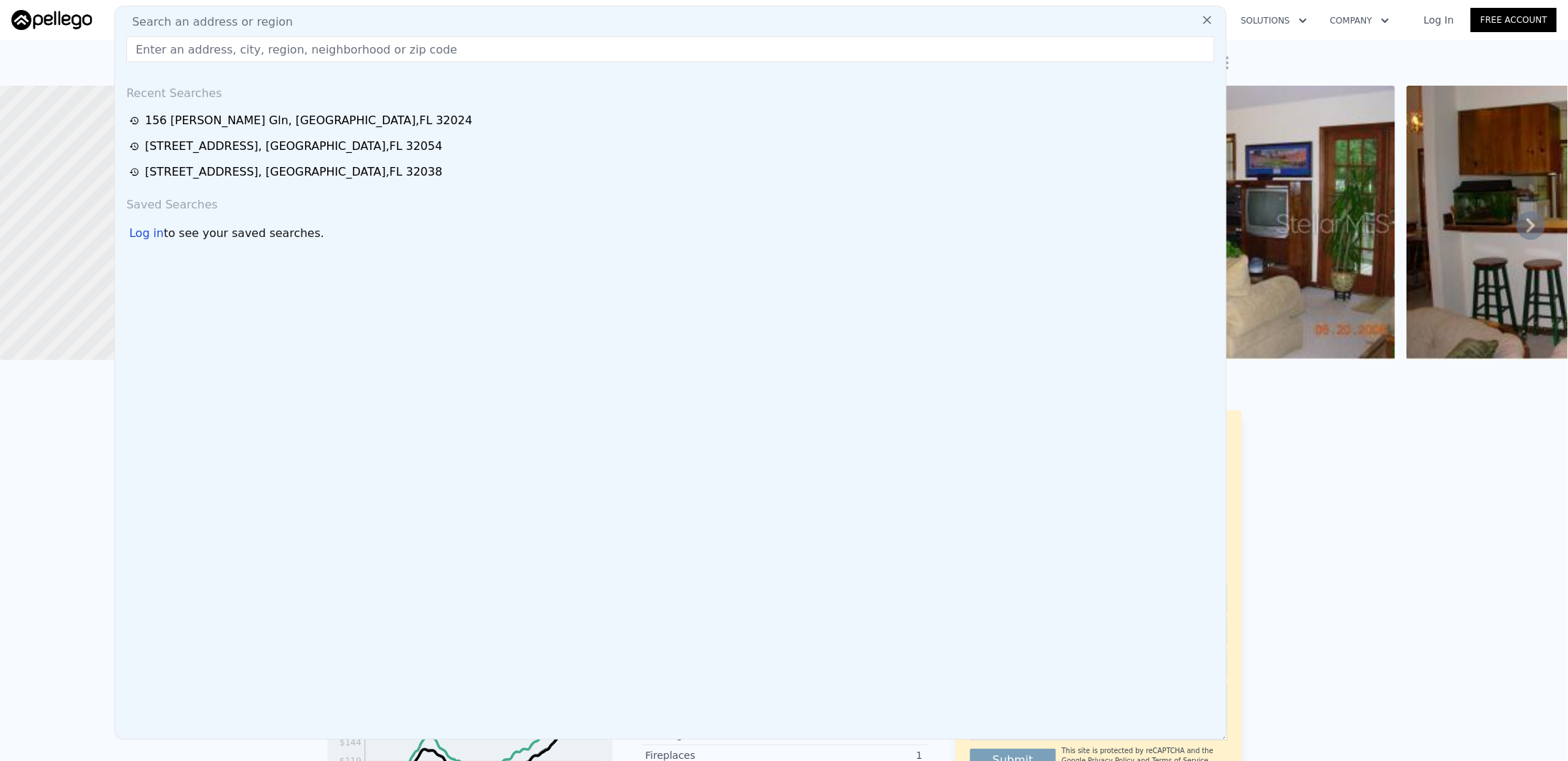
drag, startPoint x: 324, startPoint y: 15, endPoint x: 283, endPoint y: 49, distance: 53.3
click at [283, 49] on input "text" at bounding box center [670, 49] width 1088 height 25
paste input "5130 SW 86th Ter"
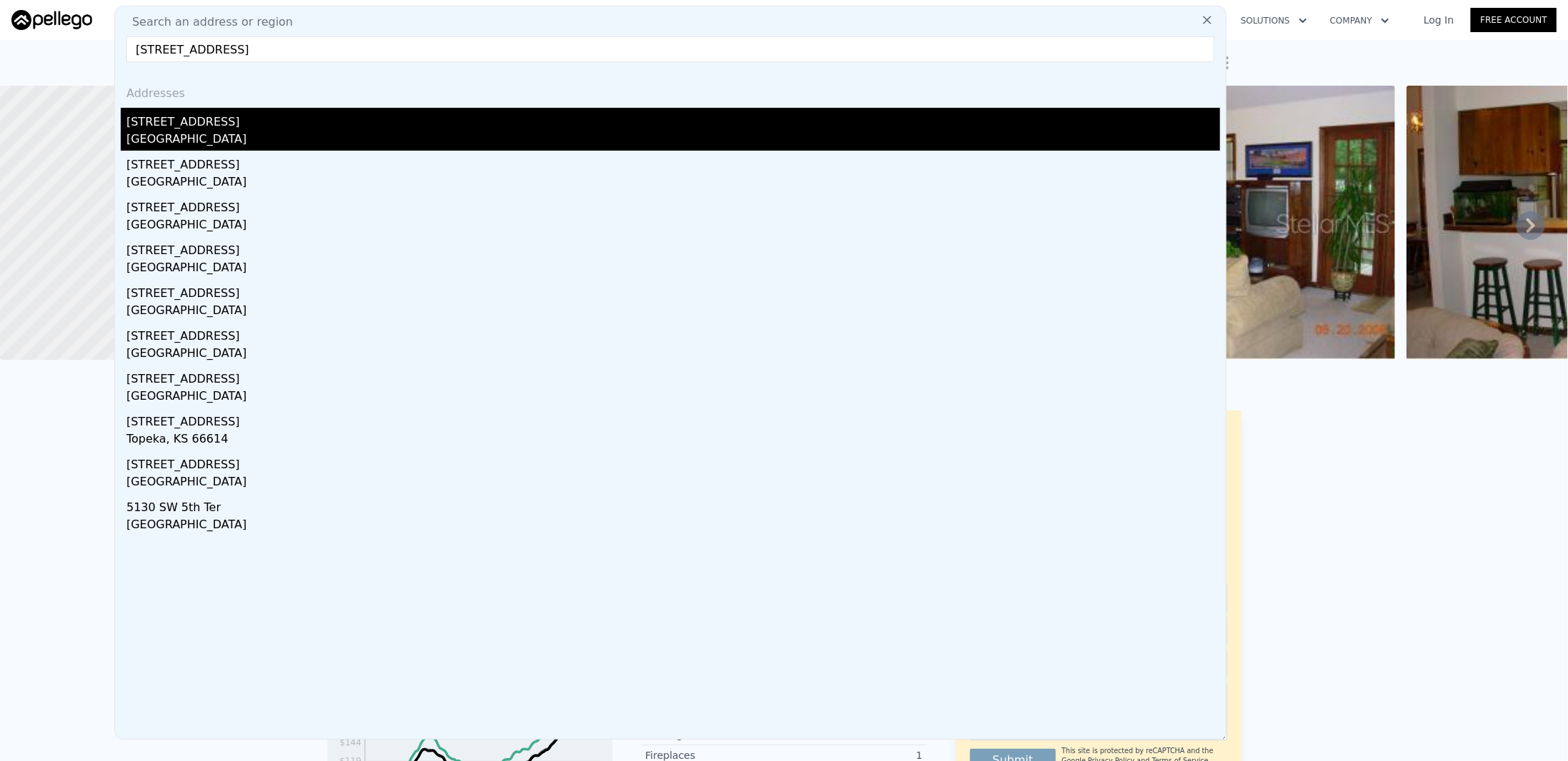
type input "5130 SW 86th Ter"
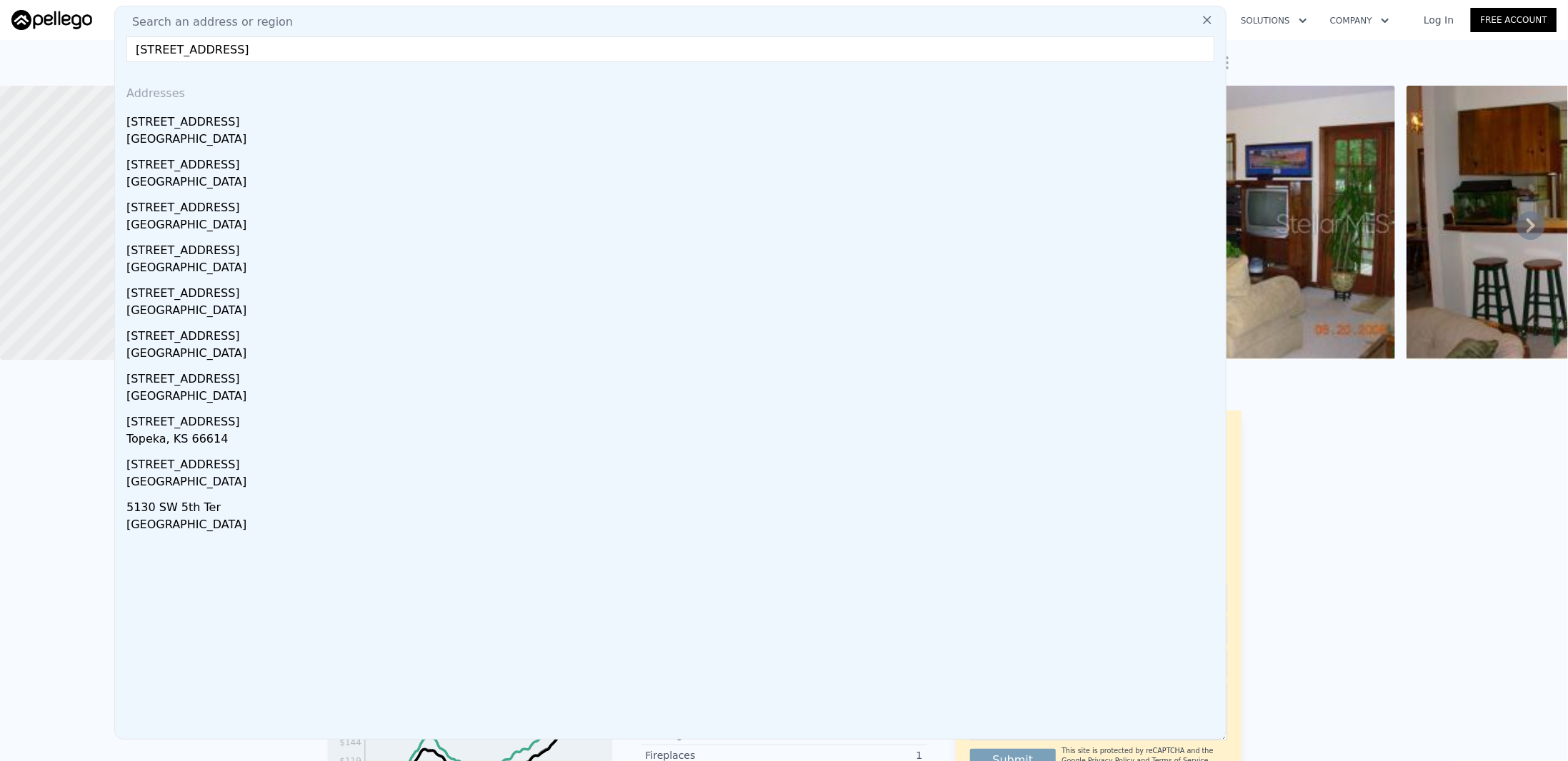
drag, startPoint x: 198, startPoint y: 129, endPoint x: 467, endPoint y: 305, distance: 321.5
click at [198, 129] on div "5130 SW 86th Ter" at bounding box center [673, 119] width 1094 height 23
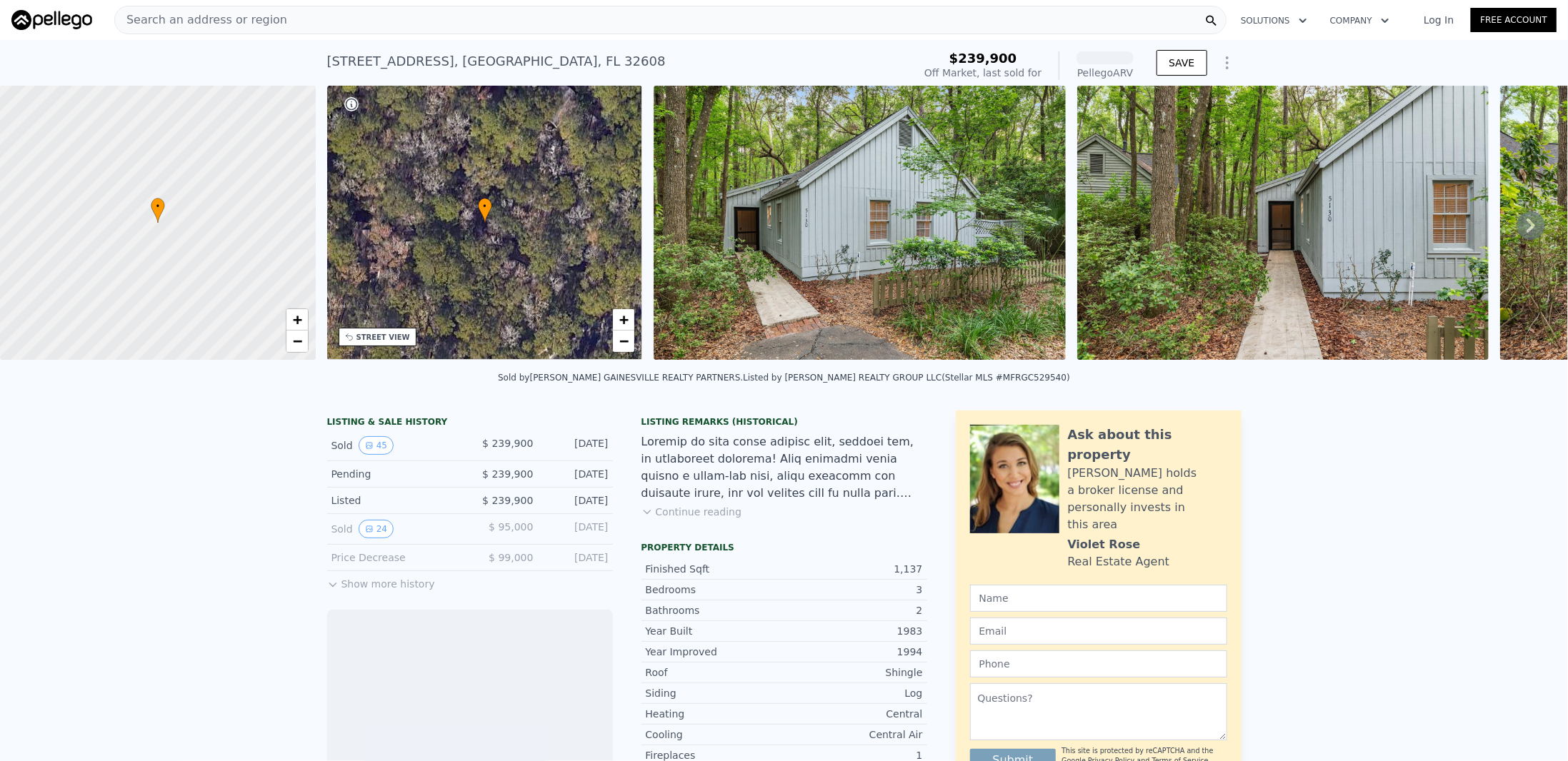
click at [772, 271] on img at bounding box center [859, 222] width 411 height 274
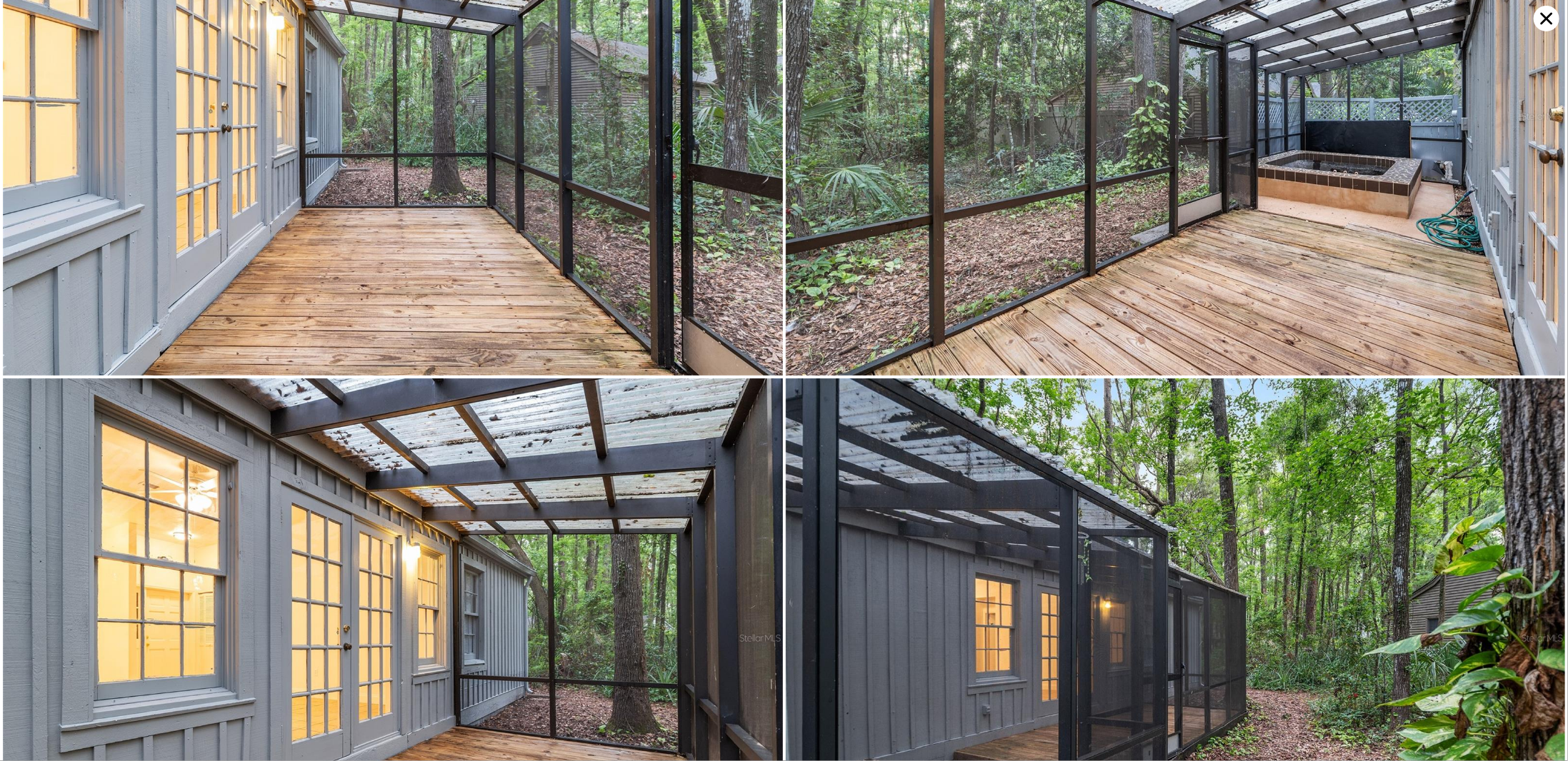
scroll to position [9854, 0]
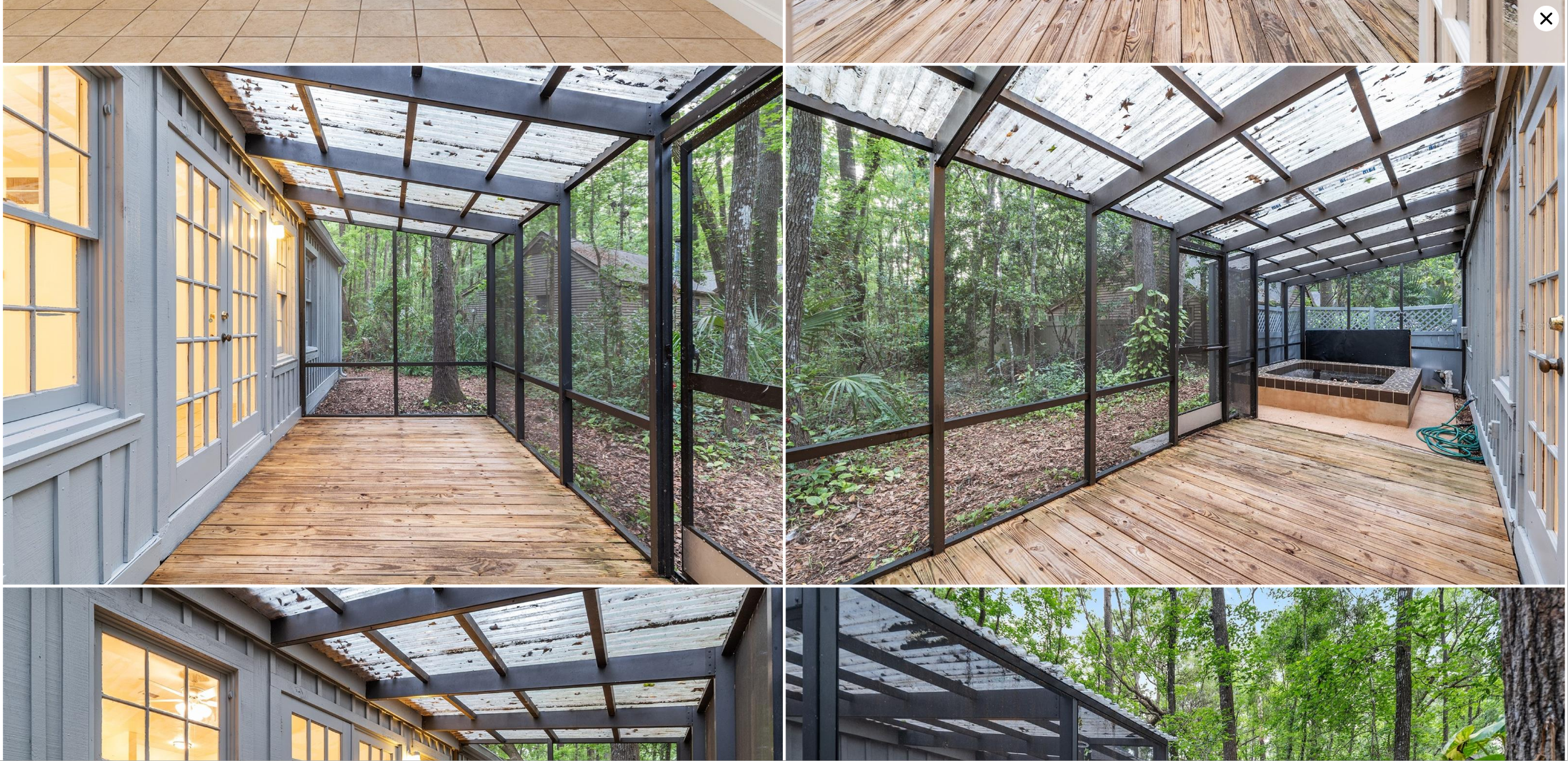
click at [1553, 20] on icon at bounding box center [1546, 18] width 25 height 25
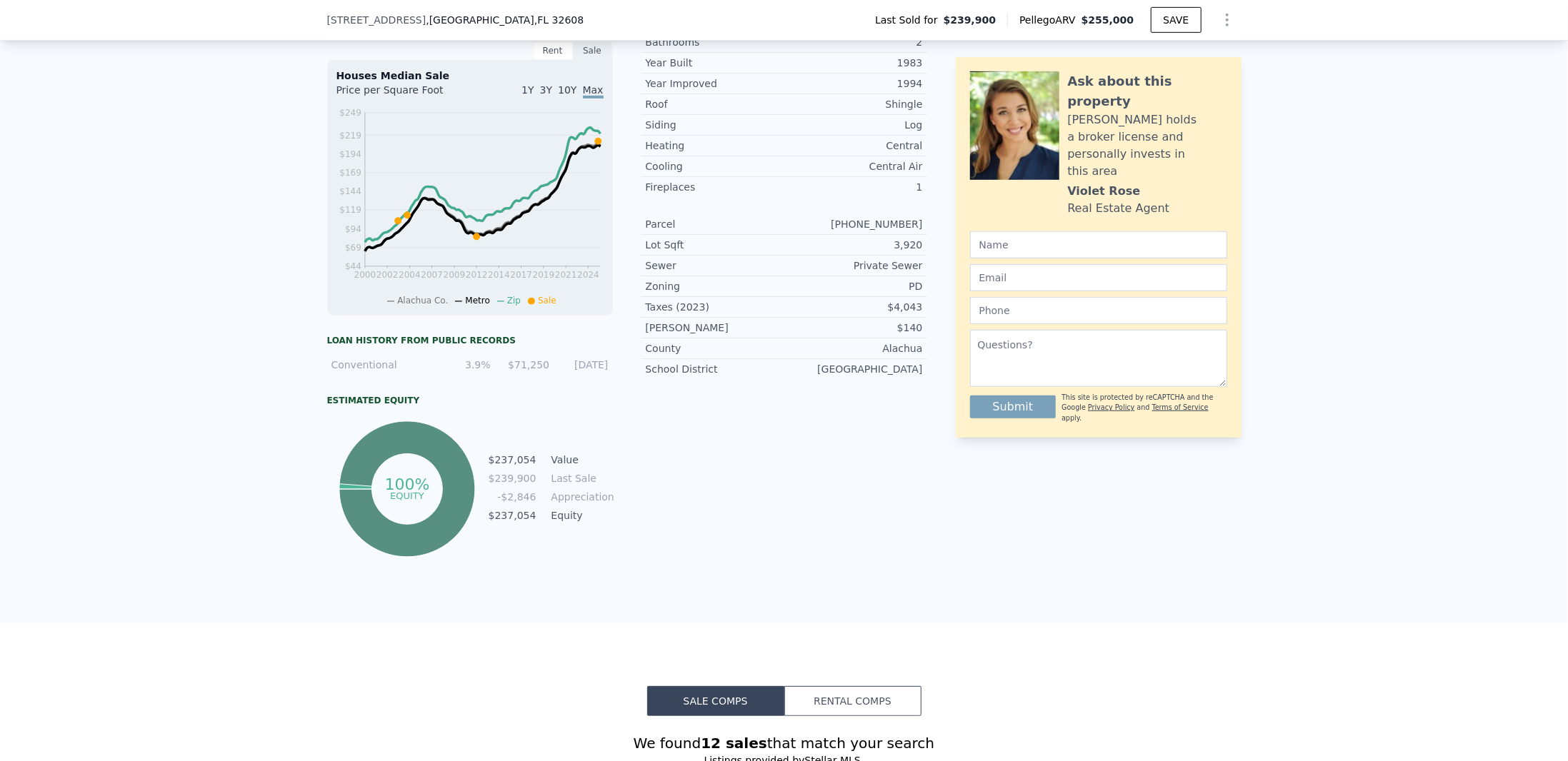
scroll to position [166, 0]
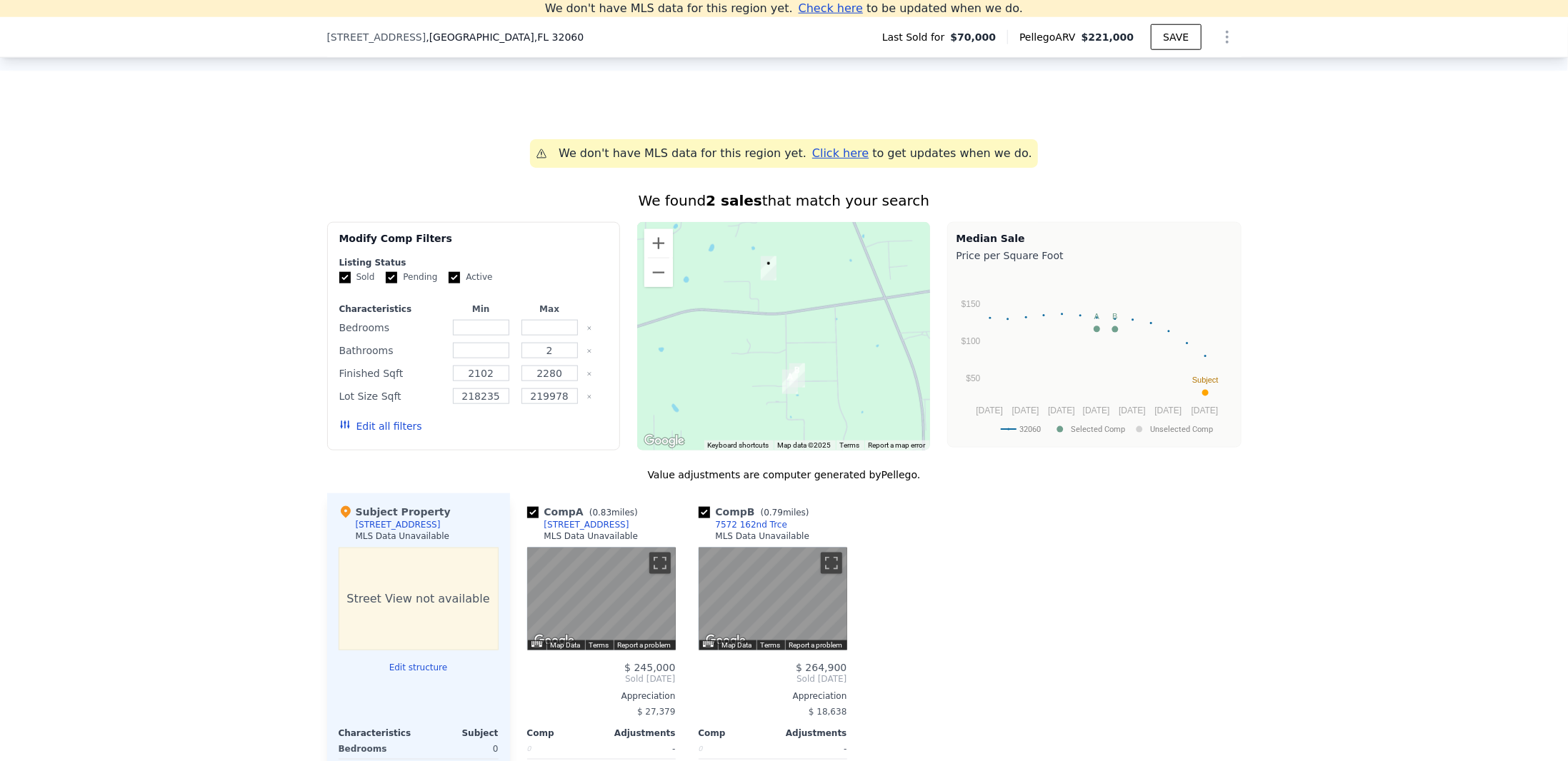
scroll to position [1316, 0]
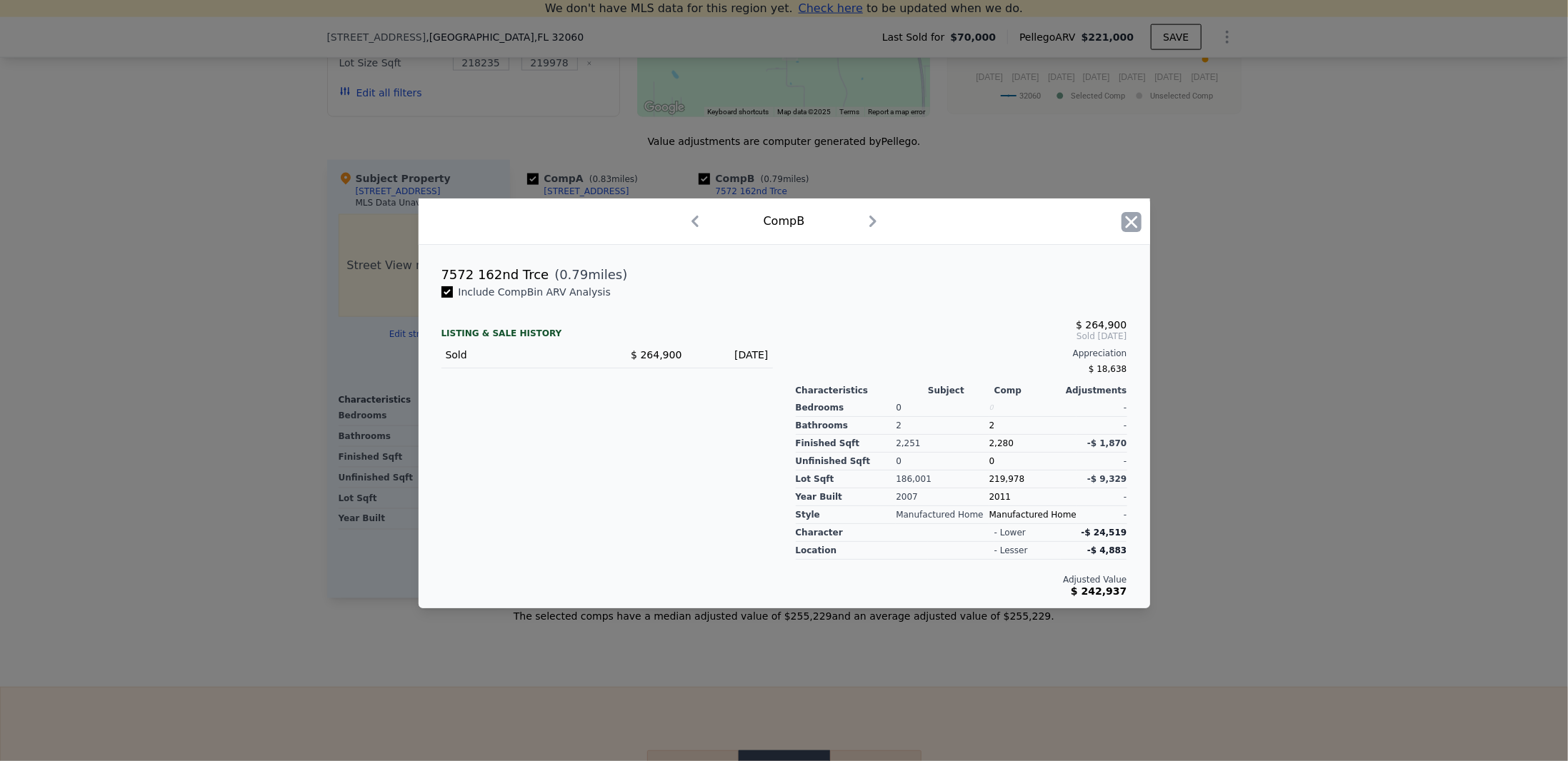
click at [1136, 223] on icon "button" at bounding box center [1131, 221] width 20 height 20
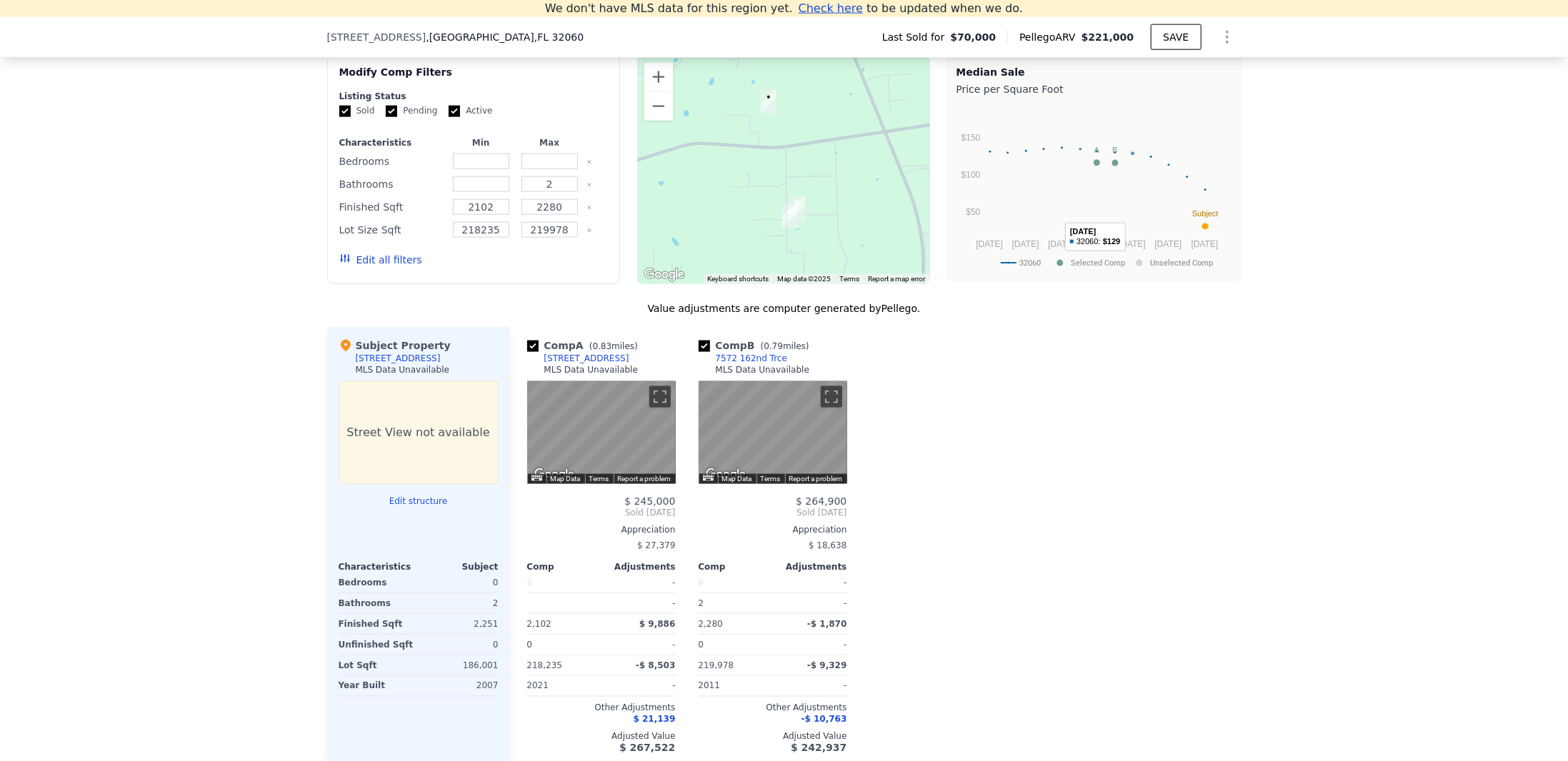
scroll to position [983, 0]
